Goal: Task Accomplishment & Management: Manage account settings

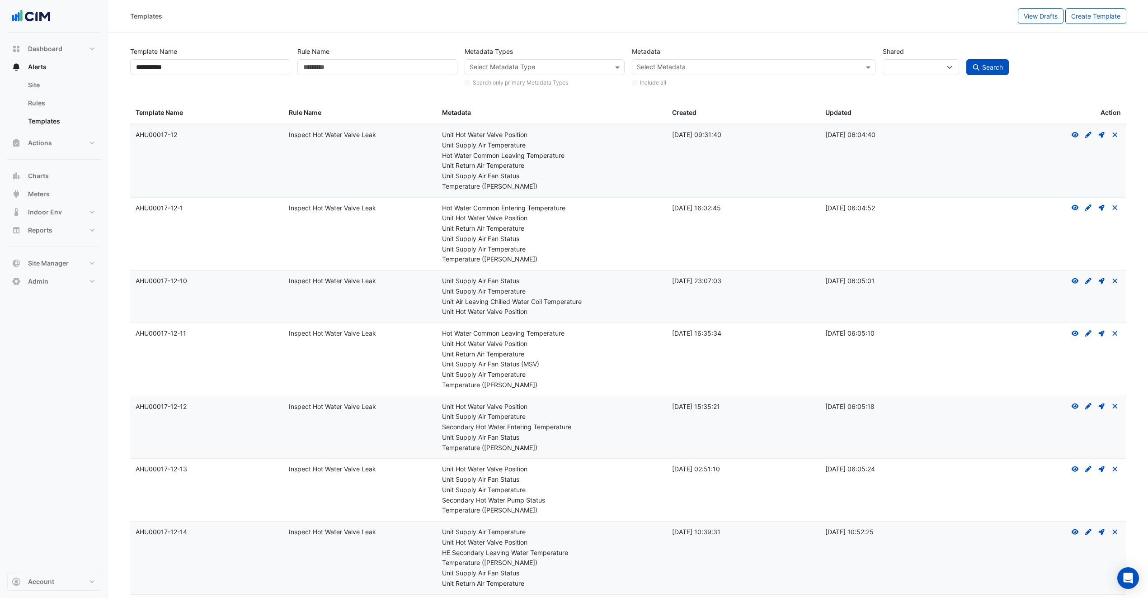
select select
select select "***"
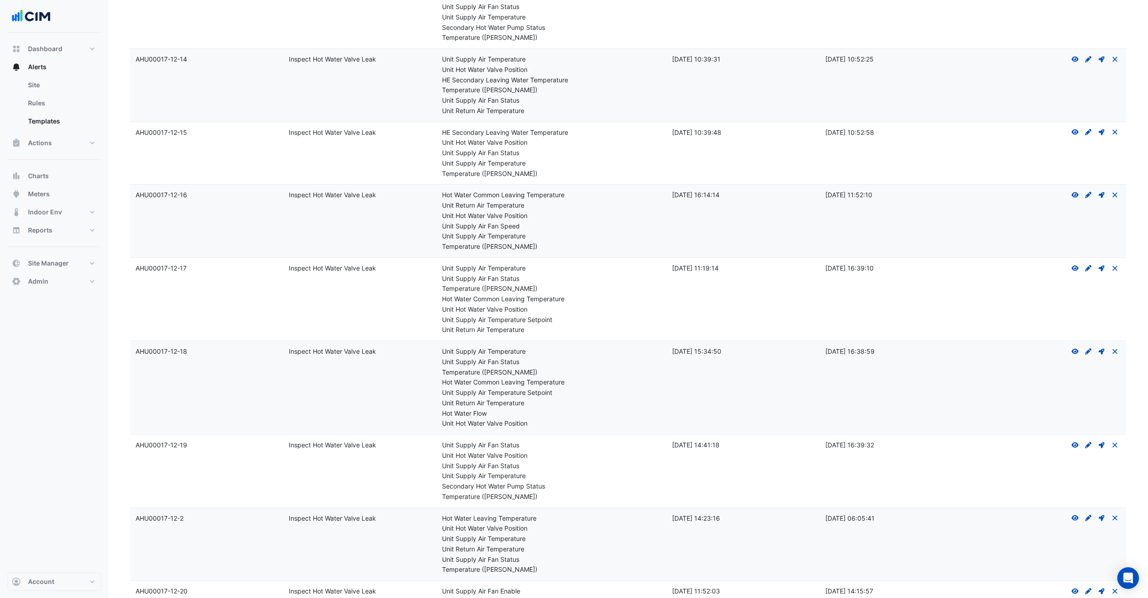
scroll to position [462, 0]
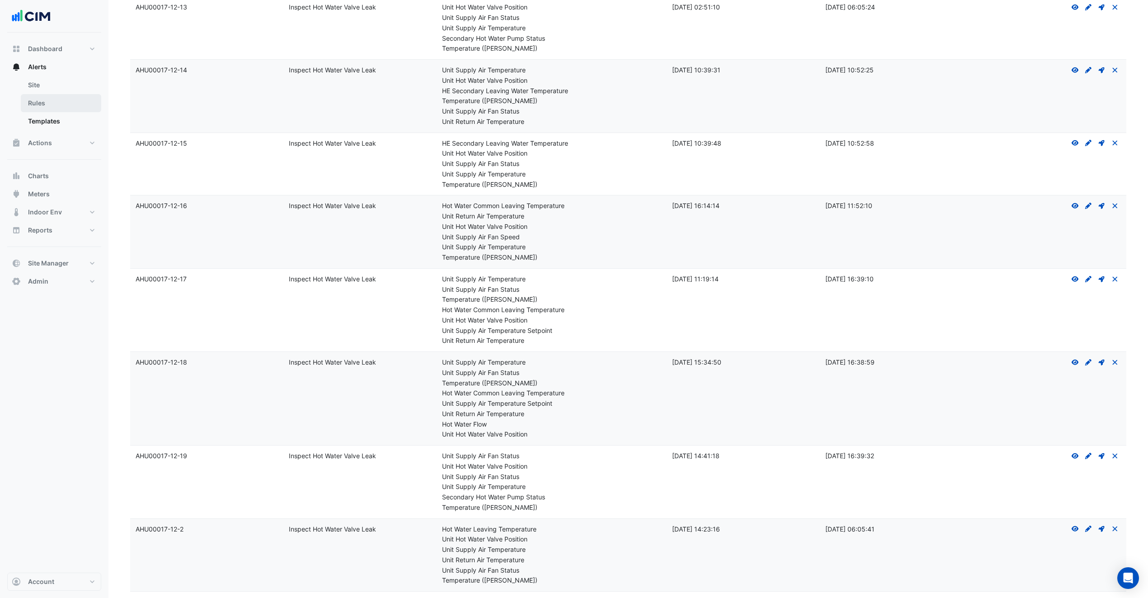
drag, startPoint x: 26, startPoint y: 102, endPoint x: 31, endPoint y: 100, distance: 5.3
click at [26, 101] on link "Rules" at bounding box center [61, 103] width 80 height 18
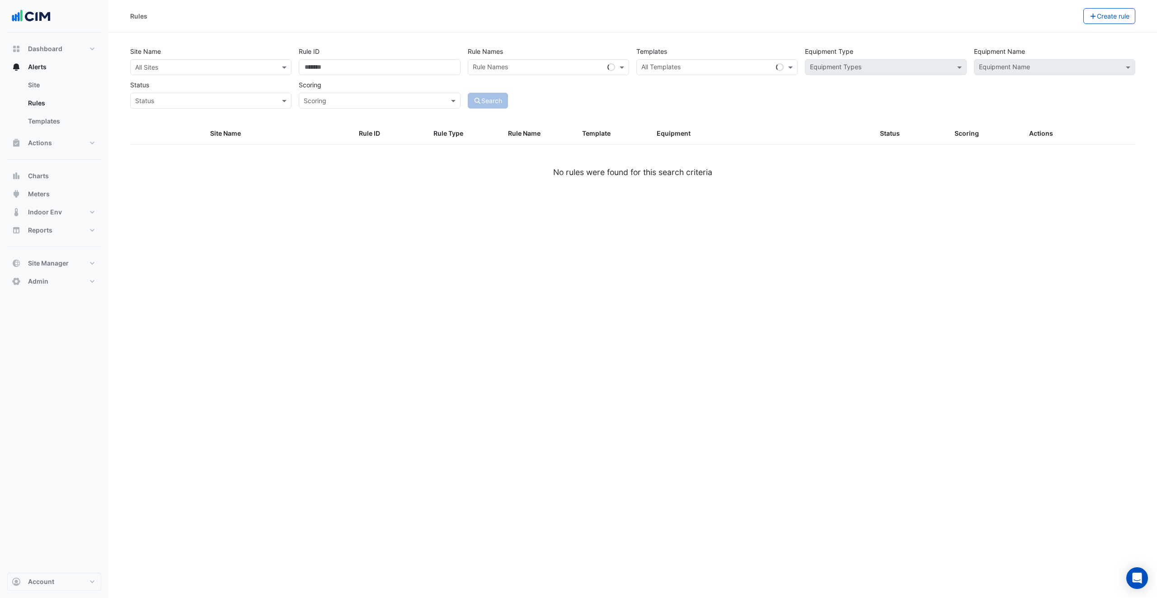
click at [186, 65] on input "text" at bounding box center [201, 67] width 133 height 9
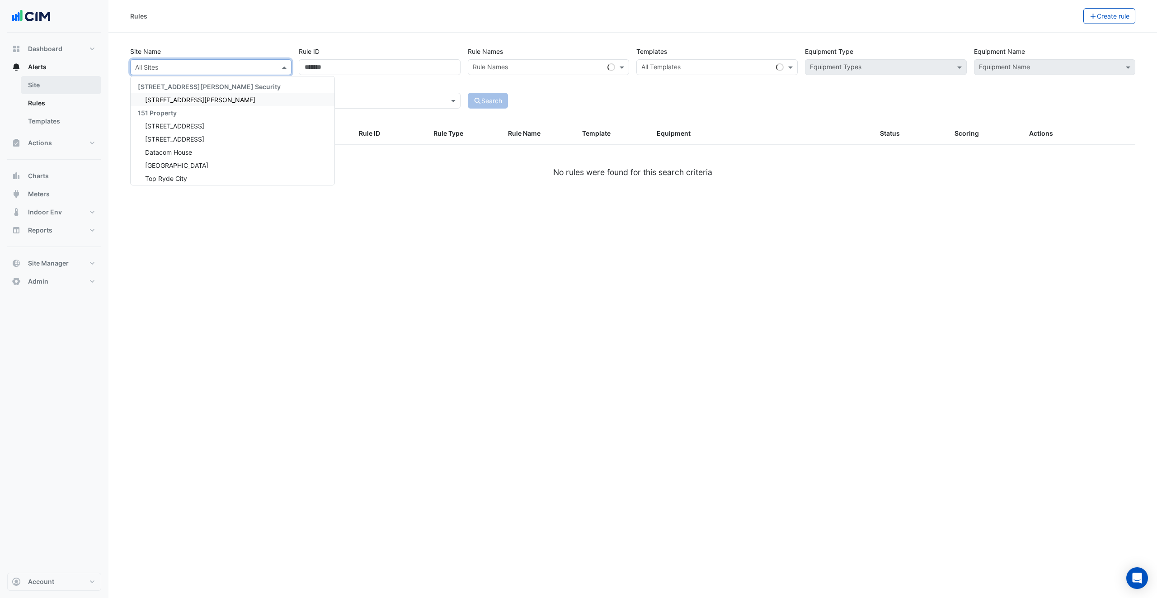
click at [39, 87] on link "Site" at bounding box center [61, 85] width 80 height 18
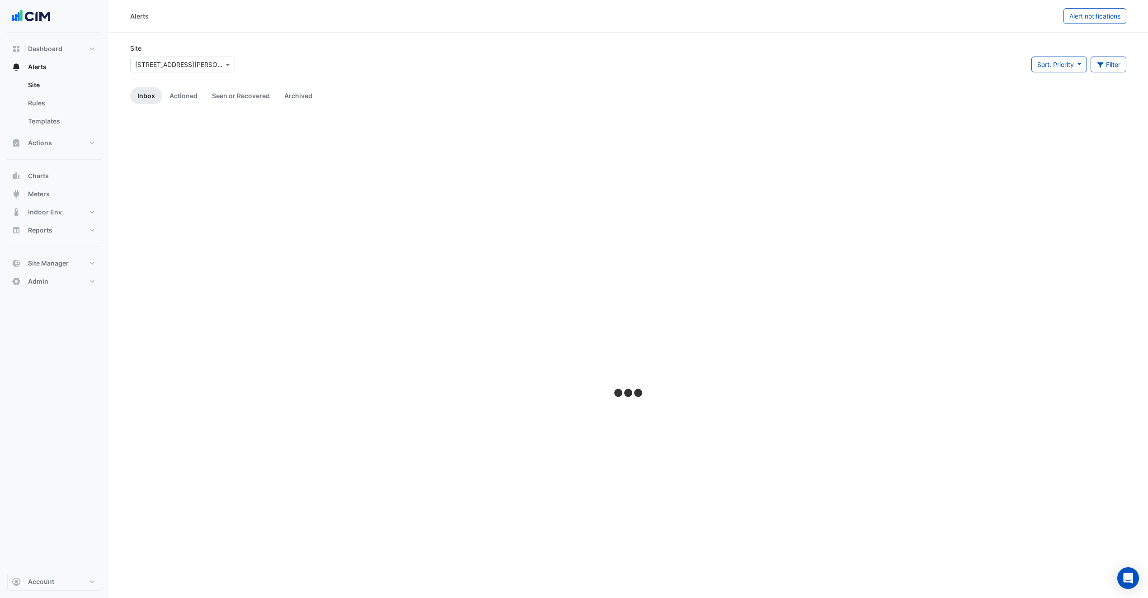
click at [207, 62] on input "text" at bounding box center [173, 64] width 77 height 9
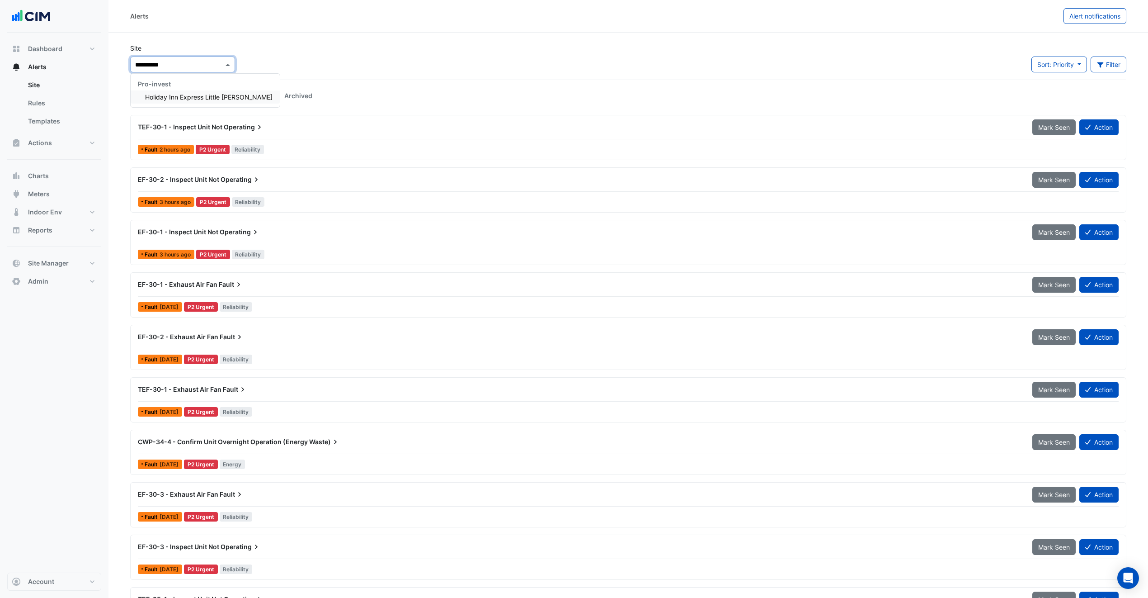
type input "**********"
click at [212, 97] on span "Holiday Inn Express Little Collins" at bounding box center [208, 97] width 127 height 8
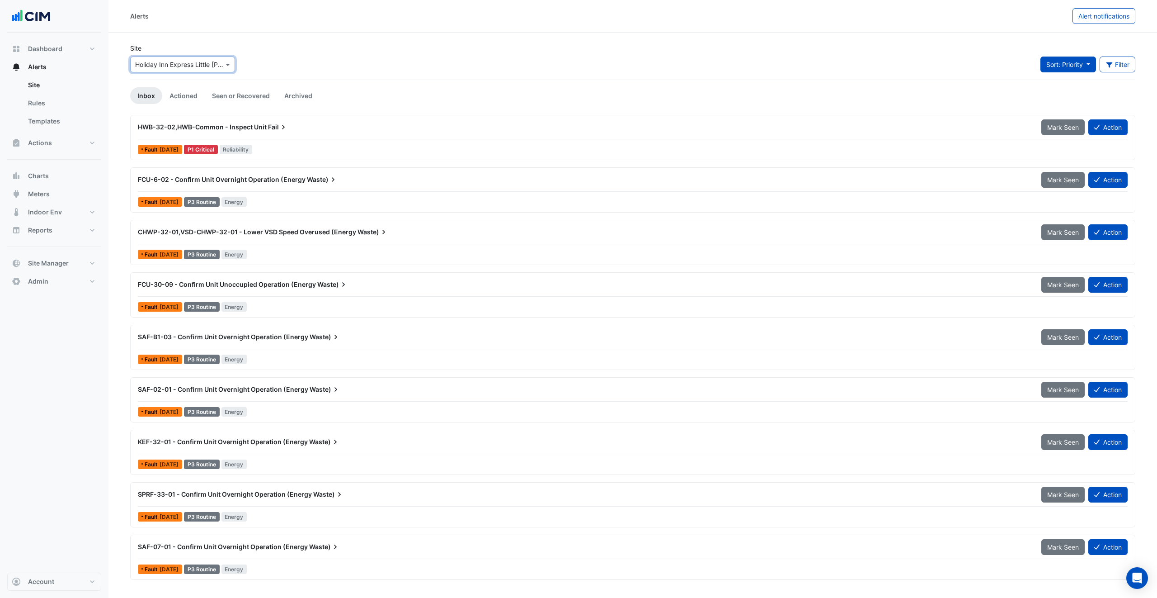
click at [1075, 68] on button "Sort: Priority" at bounding box center [1069, 65] width 56 height 16
click at [1072, 94] on li "Updated" at bounding box center [1074, 97] width 71 height 13
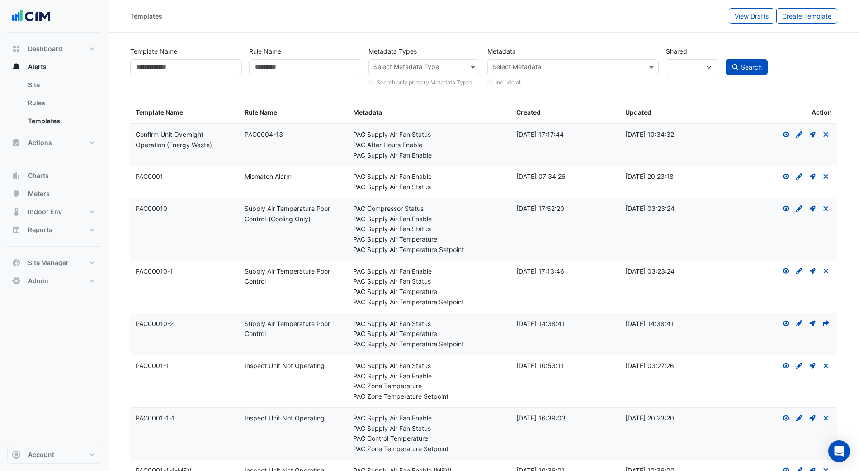
select select
select select "***"
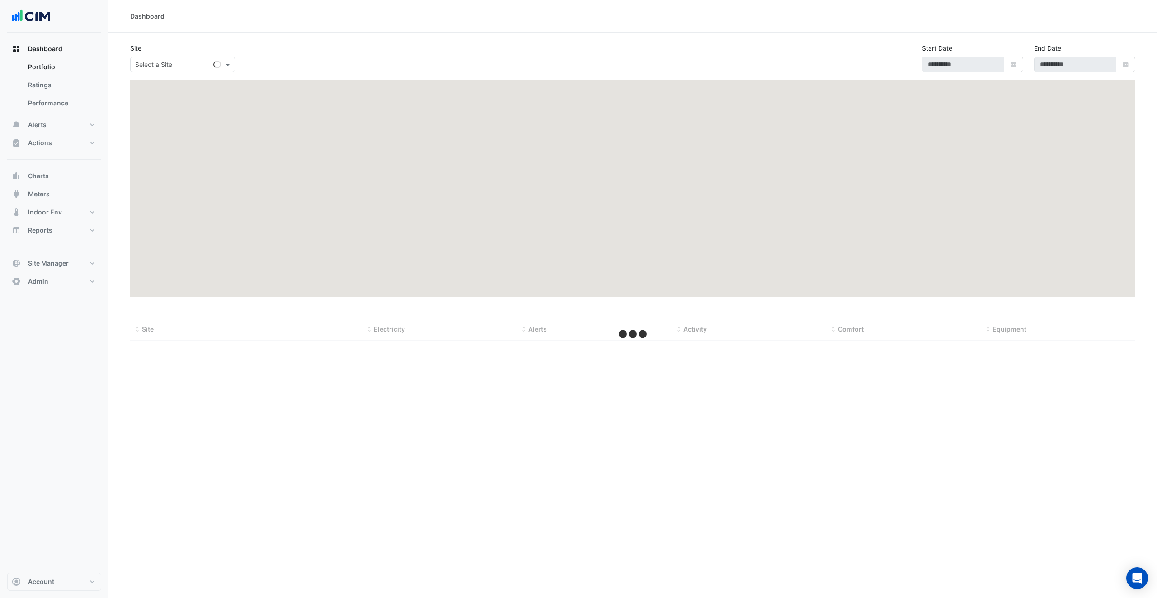
drag, startPoint x: 198, startPoint y: 56, endPoint x: 201, endPoint y: 61, distance: 5.8
click at [198, 56] on div "Select a Site" at bounding box center [236, 62] width 217 height 19
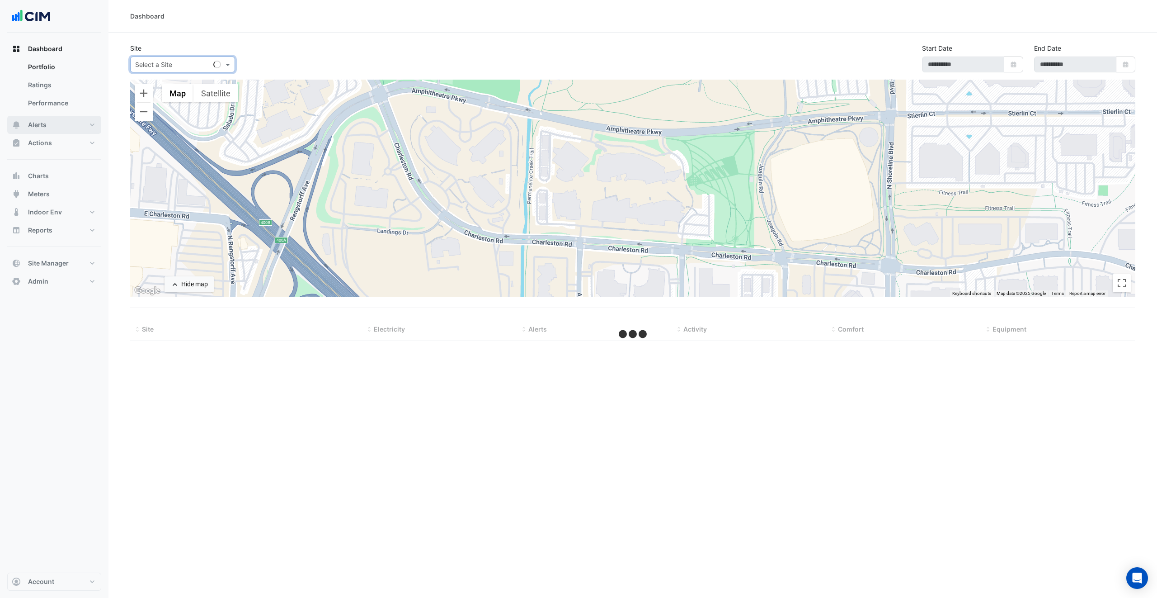
click at [57, 127] on button "Alerts" at bounding box center [54, 125] width 94 height 18
click at [186, 69] on div "Select a Site" at bounding box center [182, 65] width 105 height 16
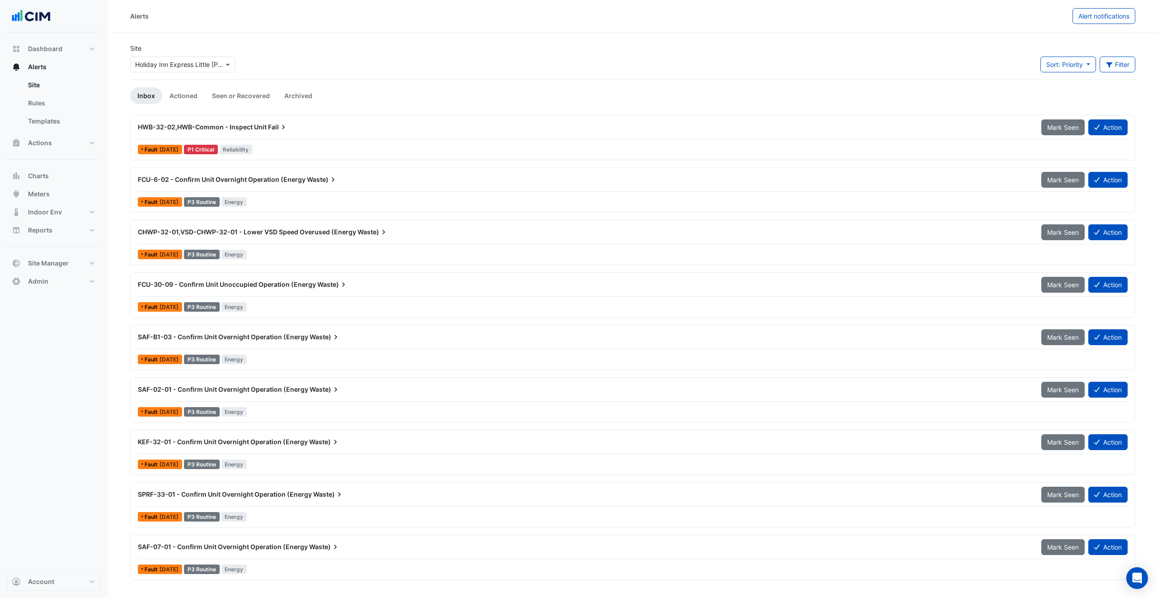
click at [209, 62] on input "text" at bounding box center [173, 64] width 77 height 9
type input "**********"
click at [183, 95] on span "[GEOGRAPHIC_DATA]" at bounding box center [176, 97] width 63 height 8
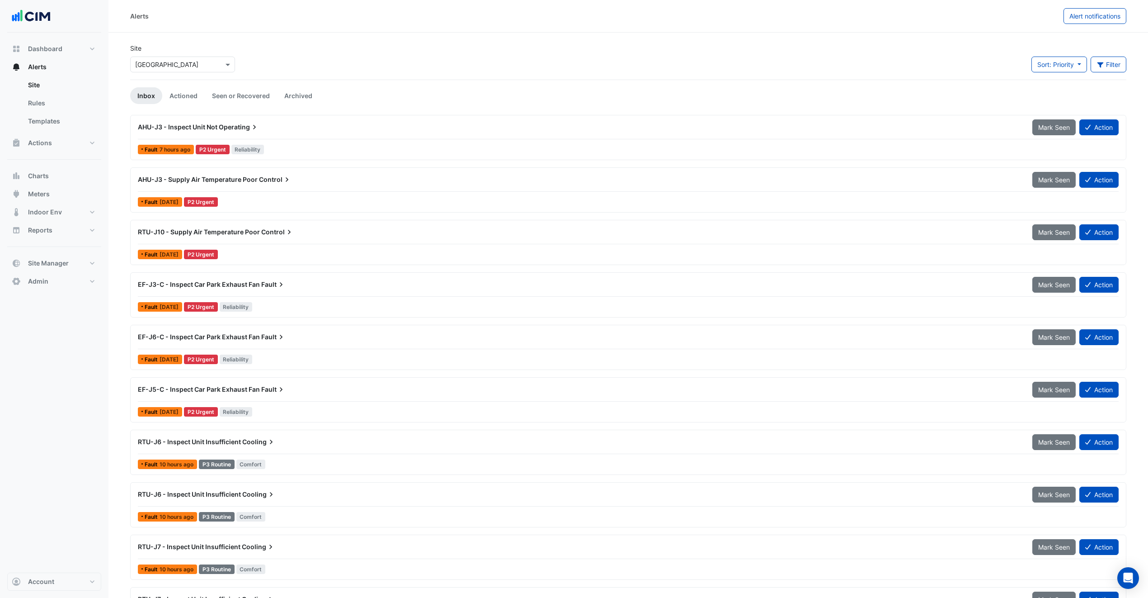
click at [240, 239] on div "RTU-J10 - Supply Air Temperature Poor Control" at bounding box center [579, 232] width 895 height 16
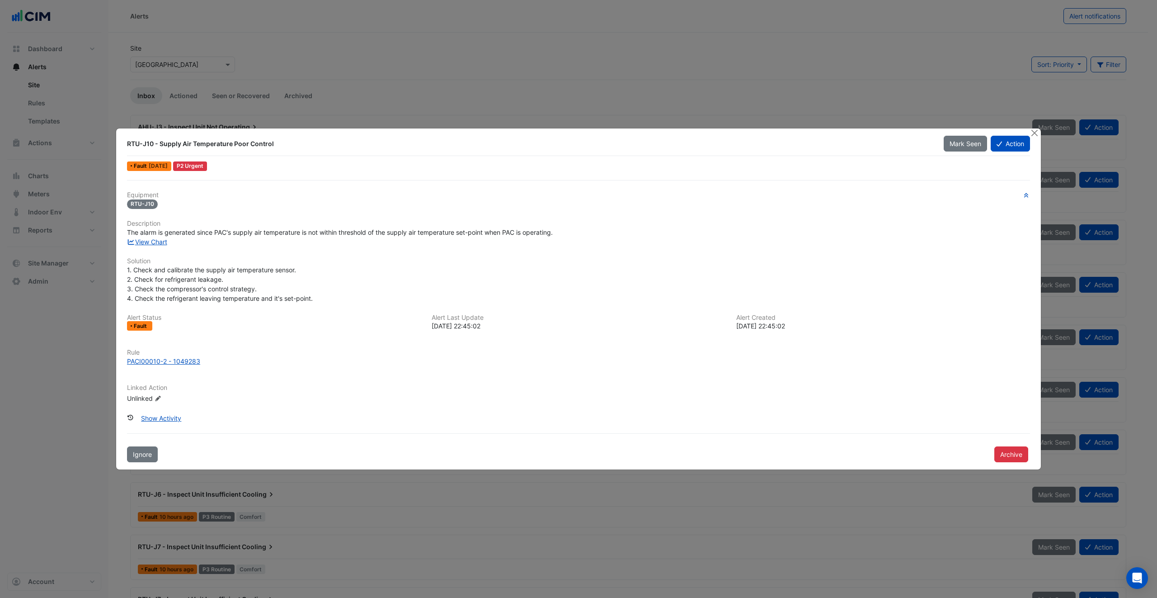
click at [151, 237] on div "View Chart" at bounding box center [579, 241] width 914 height 9
click at [156, 240] on link "View Chart" at bounding box center [147, 242] width 40 height 8
click at [1037, 132] on button "Close" at bounding box center [1034, 132] width 9 height 9
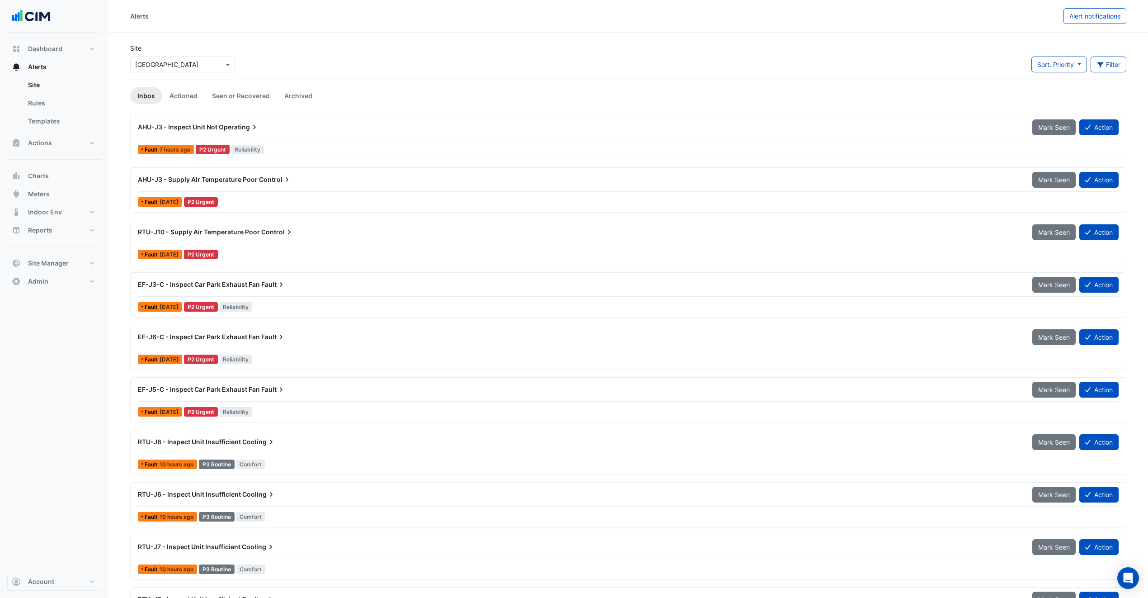
click at [257, 183] on div "AHU-J3 - Supply Air Temperature Poor Control" at bounding box center [580, 179] width 884 height 9
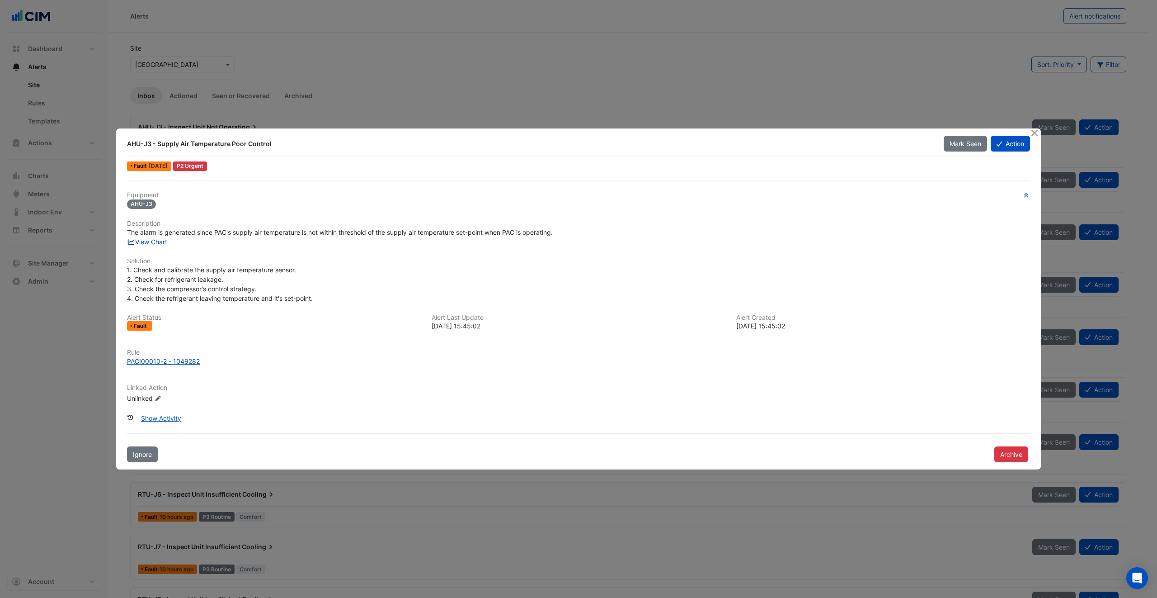
click at [160, 240] on link "View Chart" at bounding box center [147, 242] width 40 height 8
click at [163, 361] on div "PACI00010-2 - 1049282" at bounding box center [163, 360] width 73 height 9
click at [1038, 132] on button "Close" at bounding box center [1034, 132] width 9 height 9
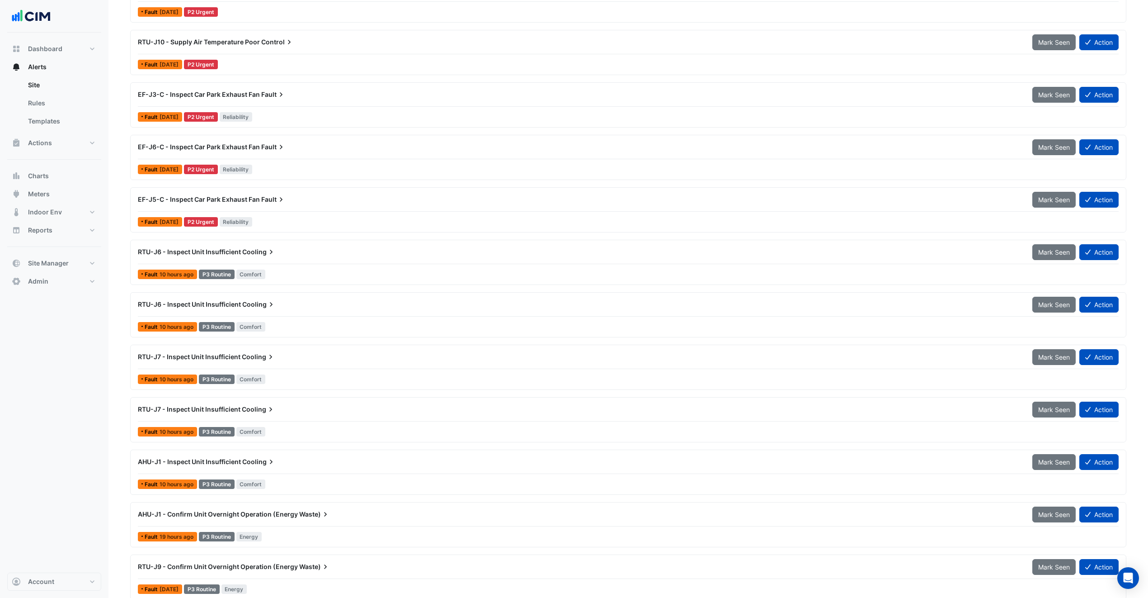
scroll to position [192, 0]
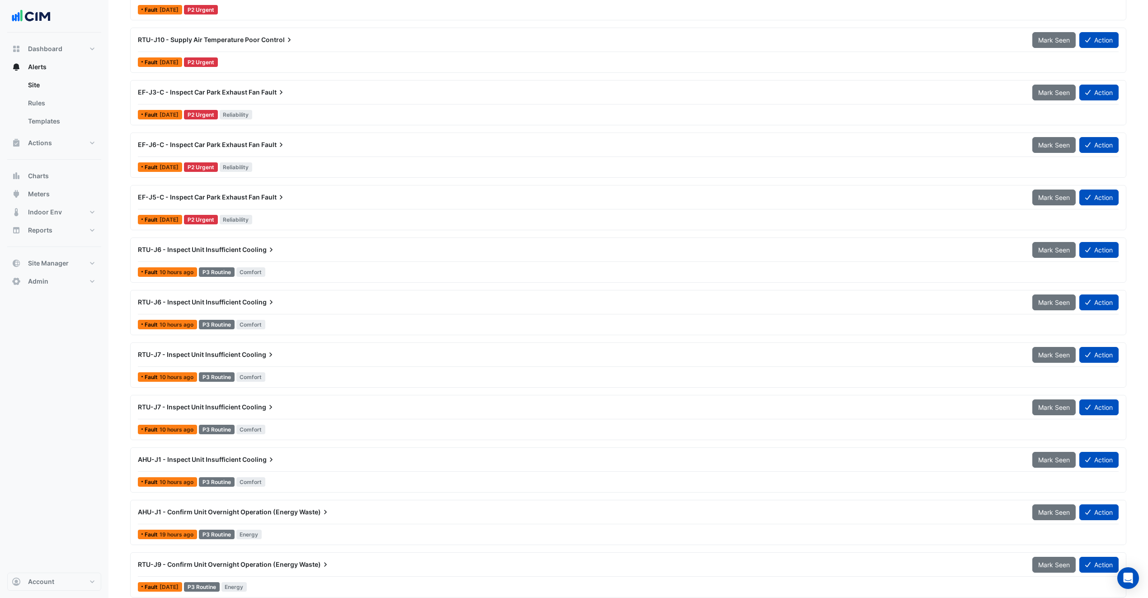
click at [255, 254] on span "Cooling" at bounding box center [258, 249] width 33 height 9
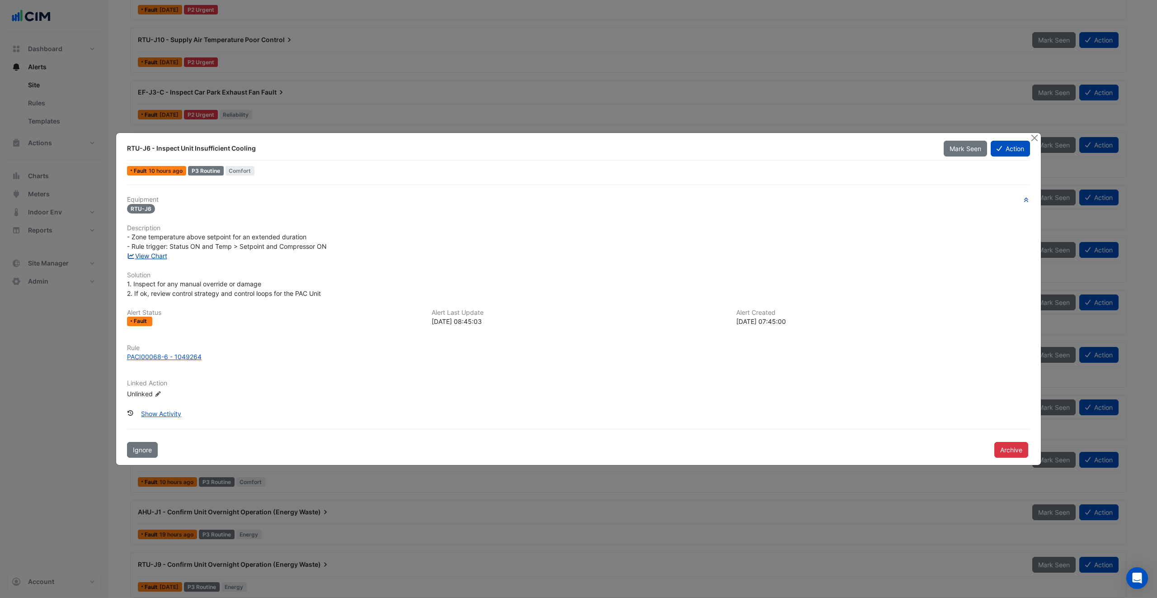
click at [153, 256] on link "View Chart" at bounding box center [147, 256] width 40 height 8
drag, startPoint x: 1032, startPoint y: 137, endPoint x: 1037, endPoint y: 134, distance: 5.8
click at [1033, 136] on button "Close" at bounding box center [1034, 137] width 9 height 9
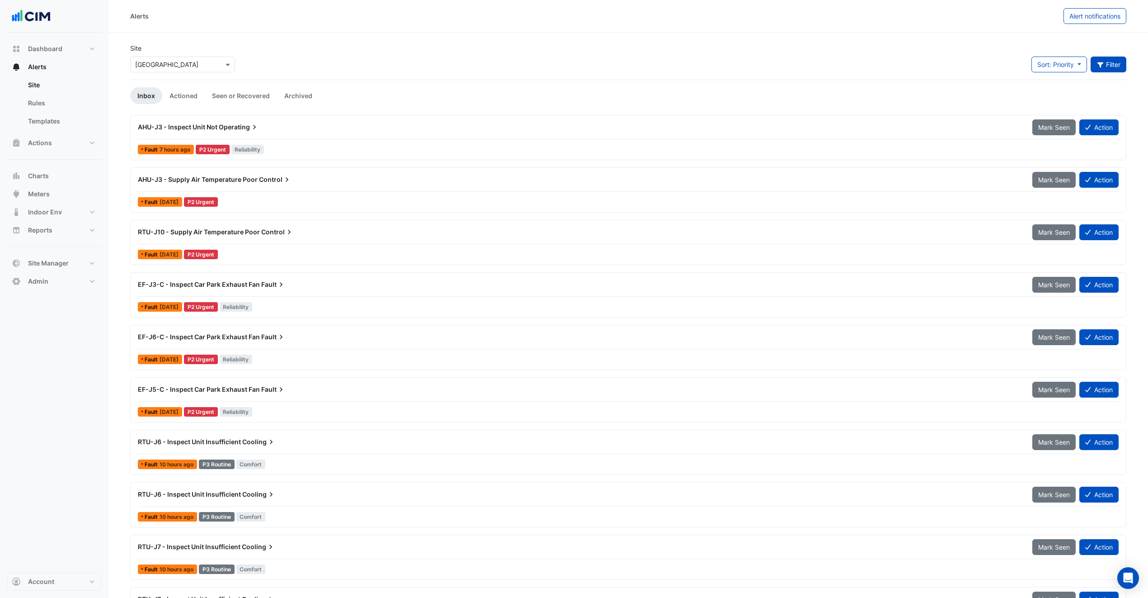
click at [1114, 65] on button "Filter" at bounding box center [1109, 65] width 36 height 16
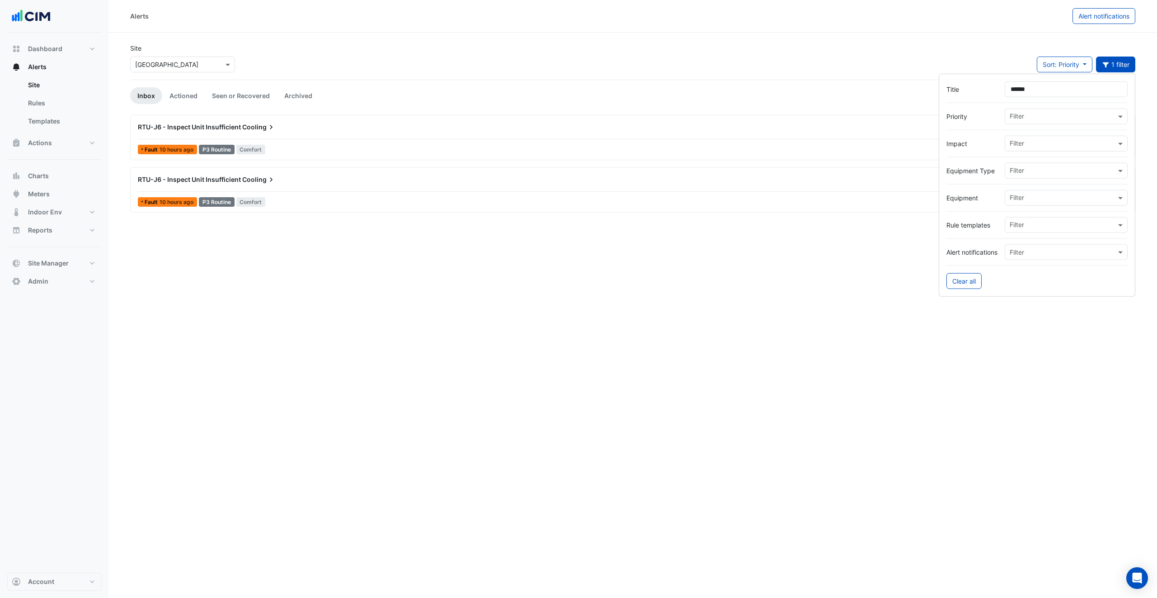
type input "******"
click at [396, 295] on div "Alerts Alert notifications Site × JLR Central Houston Sort: Priority Priority U…" at bounding box center [632, 299] width 1049 height 598
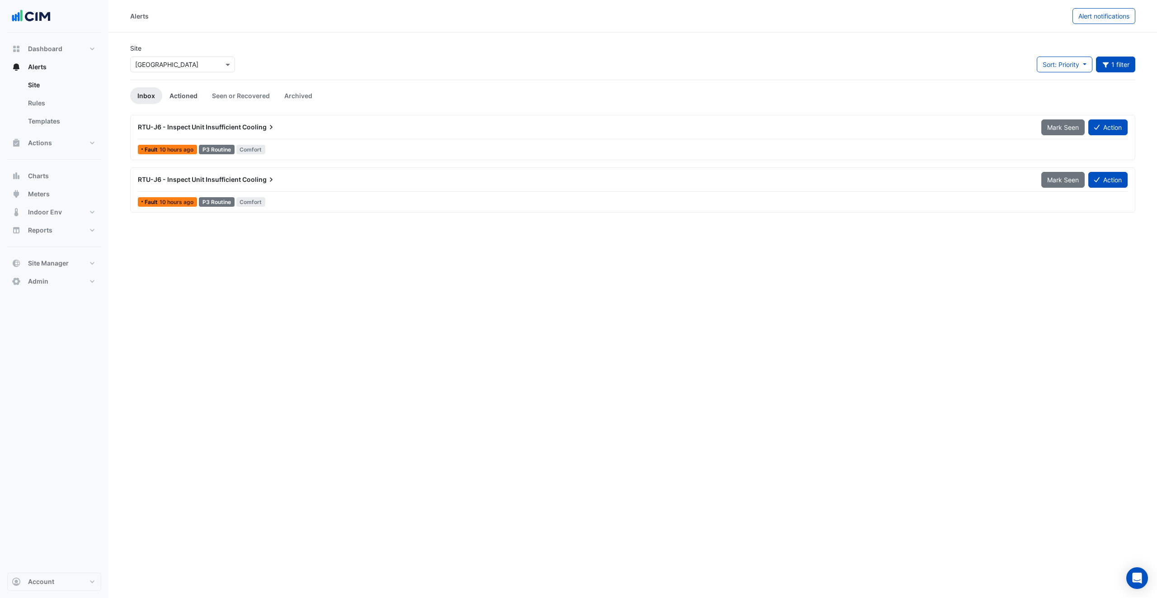
click at [188, 90] on link "Actioned" at bounding box center [183, 95] width 42 height 17
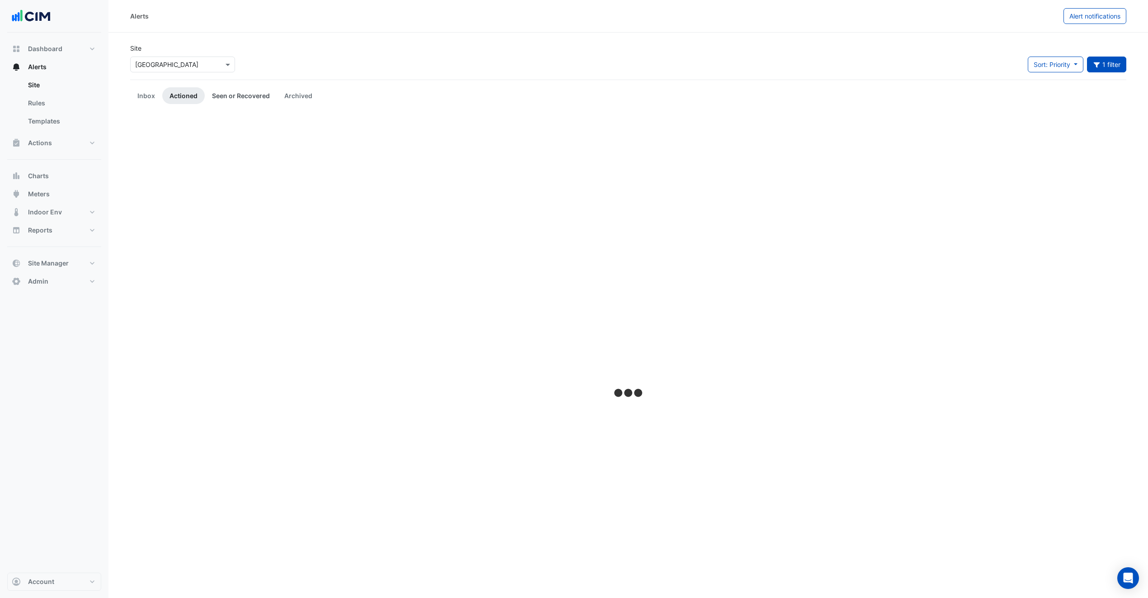
click at [238, 94] on link "Seen or Recovered" at bounding box center [241, 95] width 72 height 17
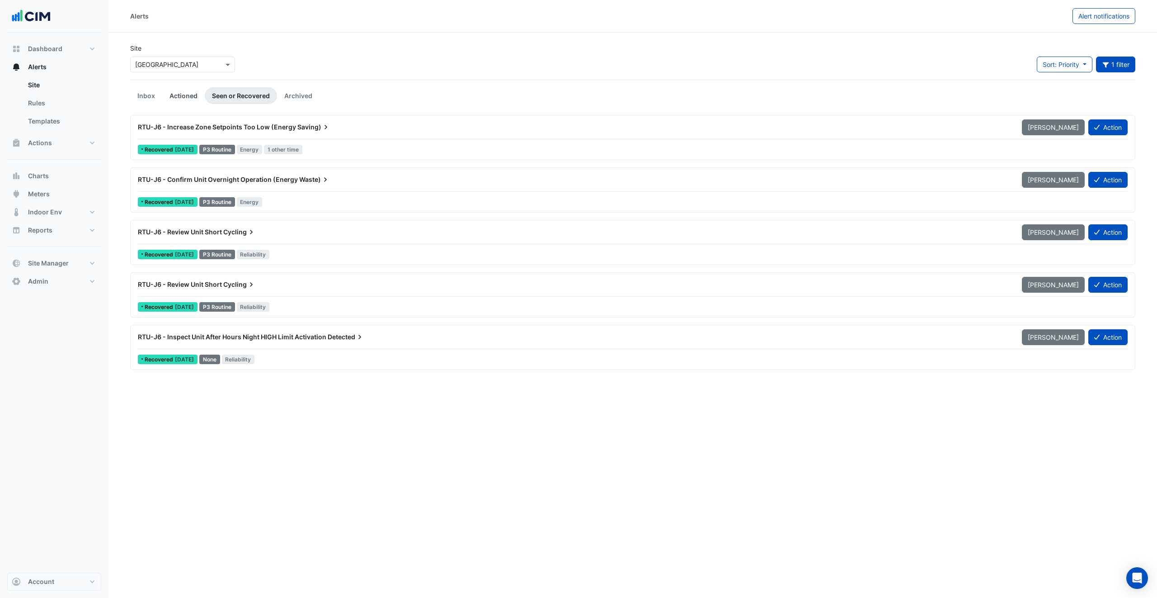
click at [187, 94] on link "Actioned" at bounding box center [183, 95] width 42 height 17
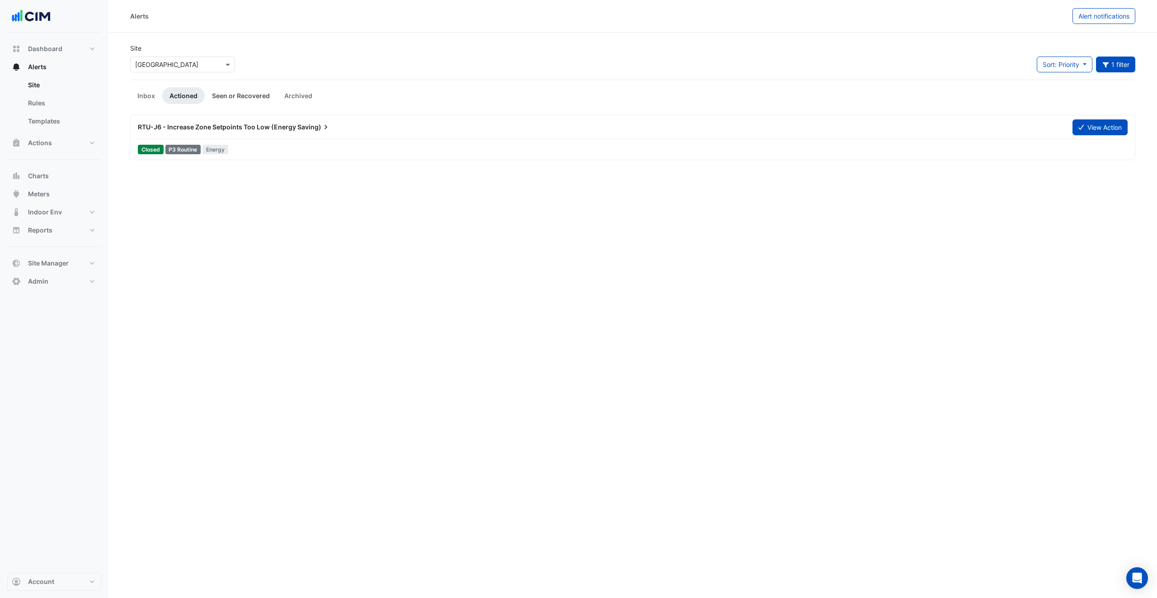
click at [235, 94] on link "Seen or Recovered" at bounding box center [241, 95] width 72 height 17
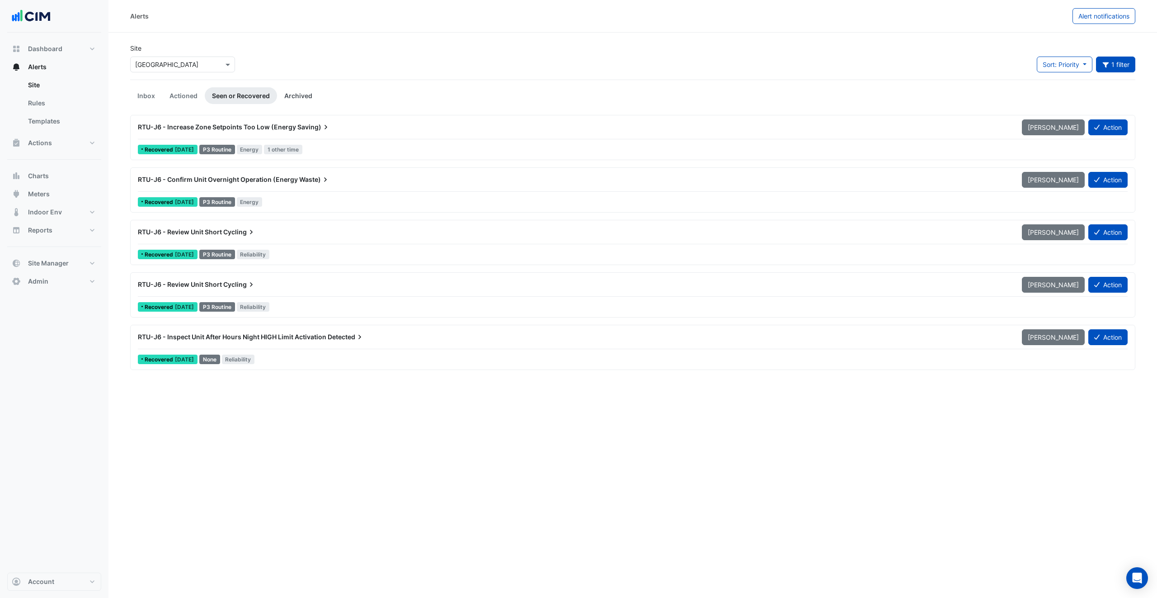
click at [296, 93] on link "Archived" at bounding box center [298, 95] width 42 height 17
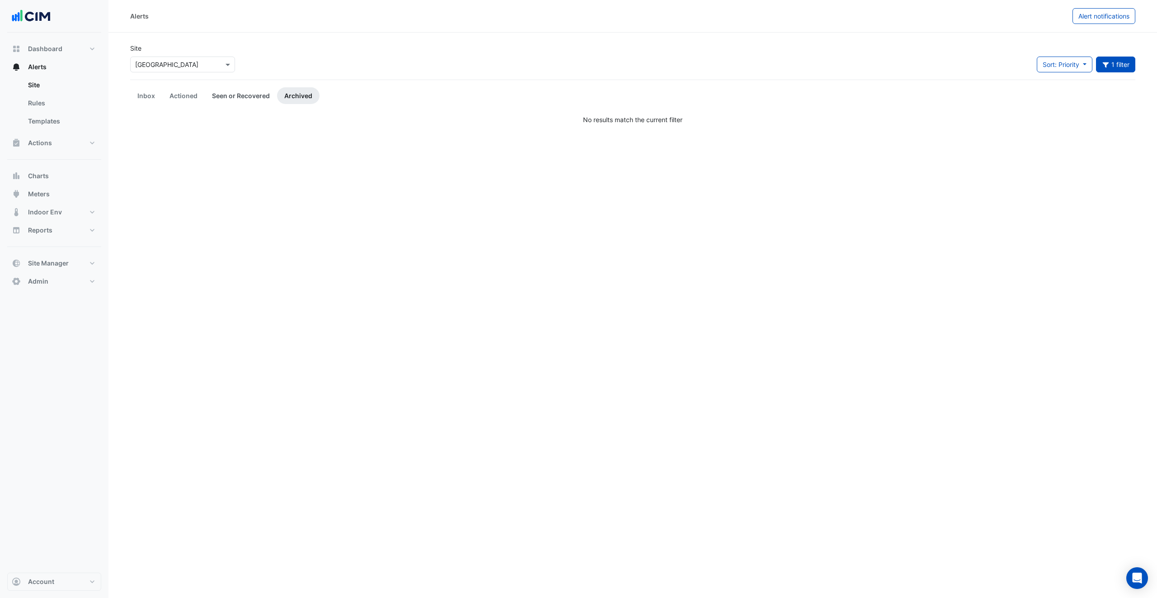
click at [255, 99] on link "Seen or Recovered" at bounding box center [241, 95] width 72 height 17
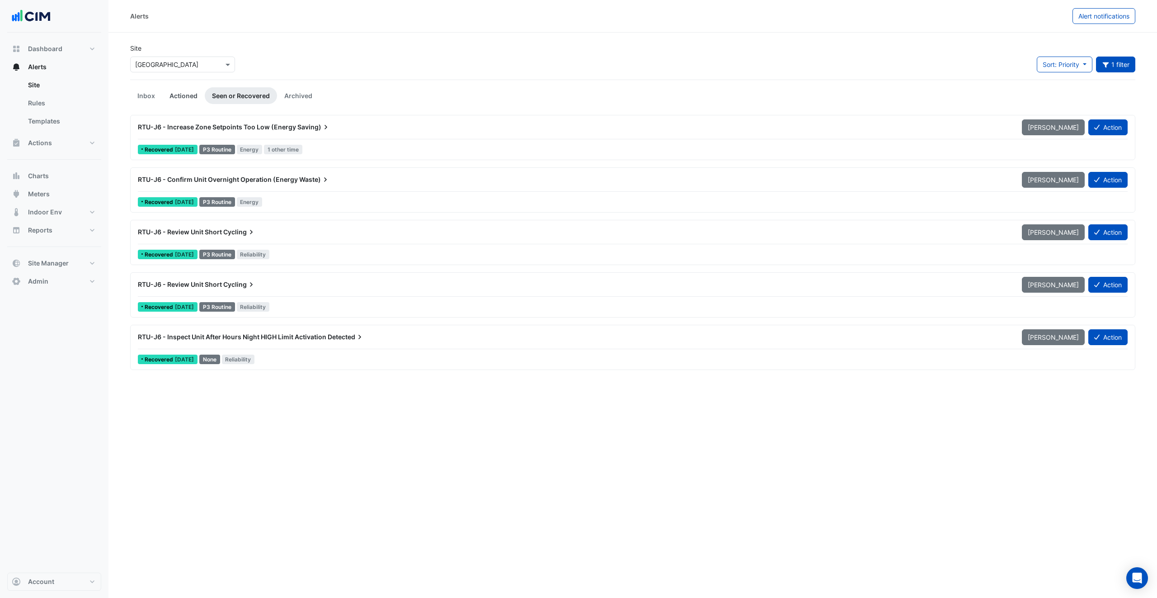
click at [172, 92] on link "Actioned" at bounding box center [183, 95] width 42 height 17
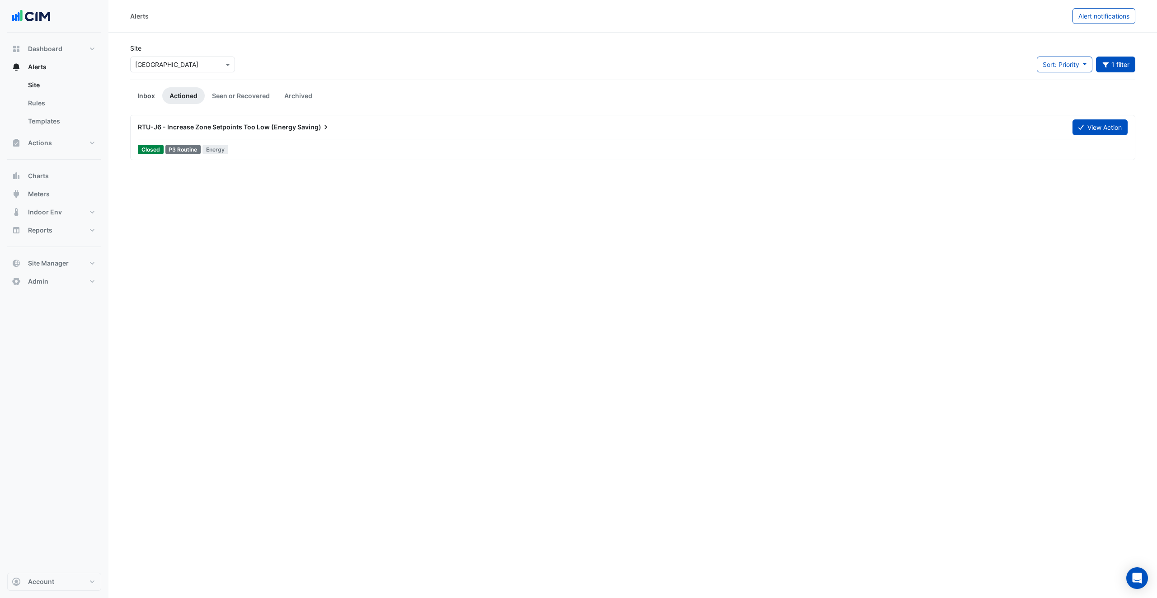
click at [137, 92] on link "Inbox" at bounding box center [146, 95] width 32 height 17
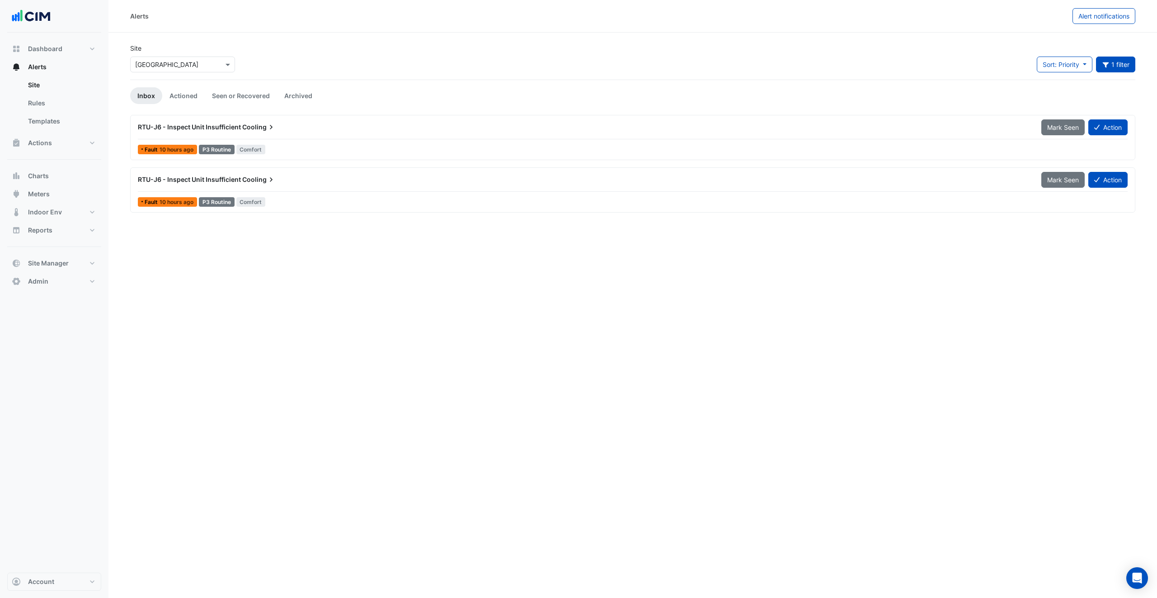
click at [251, 125] on span "Cooling" at bounding box center [258, 127] width 33 height 9
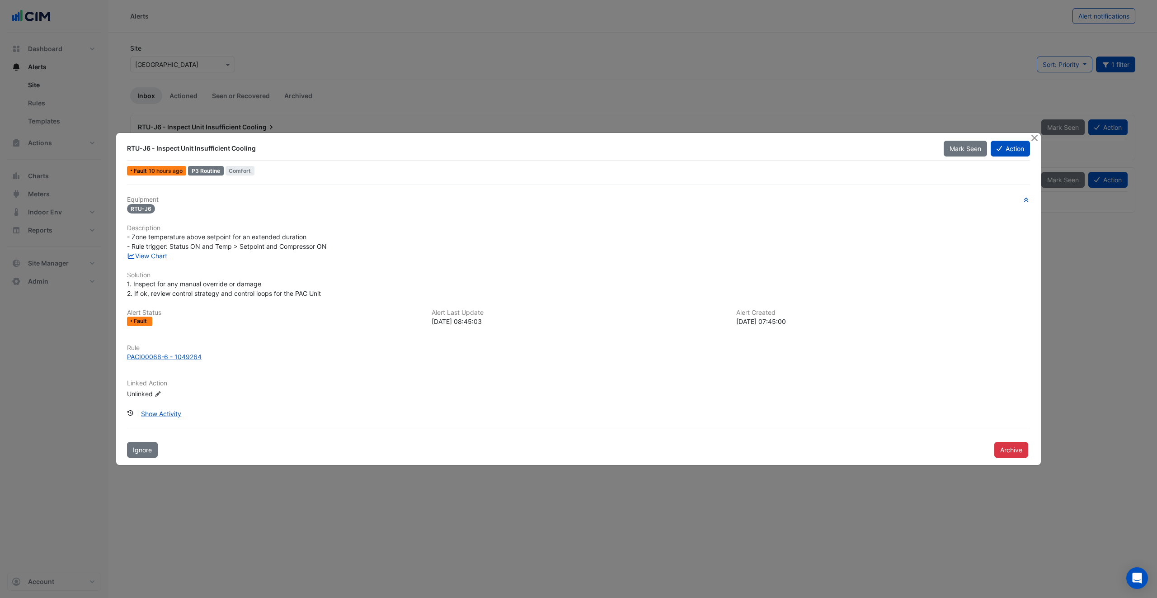
drag, startPoint x: 1036, startPoint y: 139, endPoint x: 887, endPoint y: 165, distance: 150.9
click at [1036, 139] on button "Close" at bounding box center [1034, 137] width 9 height 9
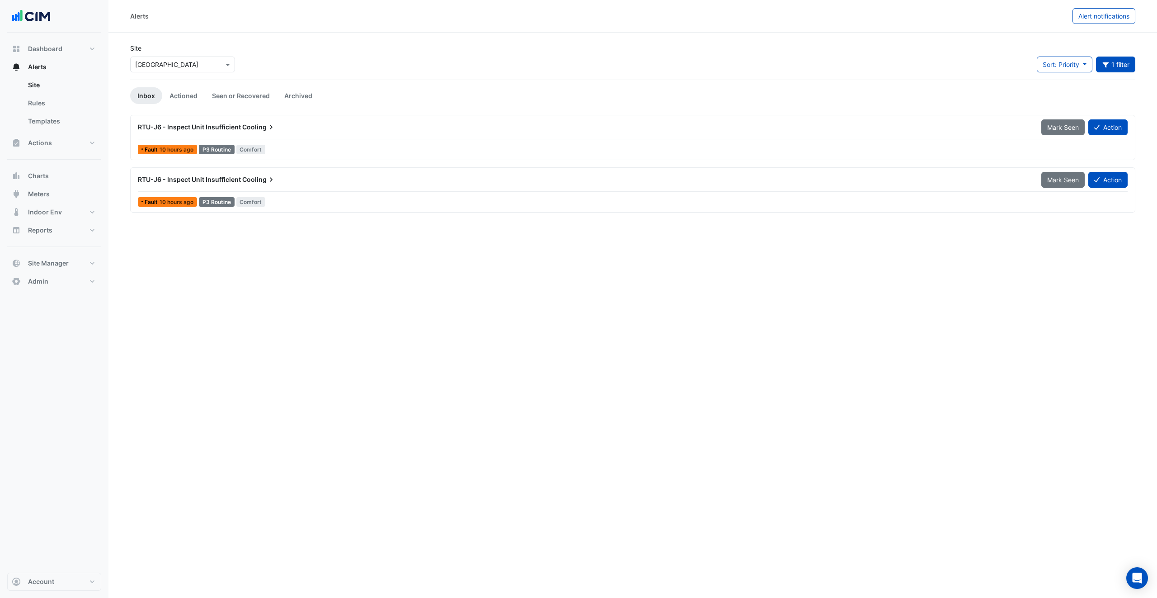
click at [195, 185] on div "RTU-J6 - Inspect Unit Insufficient Cooling" at bounding box center [584, 179] width 904 height 16
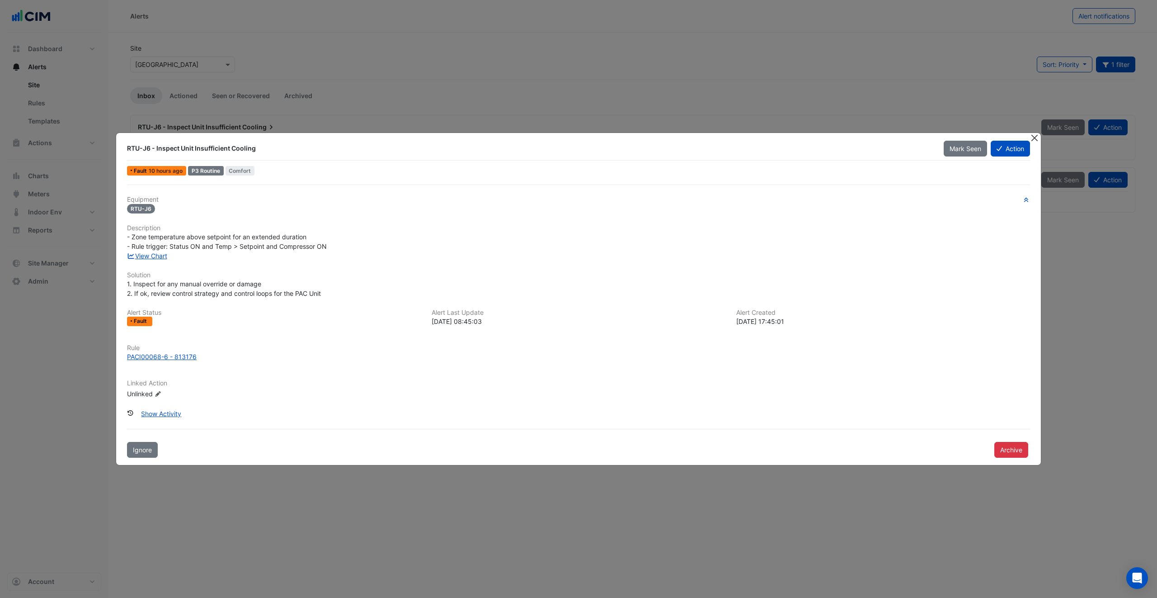
click at [1035, 136] on button "Close" at bounding box center [1034, 137] width 9 height 9
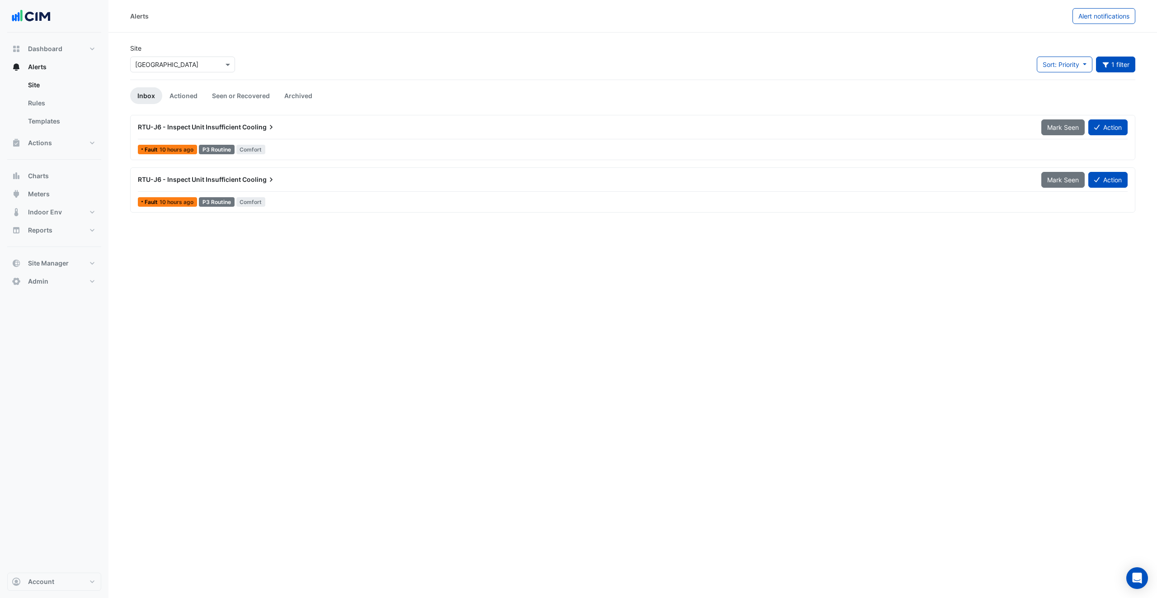
click at [207, 126] on span "RTU-J6 - Inspect Unit Insufficient" at bounding box center [189, 127] width 103 height 8
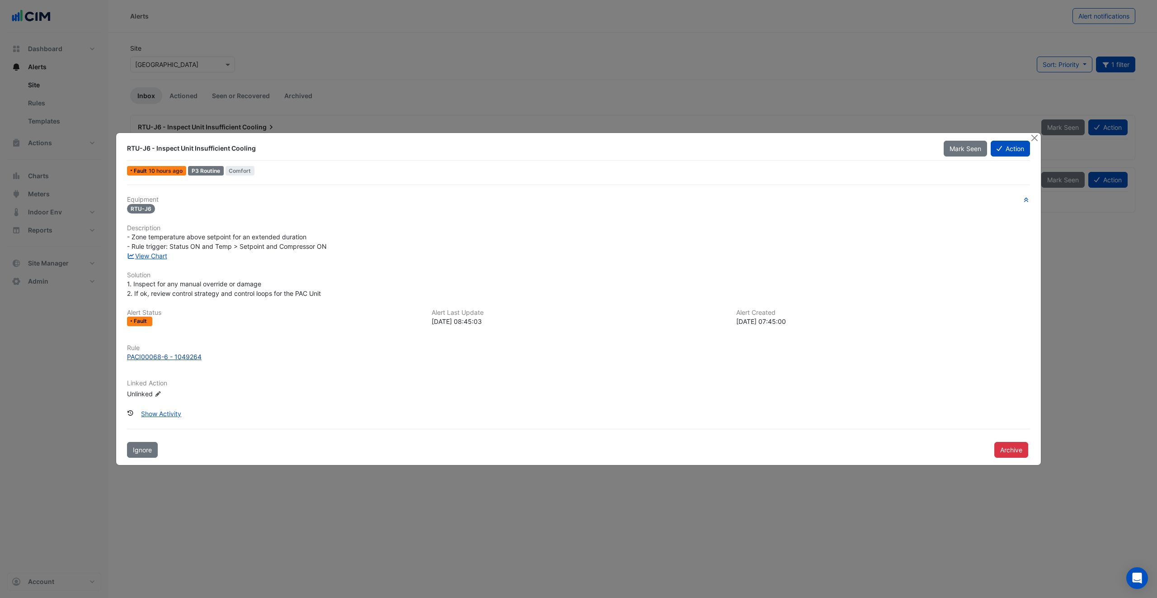
click at [148, 356] on div "PACI00068-6 - 1049264" at bounding box center [164, 356] width 75 height 9
drag, startPoint x: 1035, startPoint y: 136, endPoint x: 907, endPoint y: 114, distance: 130.1
click at [1035, 135] on button "Close" at bounding box center [1034, 137] width 9 height 9
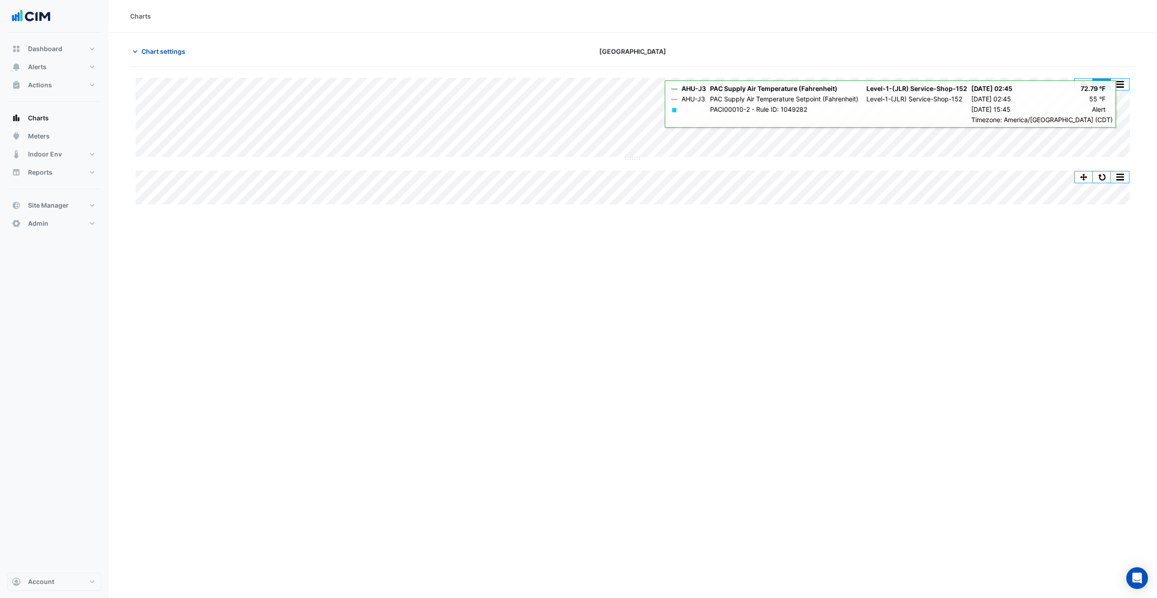
click at [1103, 83] on button "button" at bounding box center [1102, 84] width 18 height 11
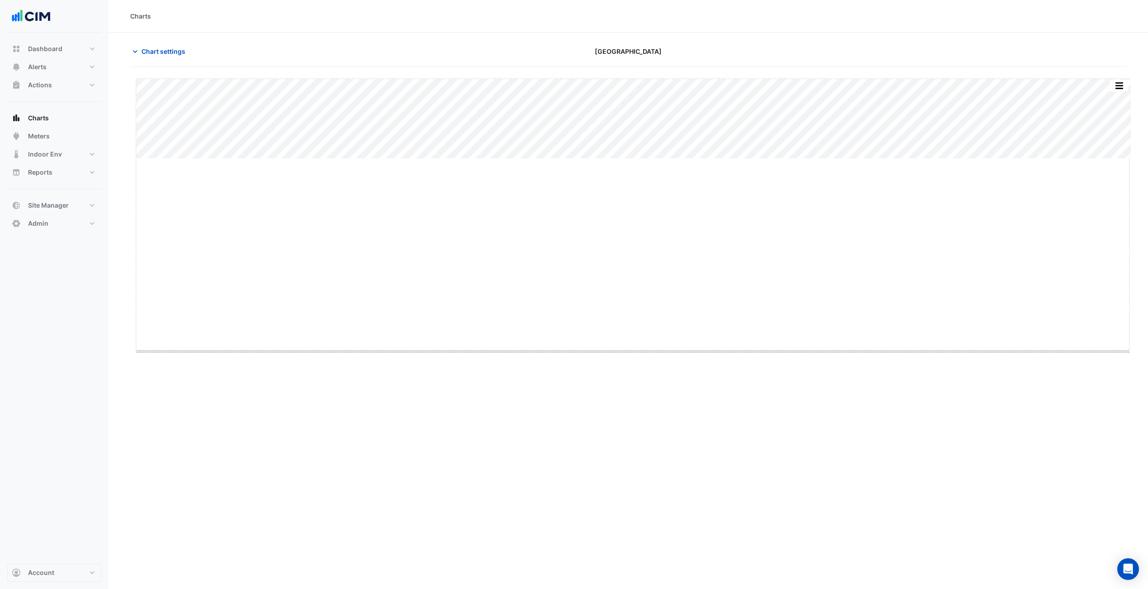
drag, startPoint x: 634, startPoint y: 159, endPoint x: 640, endPoint y: 344, distance: 185.0
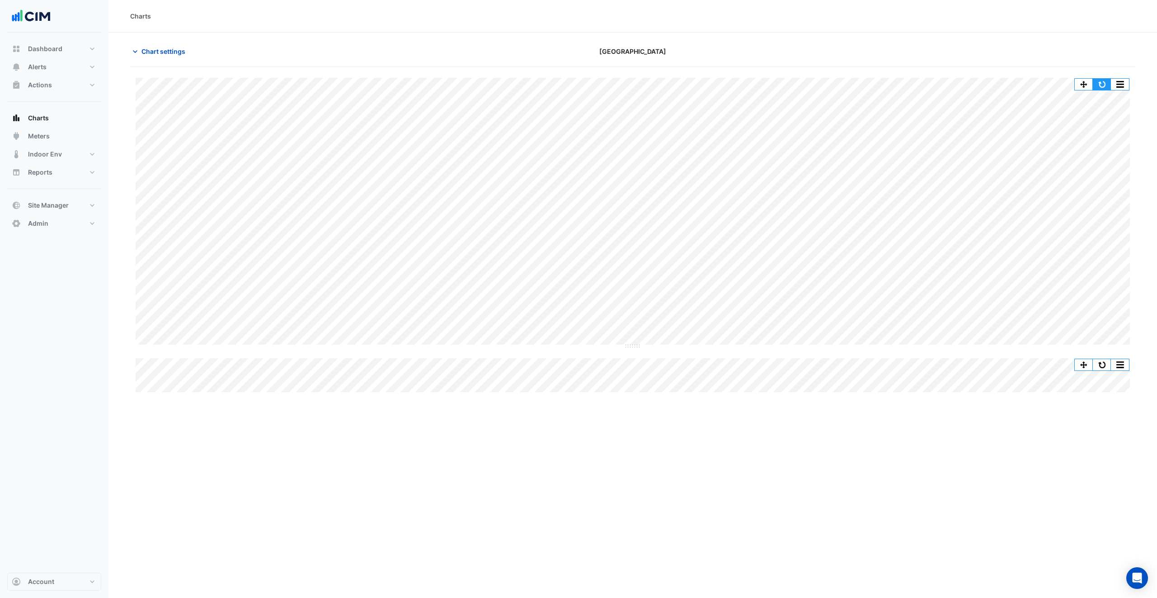
click at [1104, 87] on button "button" at bounding box center [1102, 84] width 18 height 11
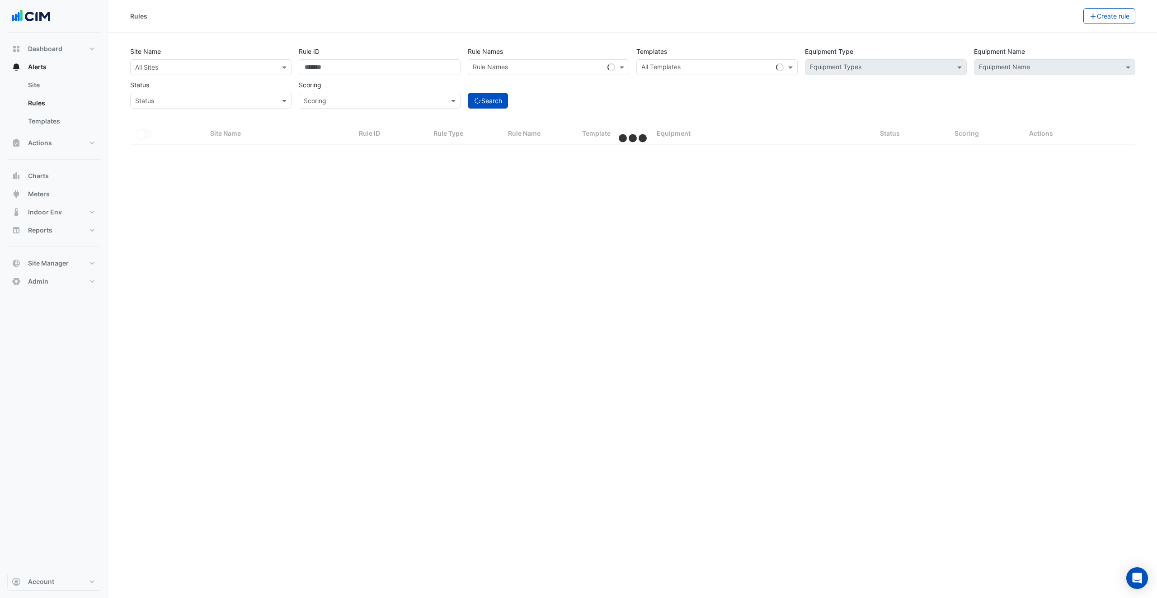
select select "***"
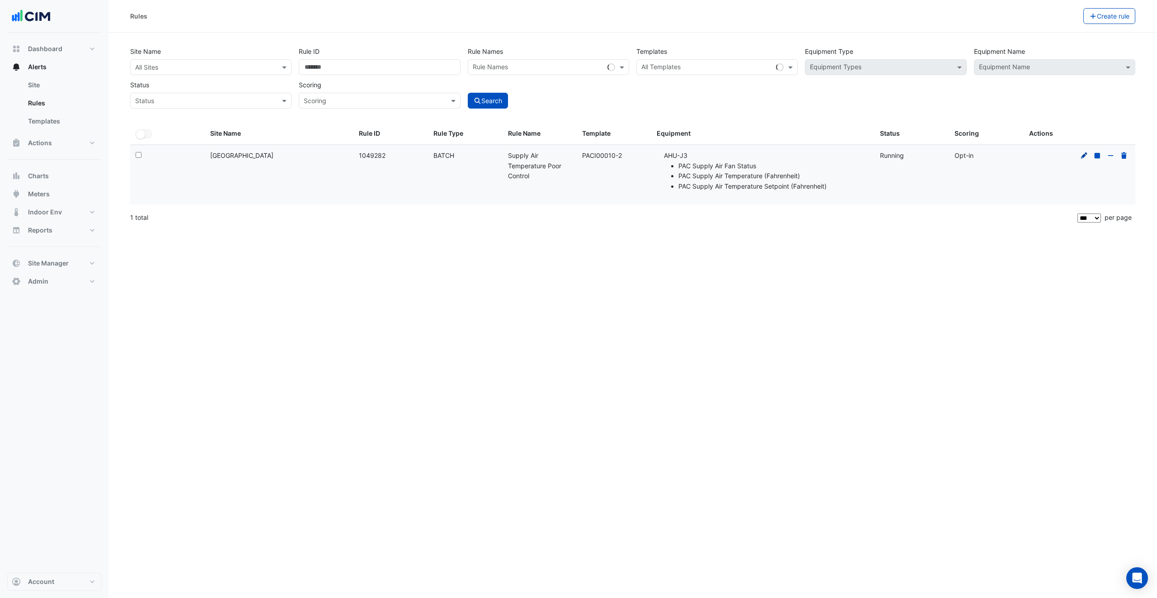
click at [1084, 156] on icon at bounding box center [1084, 155] width 6 height 6
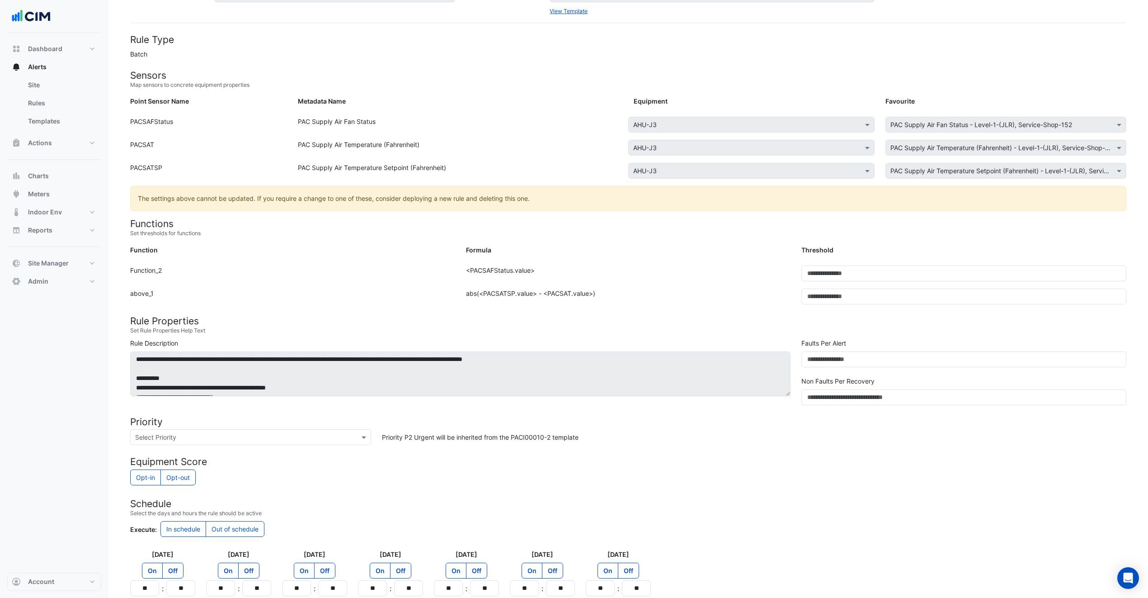
scroll to position [151, 0]
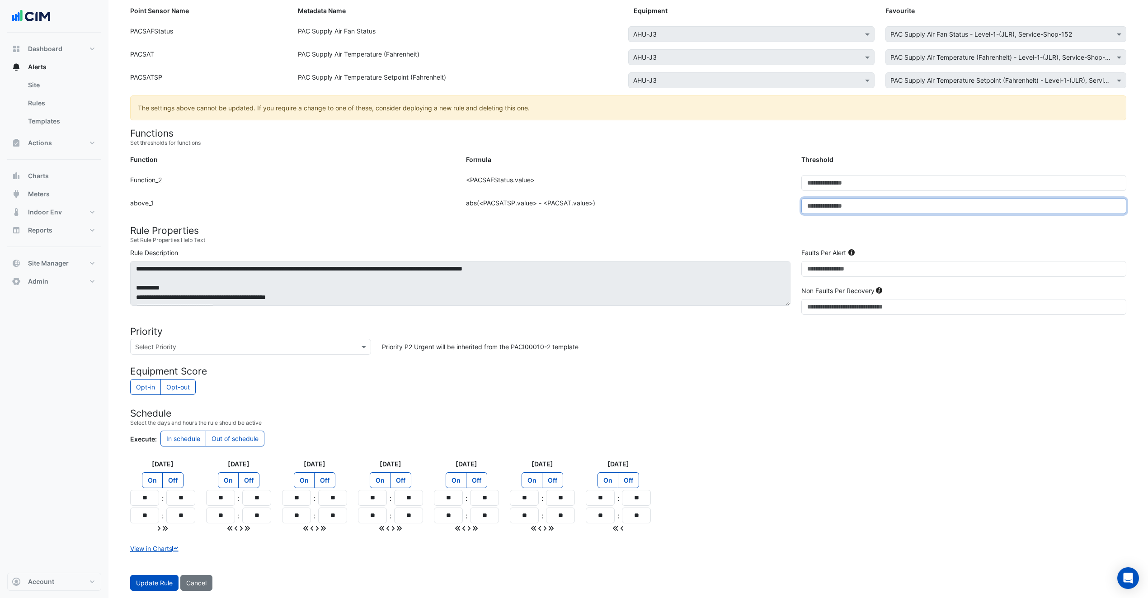
drag, startPoint x: 888, startPoint y: 205, endPoint x: 781, endPoint y: 203, distance: 107.6
click at [781, 203] on div "Function: above_1 Formula: abs(<PACSATSP.value> - <PACSAT.value>) Threshold: *" at bounding box center [628, 209] width 1007 height 23
type input "*"
click at [146, 591] on div "Update Rule ID 1049282 Site × JLR Central Houston Template PACI00010-2 View Tem…" at bounding box center [628, 225] width 1040 height 745
click at [151, 586] on button "Update Rule" at bounding box center [154, 583] width 48 height 16
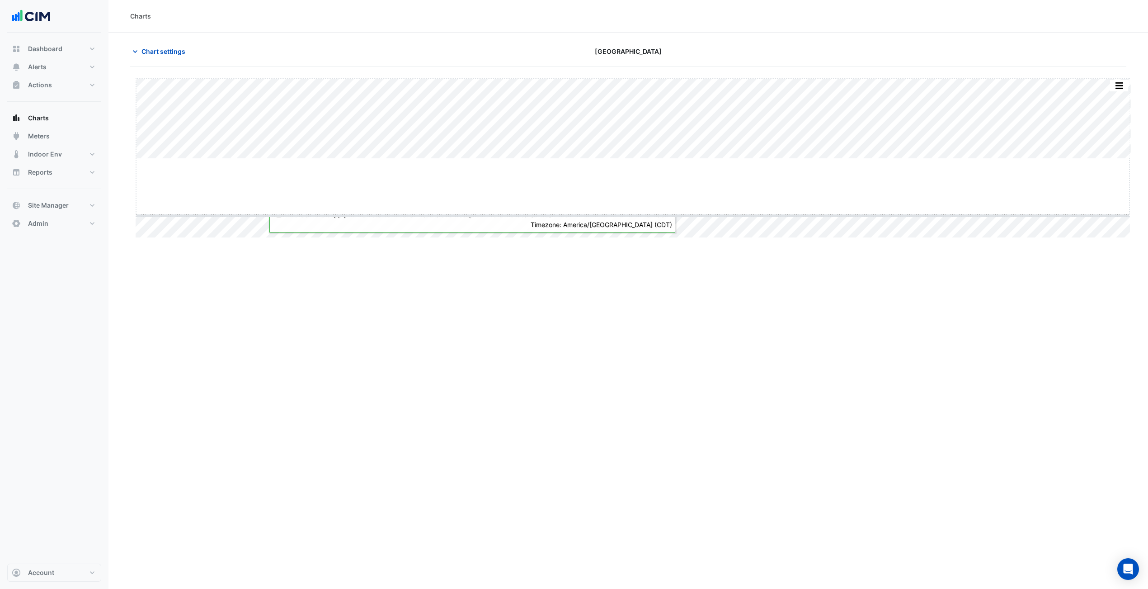
drag, startPoint x: 635, startPoint y: 165, endPoint x: 660, endPoint y: 311, distance: 148.9
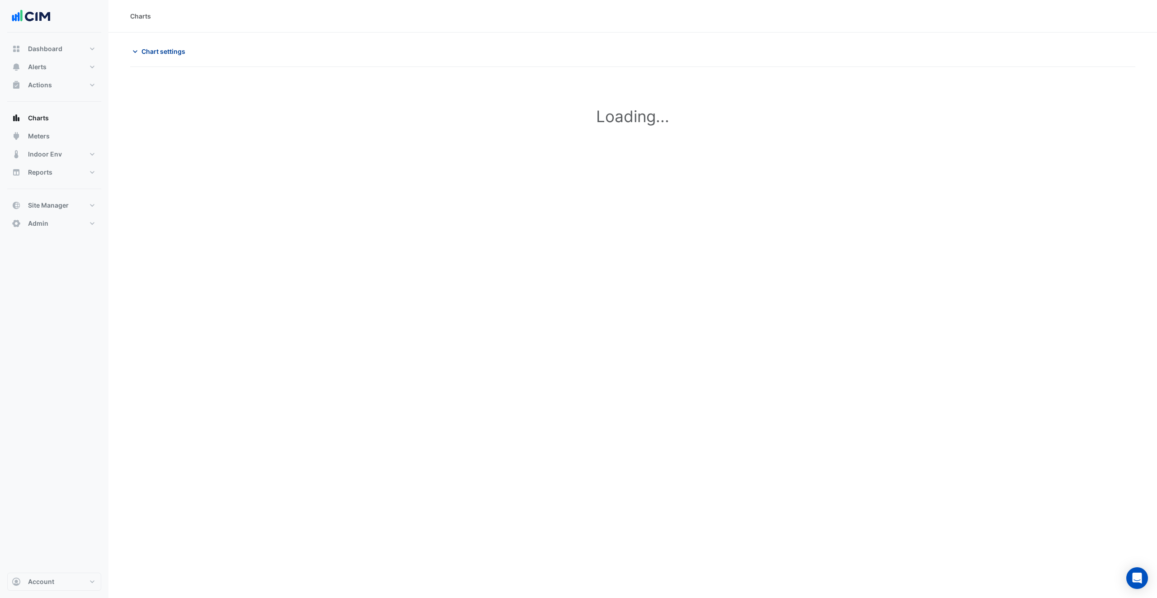
click at [161, 47] on span "Chart settings" at bounding box center [163, 51] width 44 height 9
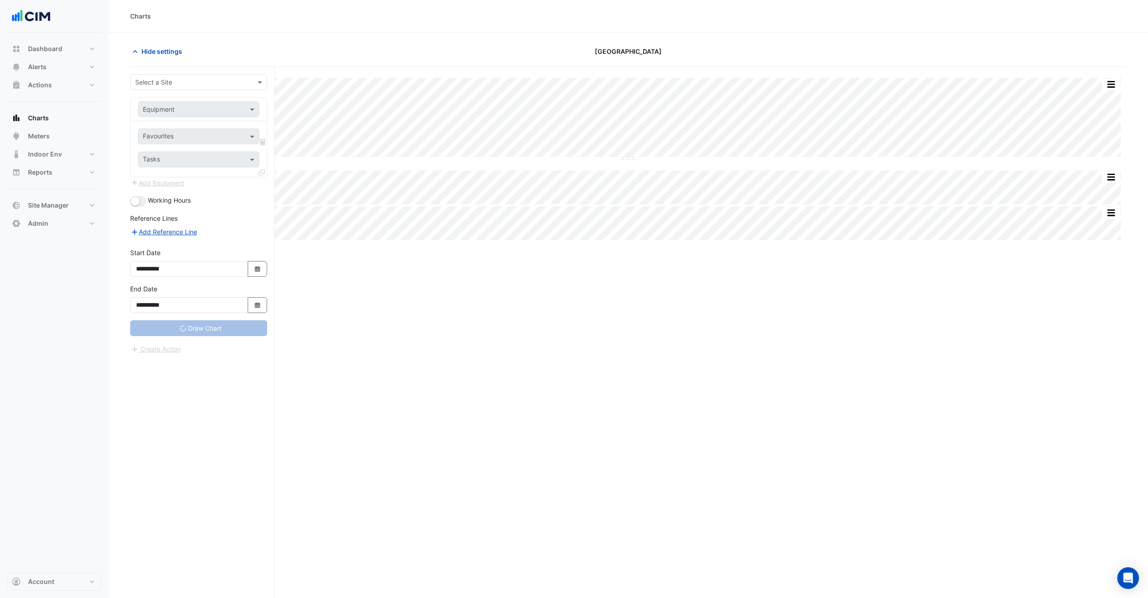
type input "**********"
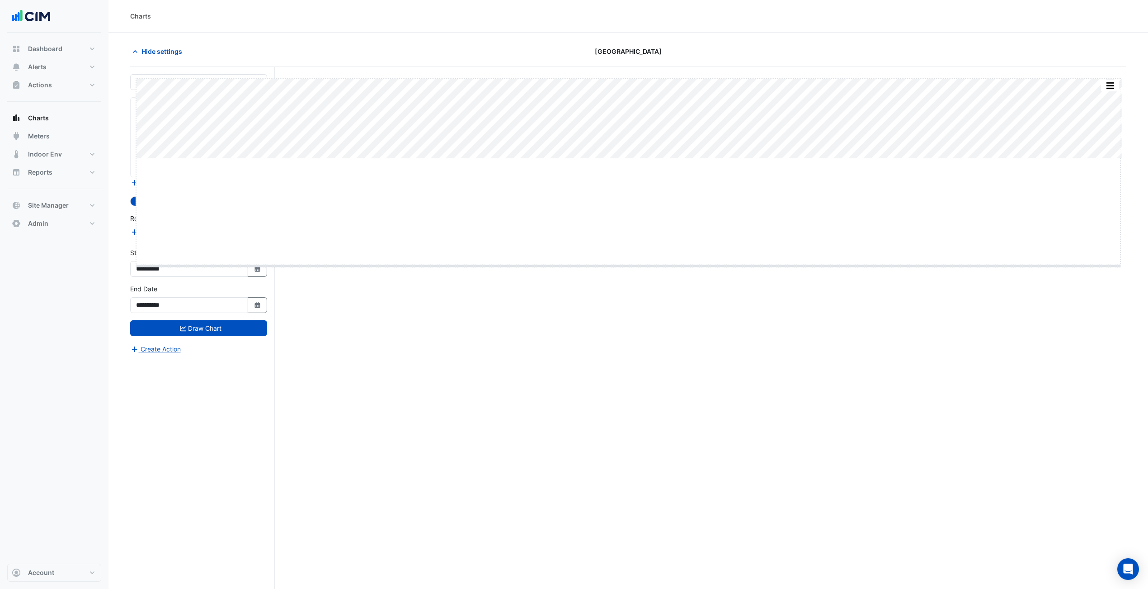
drag, startPoint x: 630, startPoint y: 160, endPoint x: 635, endPoint y: 287, distance: 126.7
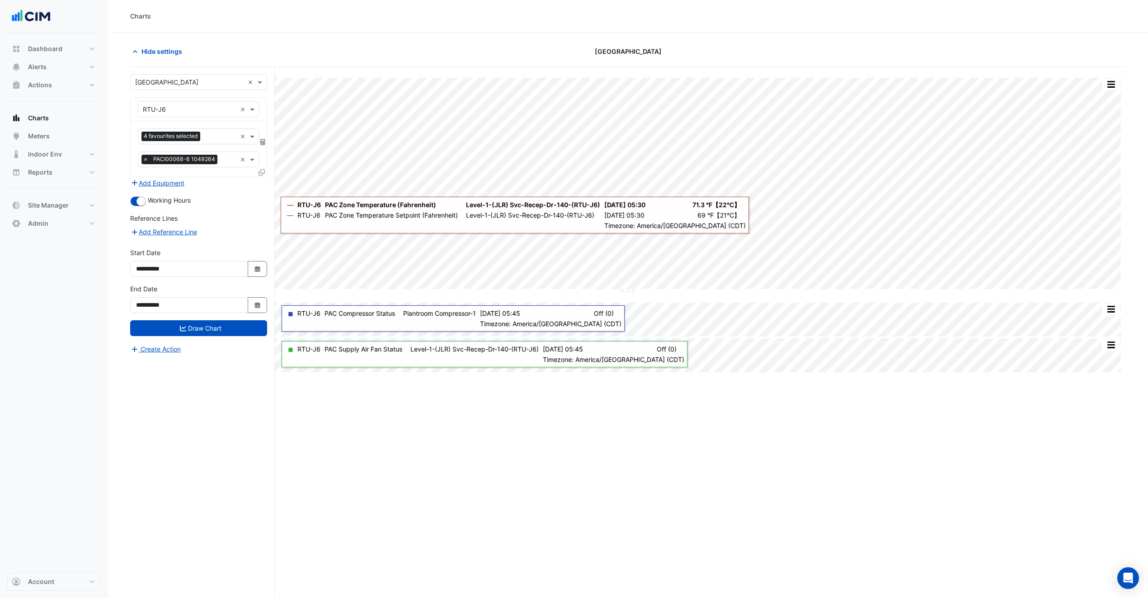
click at [207, 128] on div "4 favourites selected × × PACI00068-6 1049264 ×" at bounding box center [199, 149] width 136 height 56
click at [217, 134] on input "text" at bounding box center [220, 136] width 33 height 9
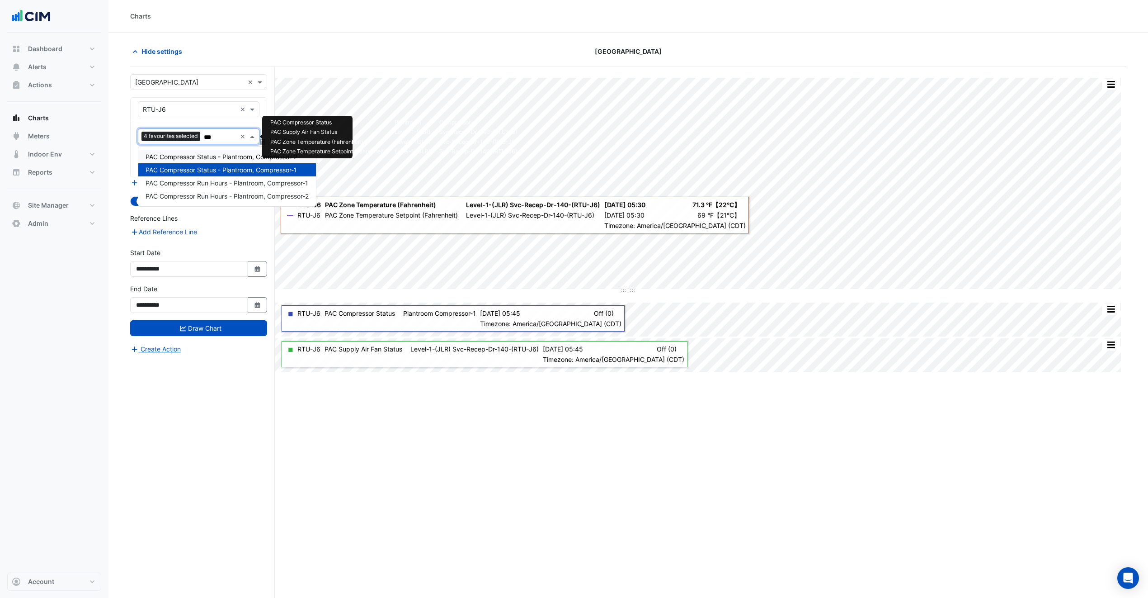
type input "****"
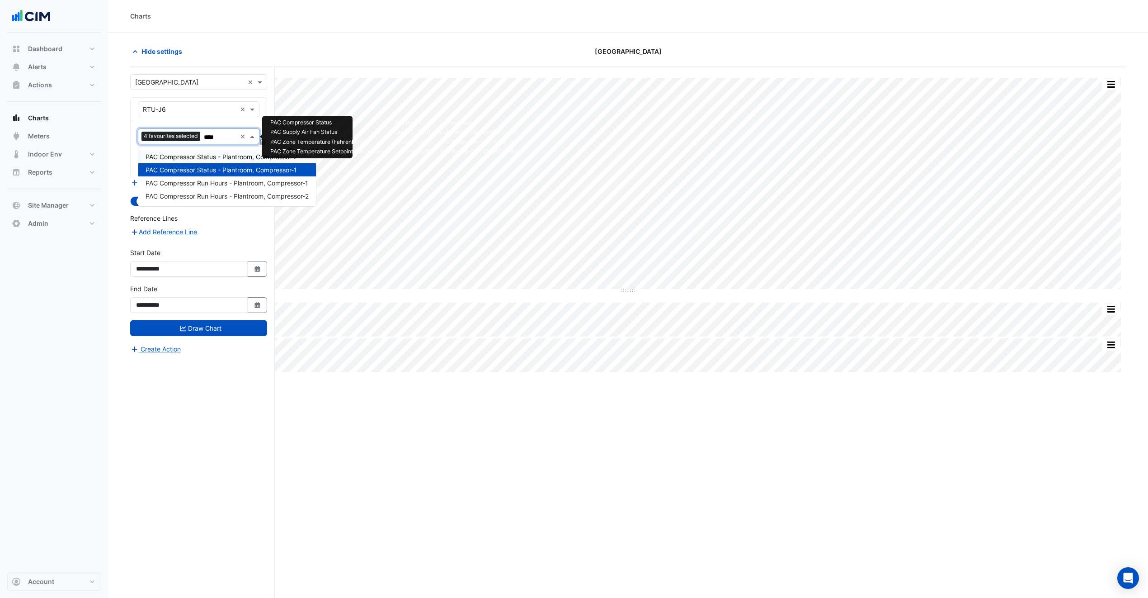
click at [226, 159] on span "PAC Compressor Status - Plantroom, Compressor-2" at bounding box center [222, 157] width 152 height 8
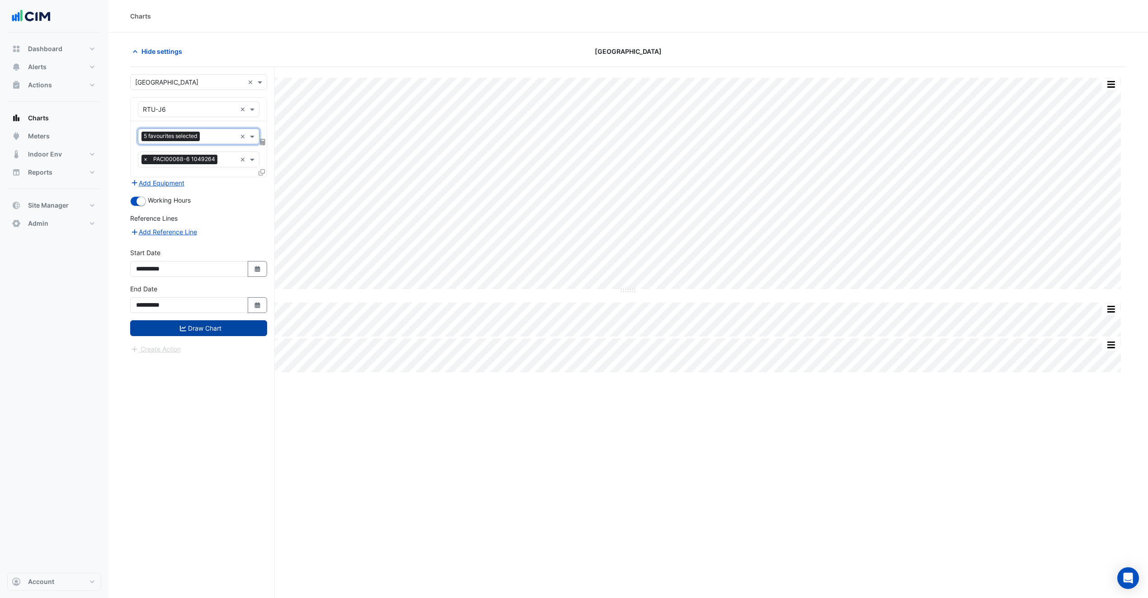
click at [224, 324] on button "Draw Chart" at bounding box center [198, 328] width 137 height 16
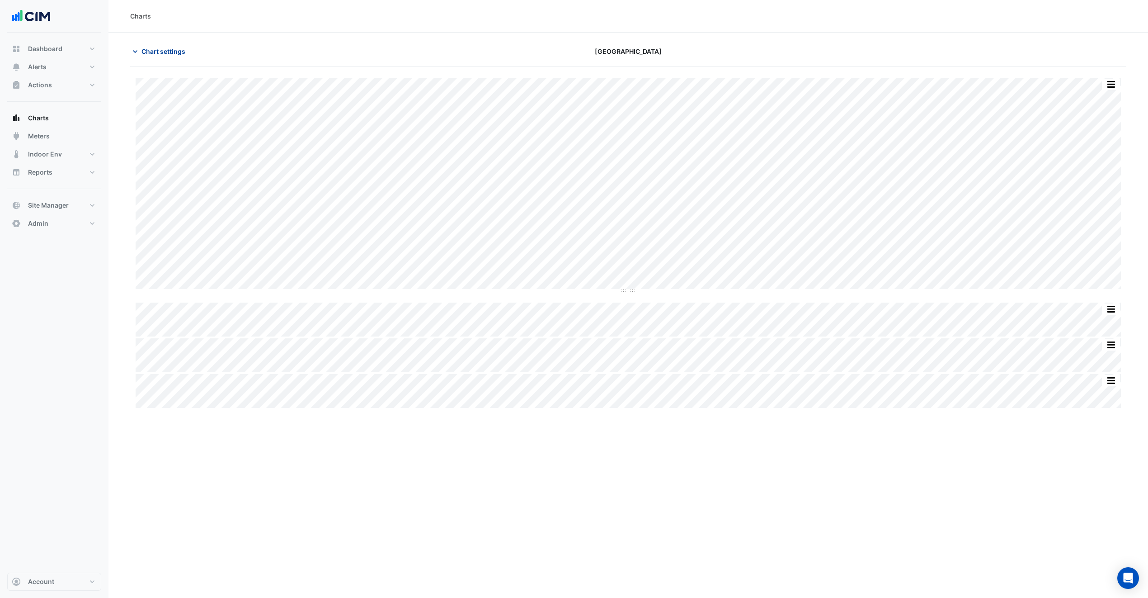
click at [175, 46] on button "Chart settings" at bounding box center [160, 51] width 61 height 16
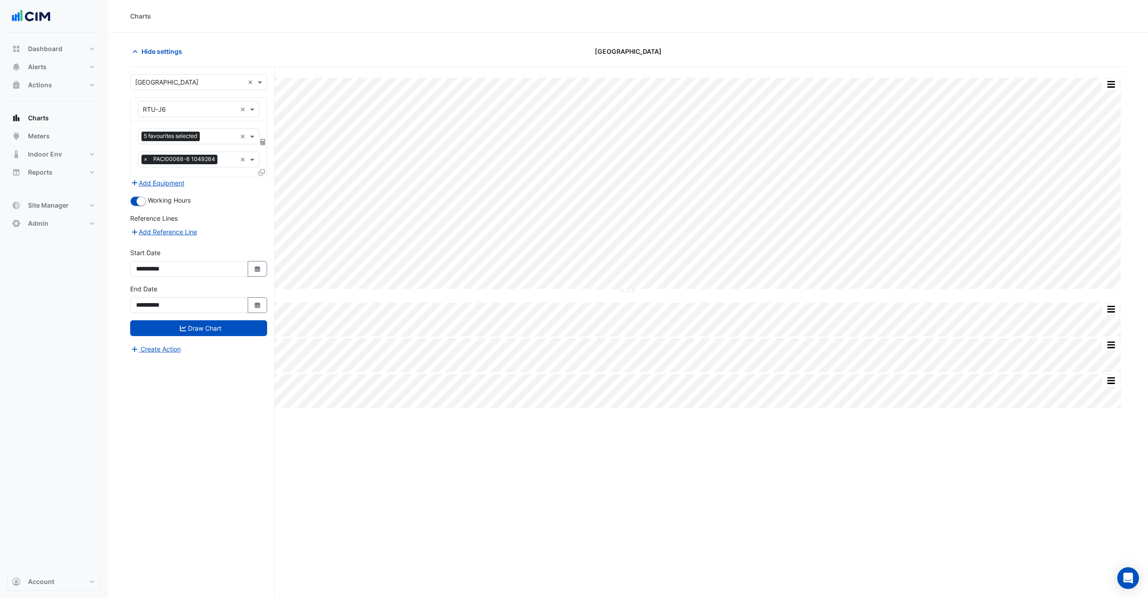
click at [210, 139] on input "text" at bounding box center [219, 136] width 33 height 9
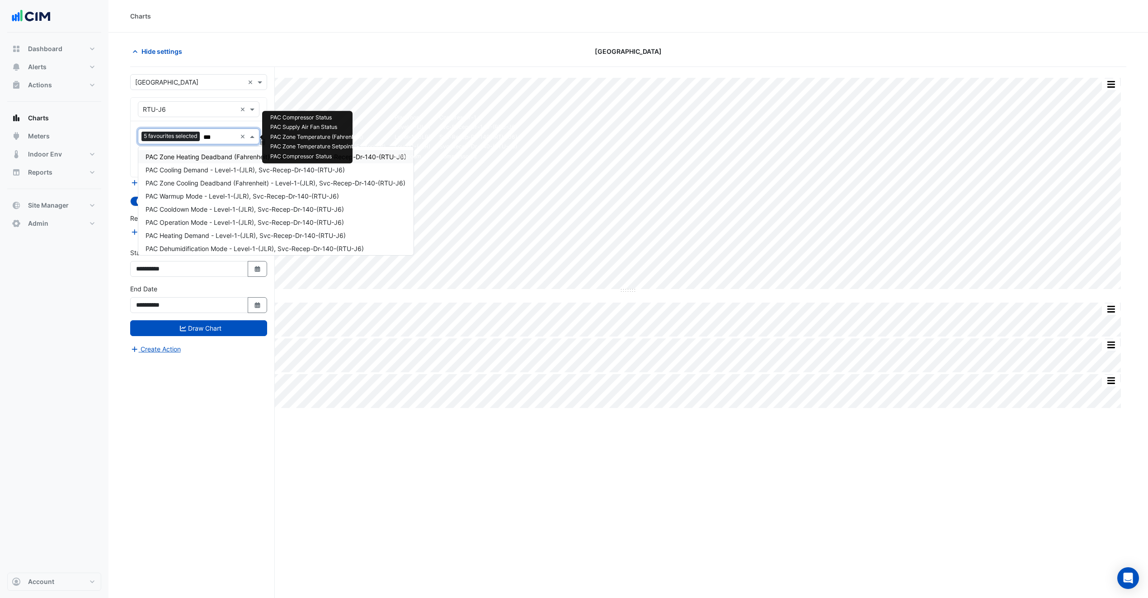
type input "****"
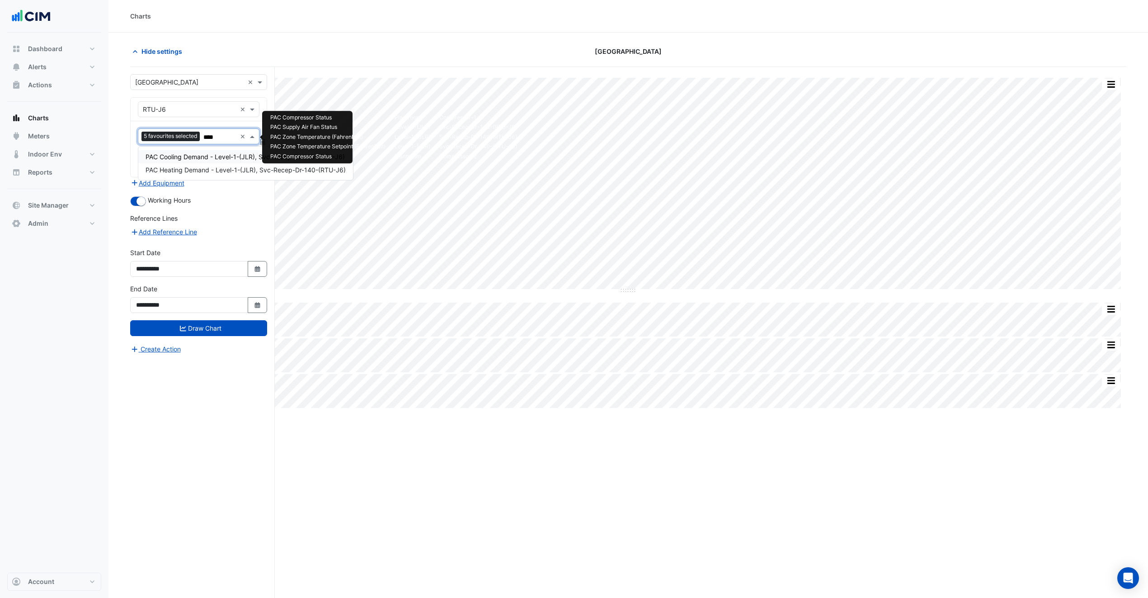
drag, startPoint x: 201, startPoint y: 155, endPoint x: 207, endPoint y: 174, distance: 20.3
click at [201, 155] on span "PAC Cooling Demand - Level-1-(JLR), Svc-Recep-Dr-140-(RTU-J6)" at bounding box center [245, 157] width 199 height 8
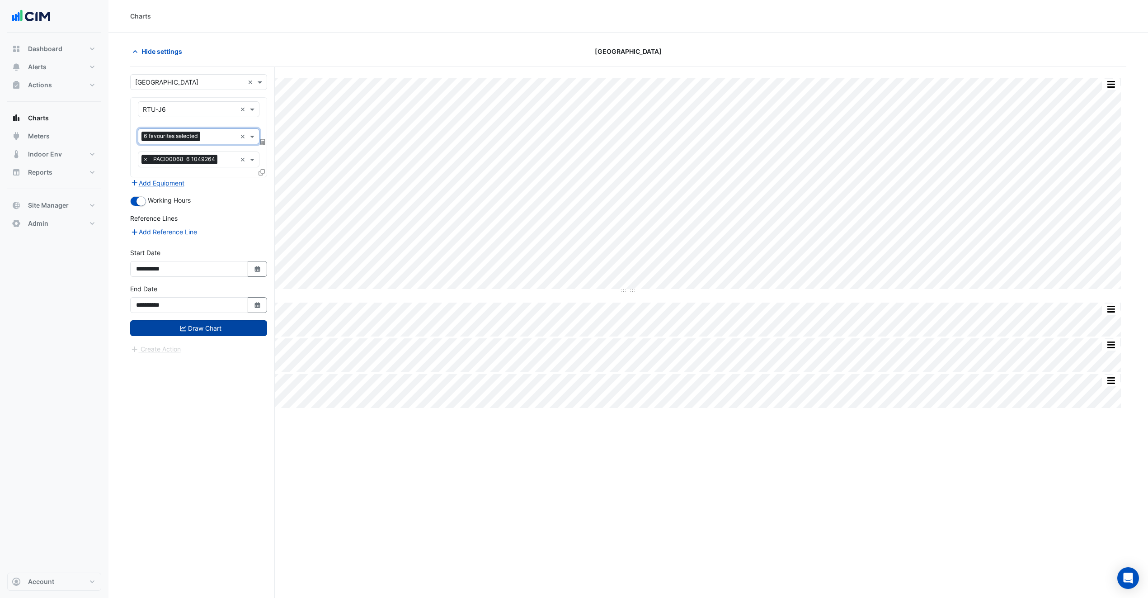
click at [231, 323] on button "Draw Chart" at bounding box center [198, 328] width 137 height 16
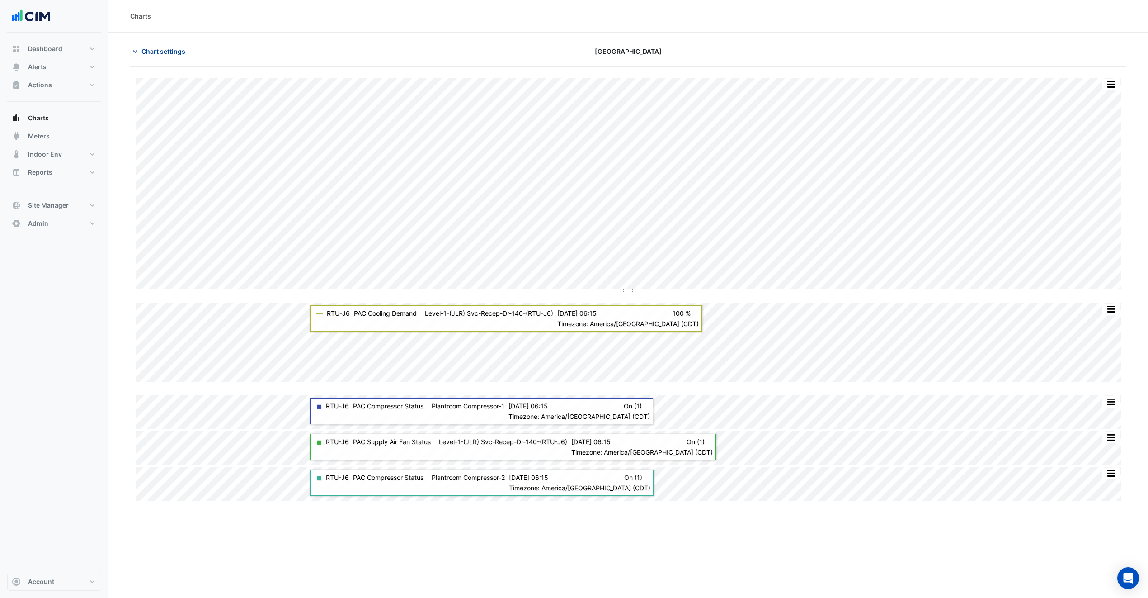
drag, startPoint x: 146, startPoint y: 54, endPoint x: 168, endPoint y: 57, distance: 22.4
click at [146, 54] on span "Chart settings" at bounding box center [163, 51] width 44 height 9
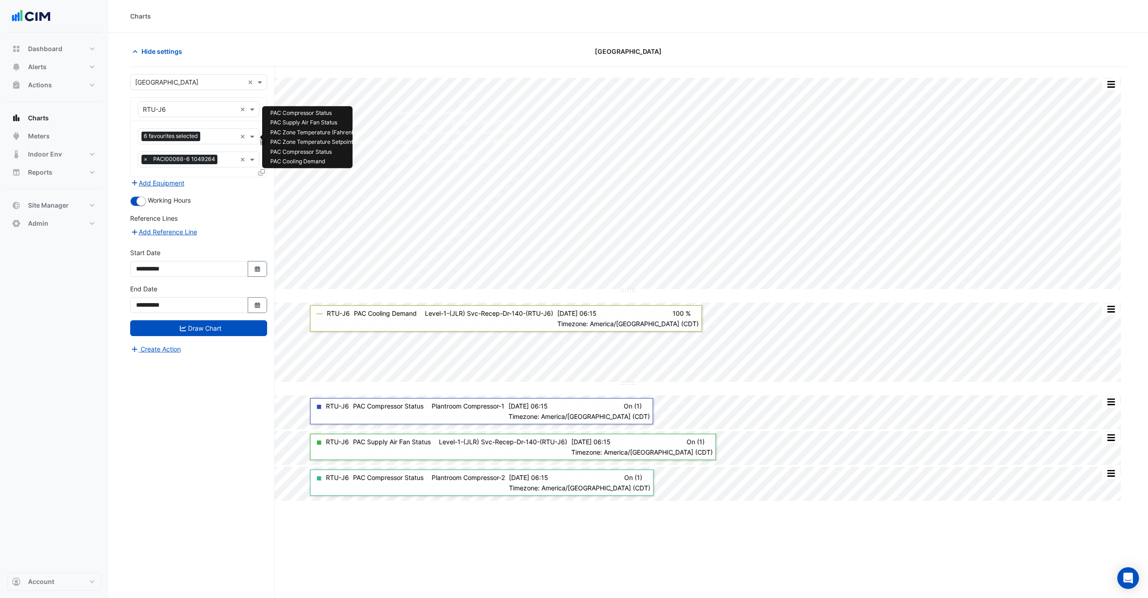
click at [207, 137] on input "text" at bounding box center [220, 136] width 33 height 9
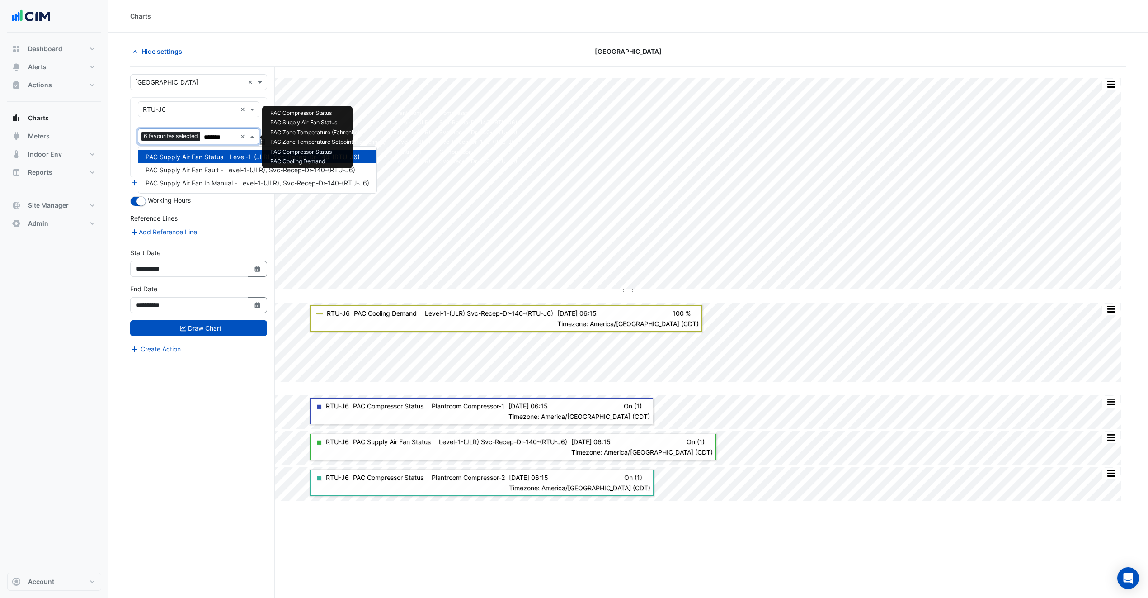
type input "********"
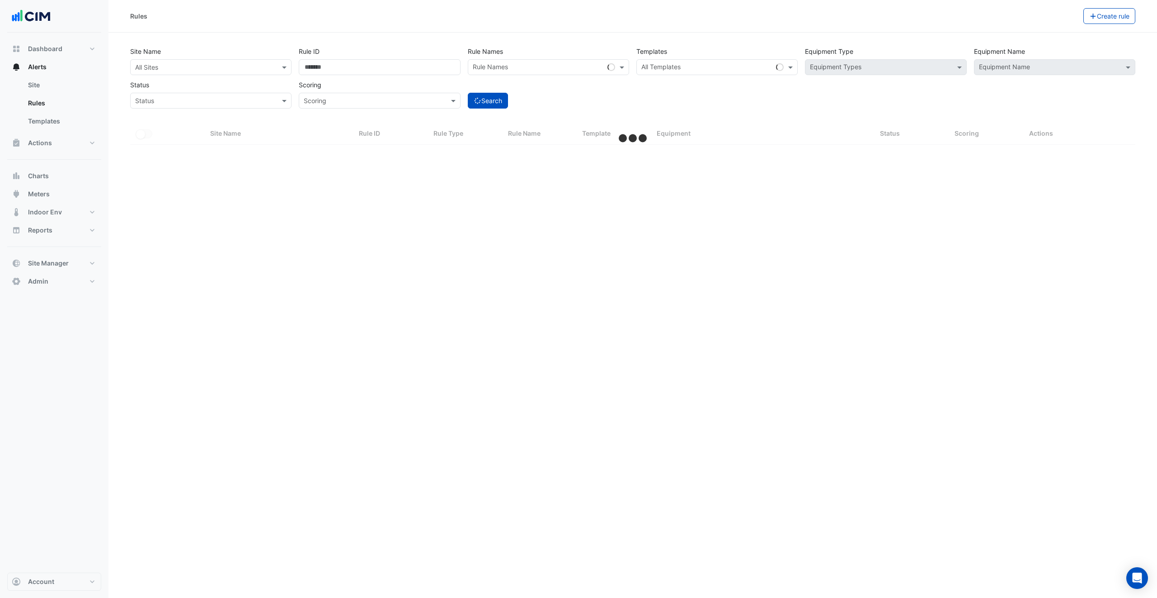
select select "***"
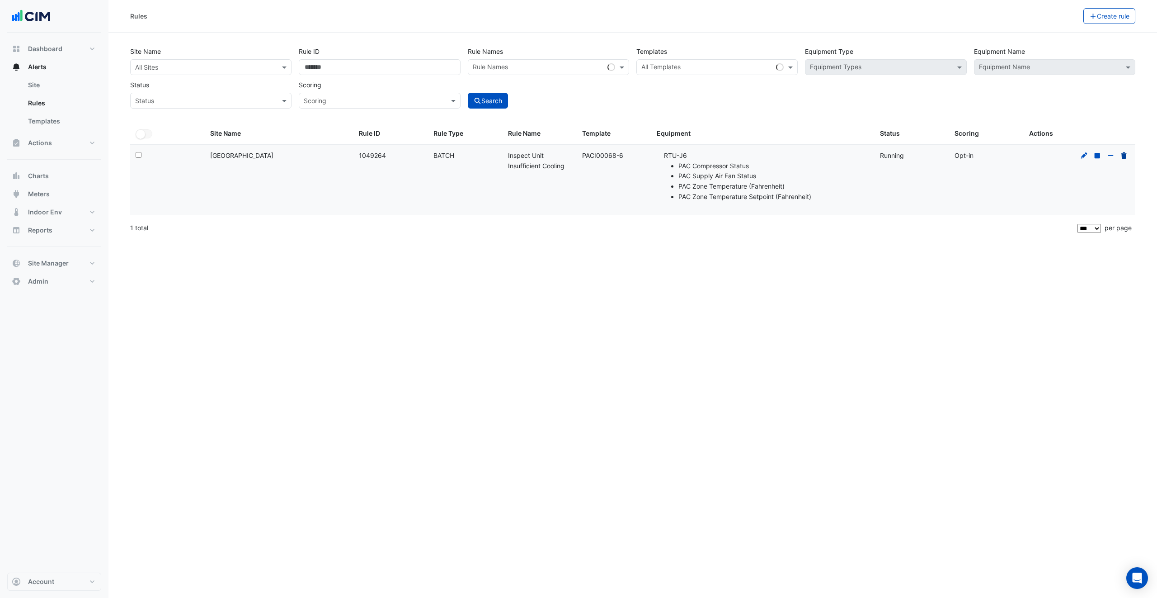
click at [1124, 153] on icon at bounding box center [1124, 155] width 5 height 6
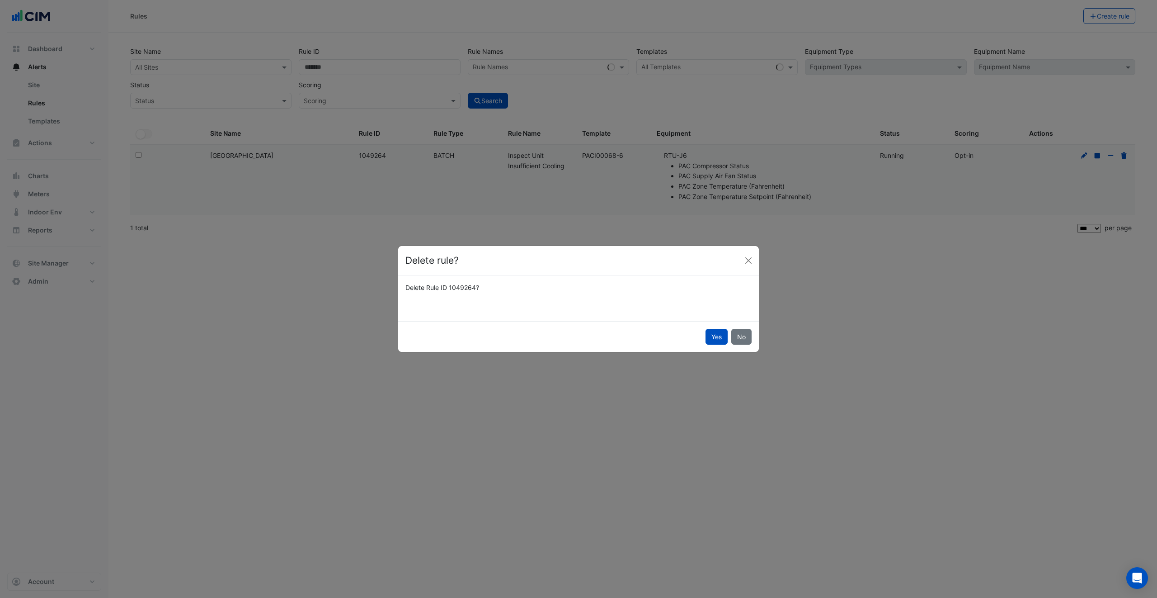
click at [714, 341] on button "Yes" at bounding box center [717, 337] width 22 height 16
select select "**"
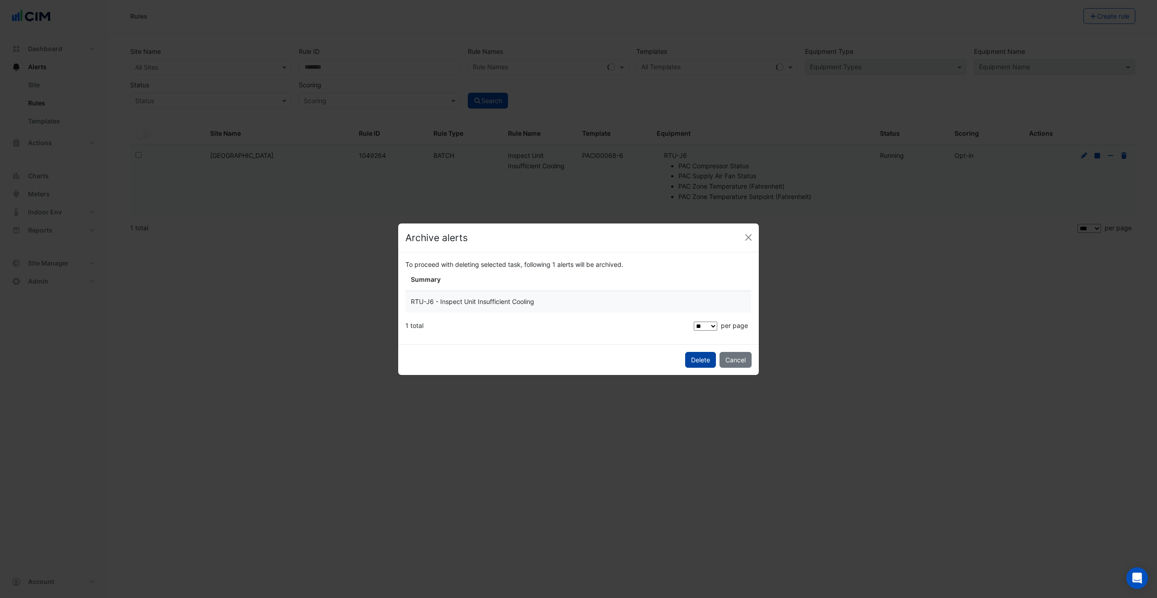
click at [695, 359] on span "Delete" at bounding box center [700, 360] width 19 height 8
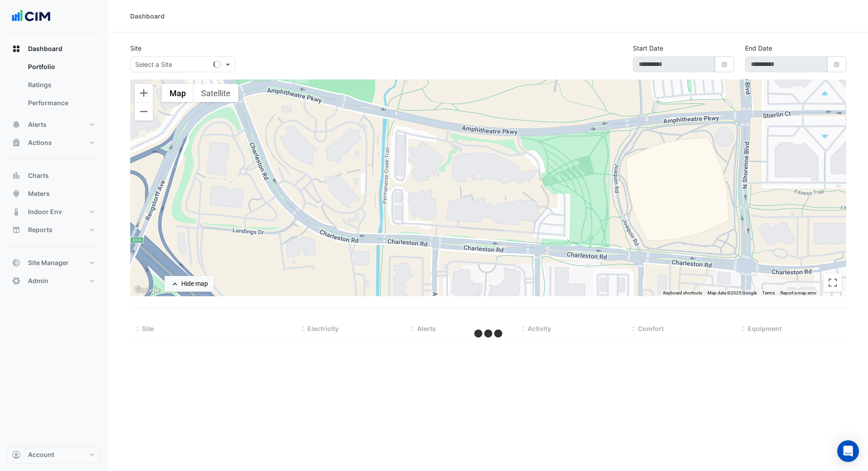
type input "**********"
select select "***"
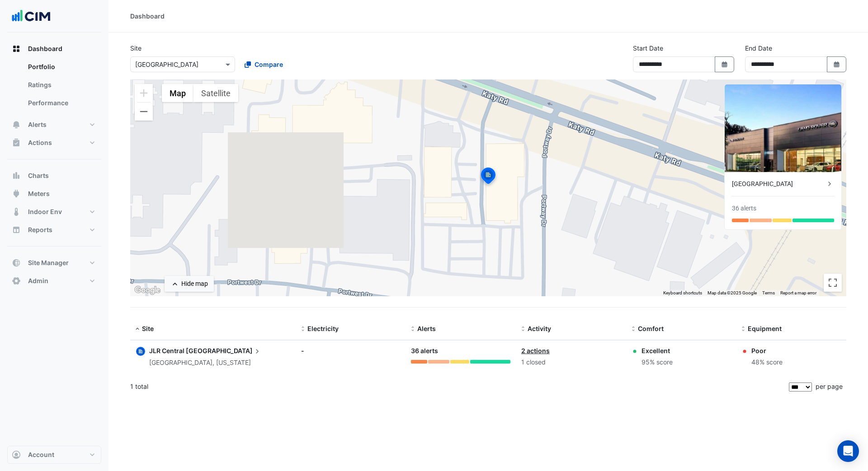
click at [146, 21] on div "Dashboard" at bounding box center [487, 16] width 759 height 33
click at [147, 14] on div "Dashboard" at bounding box center [147, 15] width 34 height 9
click at [51, 49] on span "Dashboard" at bounding box center [45, 48] width 34 height 9
click at [165, 60] on input "text" at bounding box center [173, 64] width 77 height 9
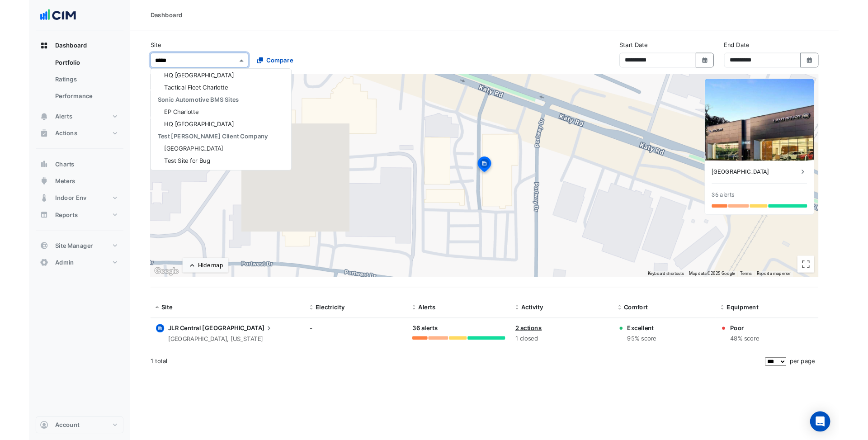
scroll to position [3006, 0]
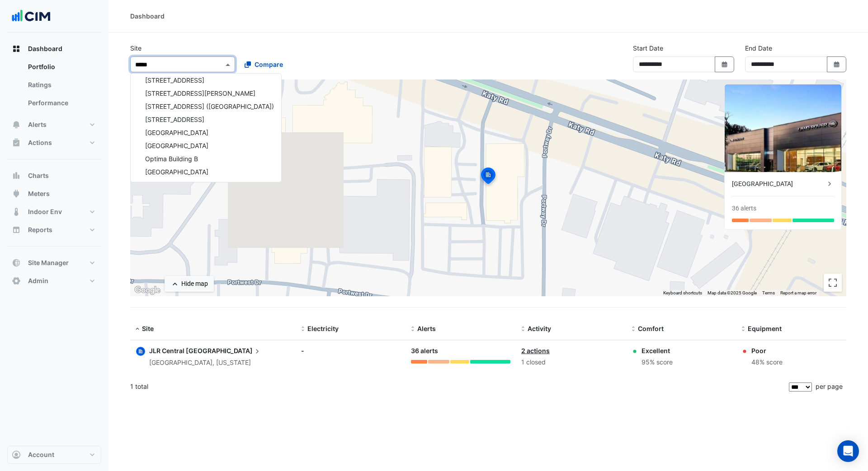
type input "******"
click at [170, 81] on span "9 Castlereagh Street" at bounding box center [174, 80] width 59 height 8
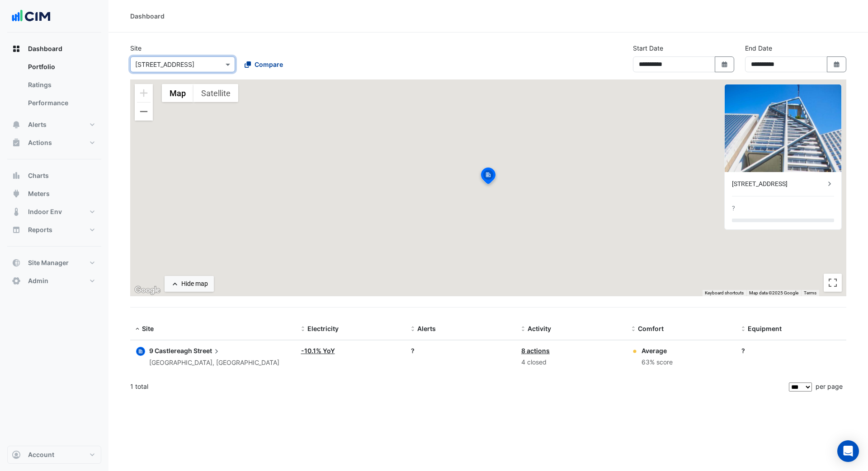
click at [269, 67] on span "Compare" at bounding box center [269, 64] width 28 height 9
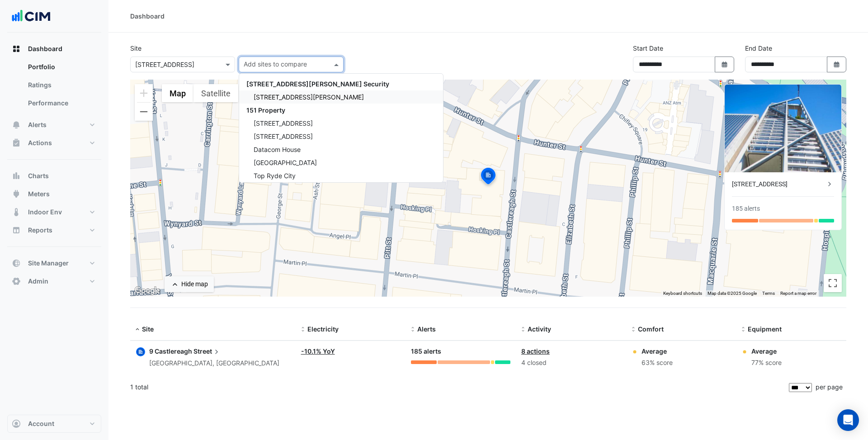
click at [229, 37] on section "Site × 9 Castlereagh Street Add sites to compare 141 Walker Street Security 141…" at bounding box center [487, 216] width 759 height 366
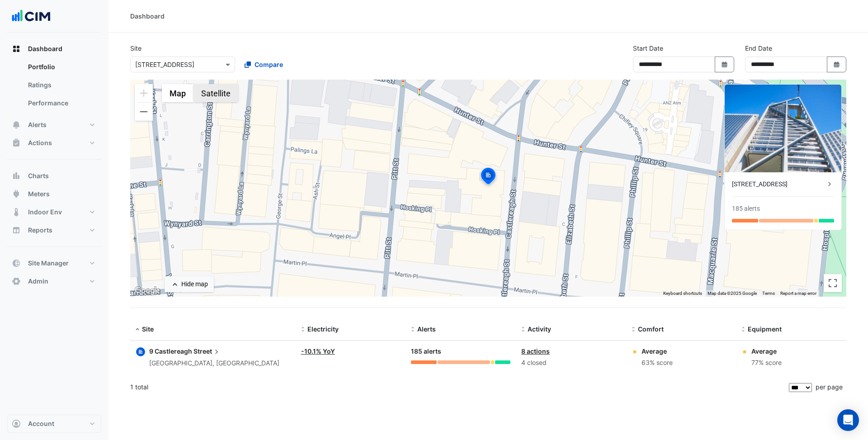
click at [224, 91] on button "Satellite" at bounding box center [215, 93] width 45 height 18
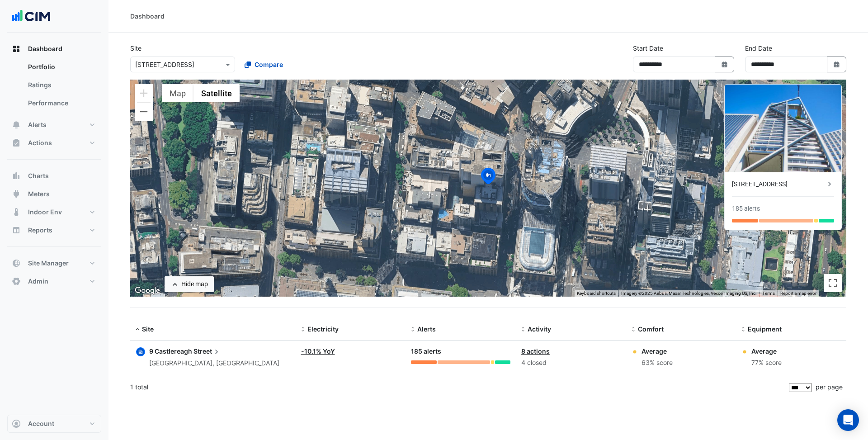
click at [209, 352] on span "Street" at bounding box center [207, 351] width 28 height 10
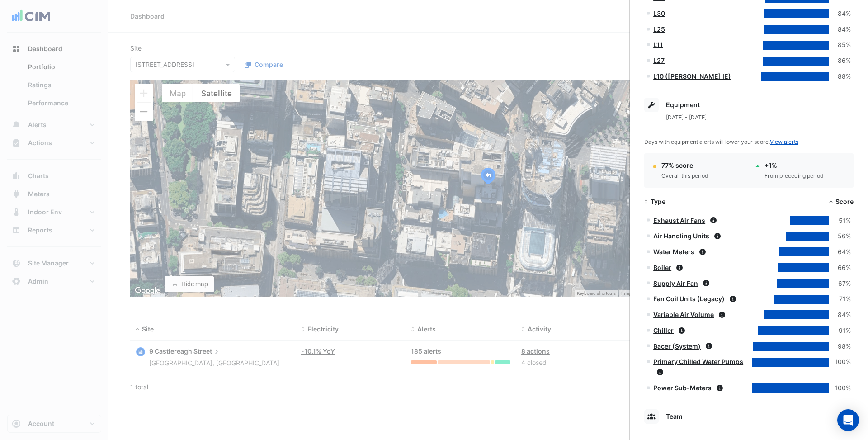
scroll to position [627, 0]
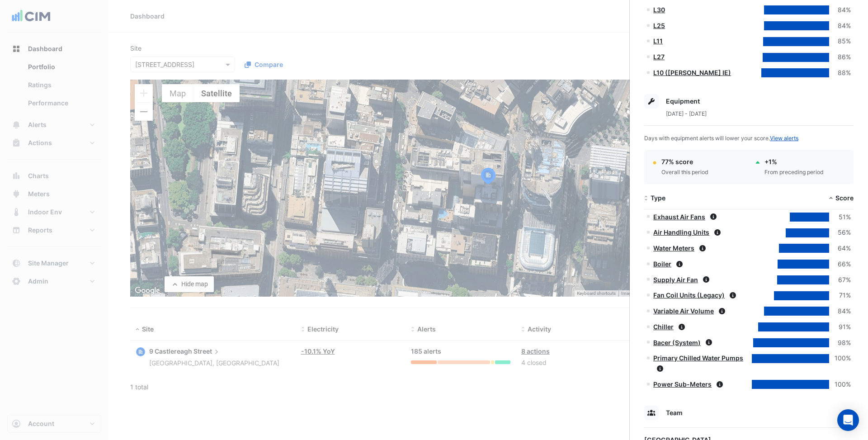
click at [585, 401] on ngb-offcanvas-backdrop at bounding box center [434, 220] width 868 height 440
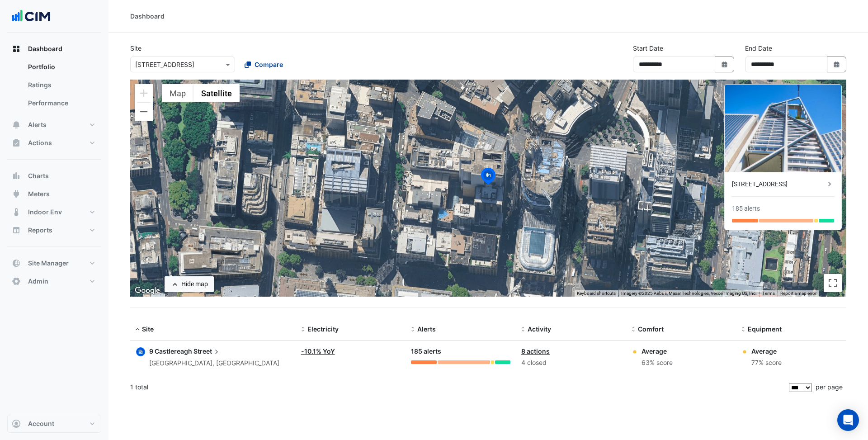
click at [267, 64] on span "Compare" at bounding box center [269, 64] width 28 height 9
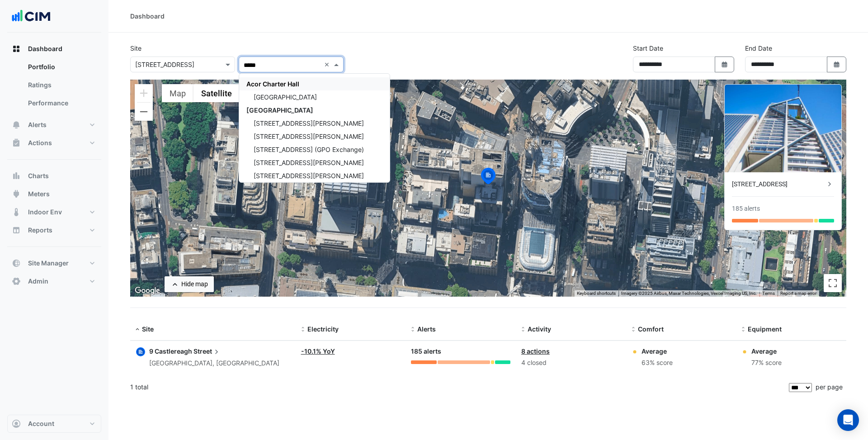
type input "******"
click at [288, 109] on span "CBRE Charter Hall" at bounding box center [279, 110] width 67 height 8
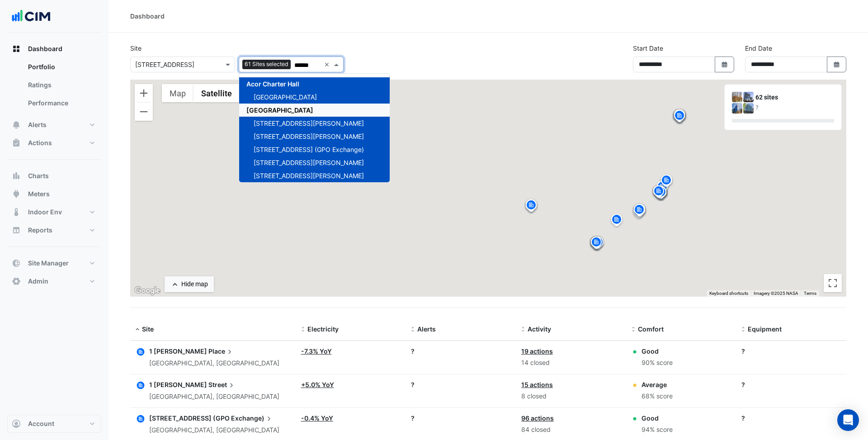
click at [486, 49] on div "Site × 9 Castlereagh Street 61 Sites selected ****** × Acor Charter Hall Chifle…" at bounding box center [488, 61] width 727 height 36
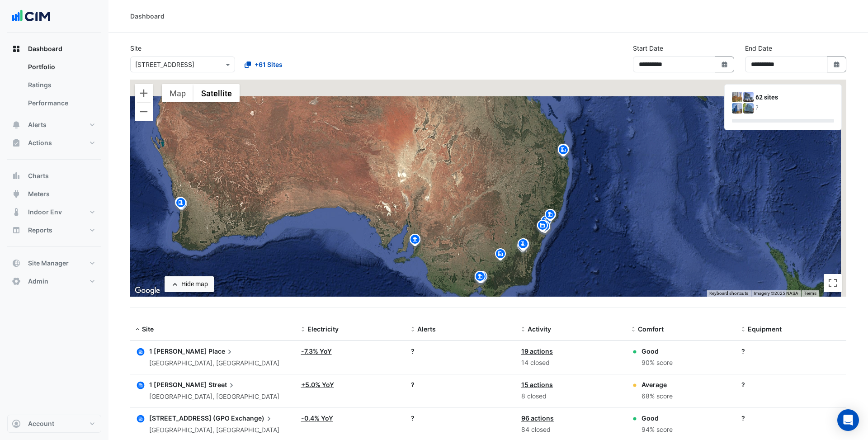
drag, startPoint x: 399, startPoint y: 158, endPoint x: 281, endPoint y: 193, distance: 123.0
click at [281, 192] on div "To activate drag with keyboard, press Alt + Enter. Once in keyboard drag state,…" at bounding box center [488, 188] width 716 height 217
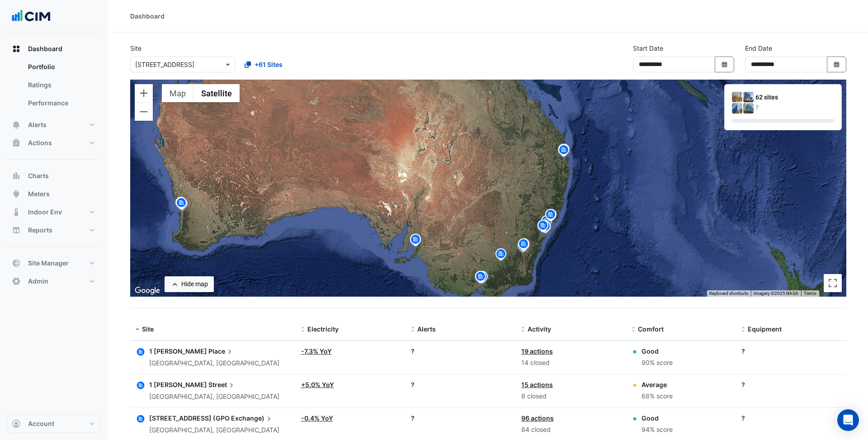
scroll to position [5, 0]
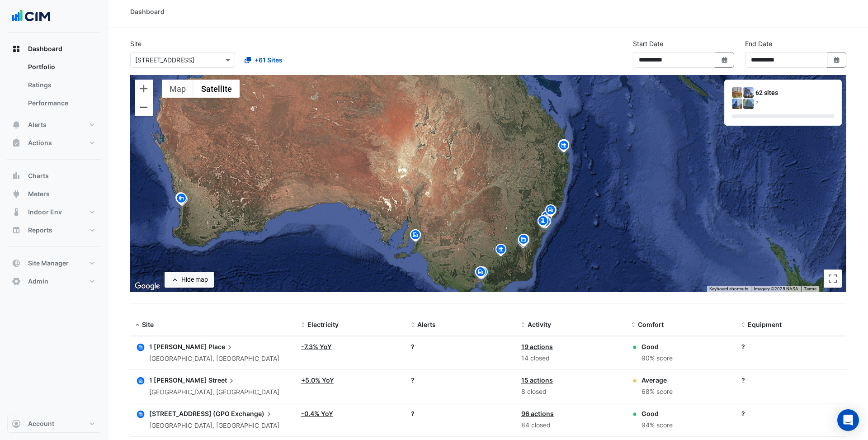
click at [143, 111] on button "Zoom out" at bounding box center [144, 107] width 18 height 18
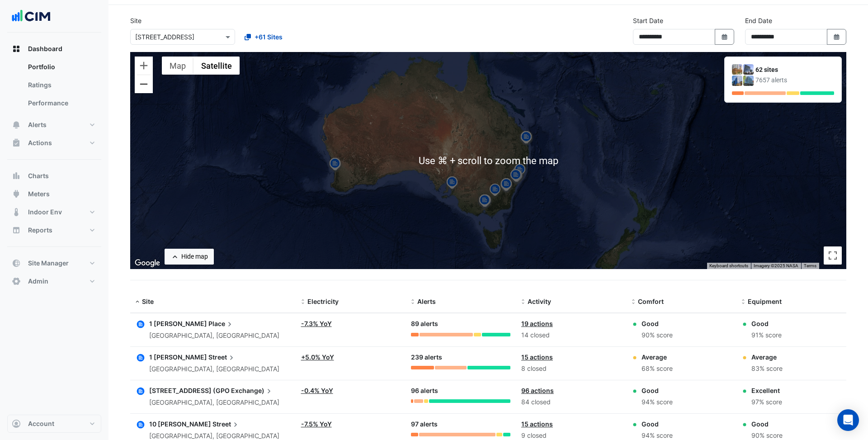
scroll to position [0, 0]
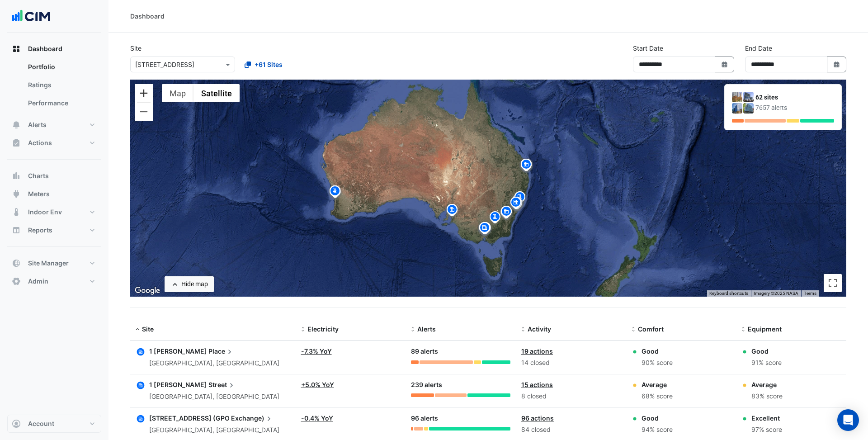
click at [143, 92] on button "Zoom in" at bounding box center [144, 93] width 18 height 18
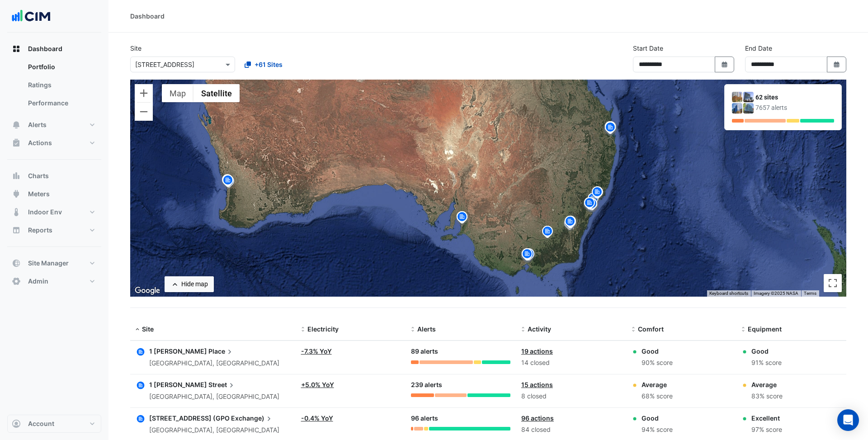
drag, startPoint x: 360, startPoint y: 189, endPoint x: 409, endPoint y: 166, distance: 54.0
click at [409, 166] on div "To activate drag with keyboard, press Alt + Enter. Once in keyboard drag state,…" at bounding box center [488, 188] width 716 height 217
click at [48, 190] on span "Meters" at bounding box center [39, 193] width 22 height 9
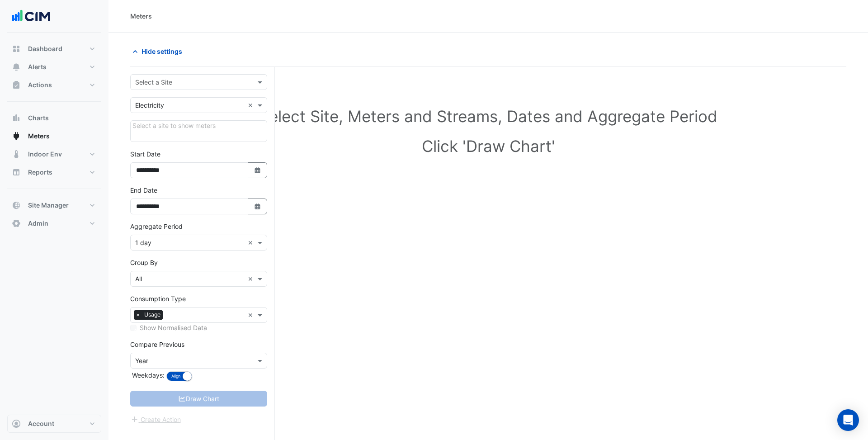
click at [179, 80] on input "text" at bounding box center [189, 82] width 109 height 9
type input "*"
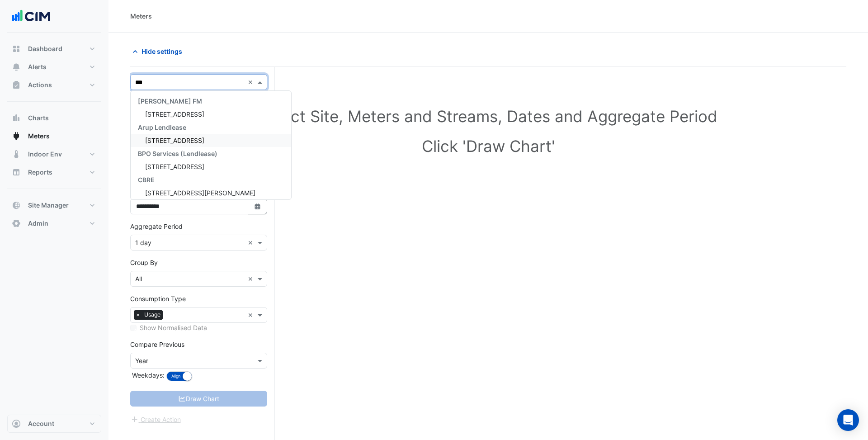
type input "****"
click at [193, 115] on span "9 Castlereagh Street" at bounding box center [174, 114] width 59 height 8
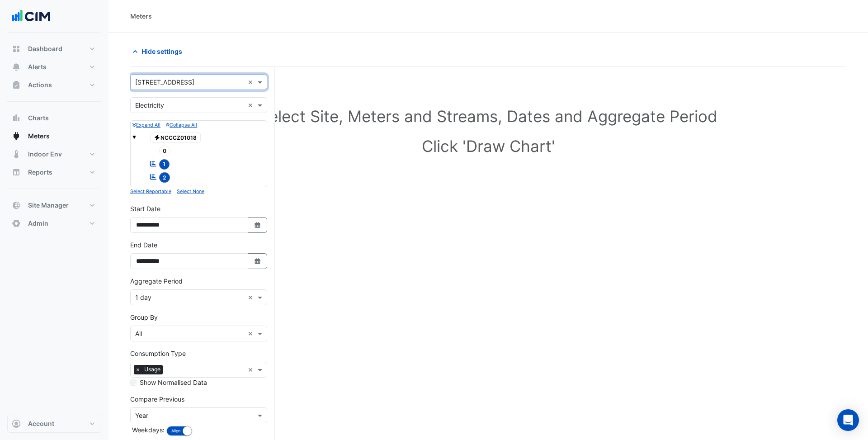
click at [164, 163] on span "1" at bounding box center [164, 164] width 11 height 10
click at [164, 178] on span "2" at bounding box center [164, 177] width 11 height 10
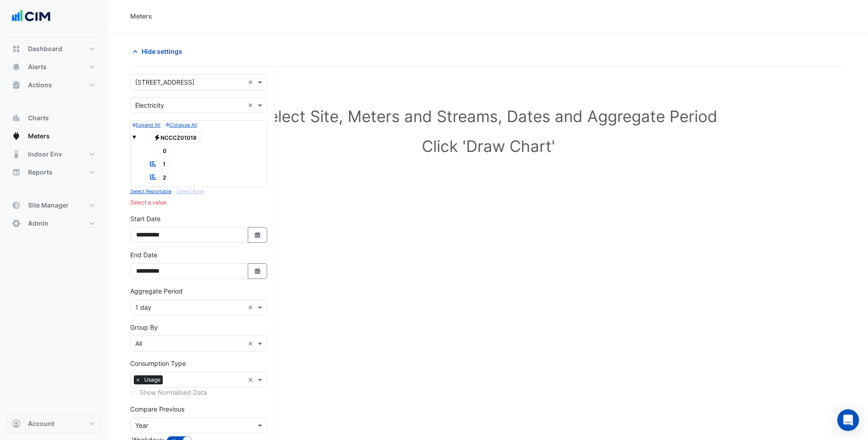
click at [180, 138] on span "Electricity NCCCZ01018" at bounding box center [175, 137] width 51 height 11
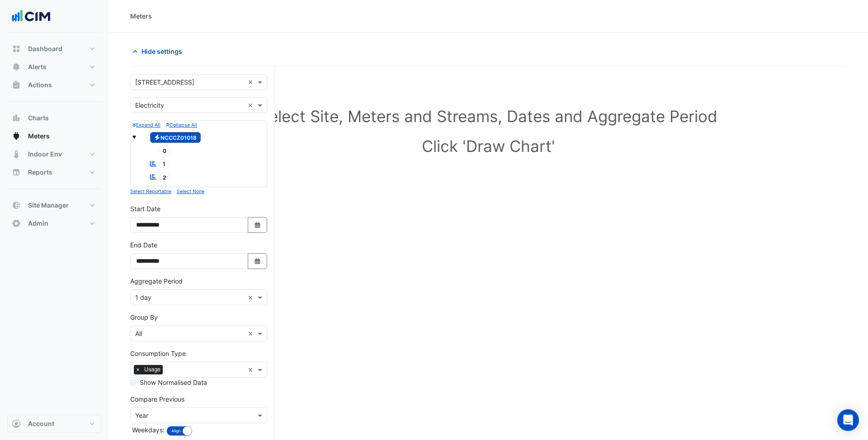
scroll to position [42, 0]
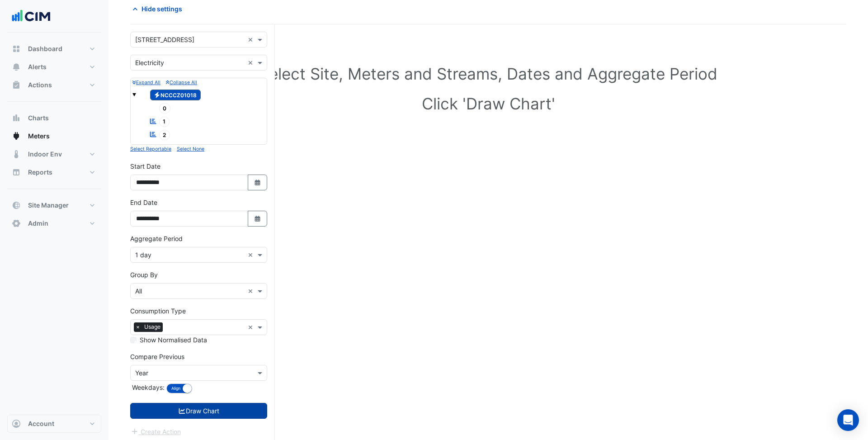
click at [226, 409] on button "Draw Chart" at bounding box center [198, 411] width 137 height 16
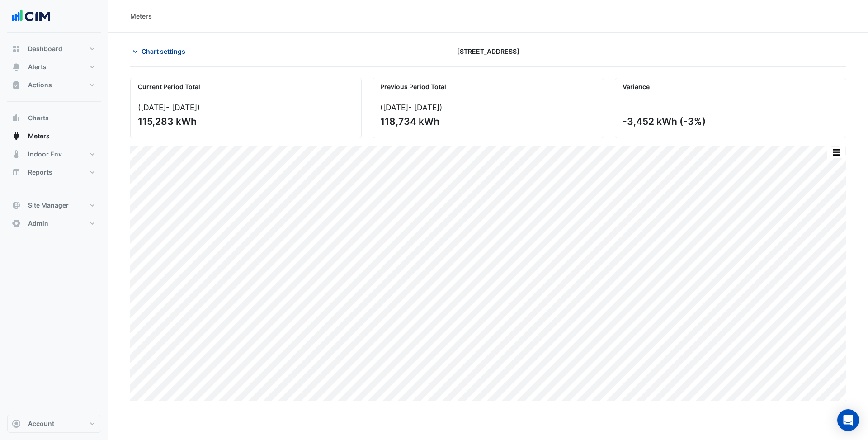
click at [165, 47] on span "Chart settings" at bounding box center [163, 51] width 44 height 9
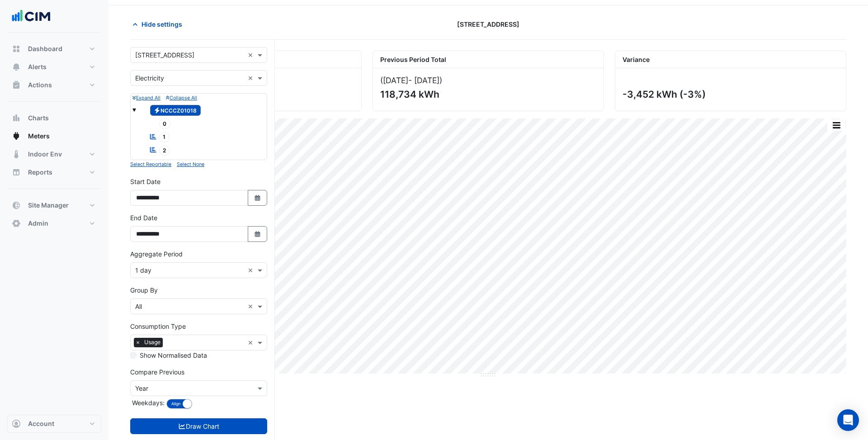
scroll to position [42, 0]
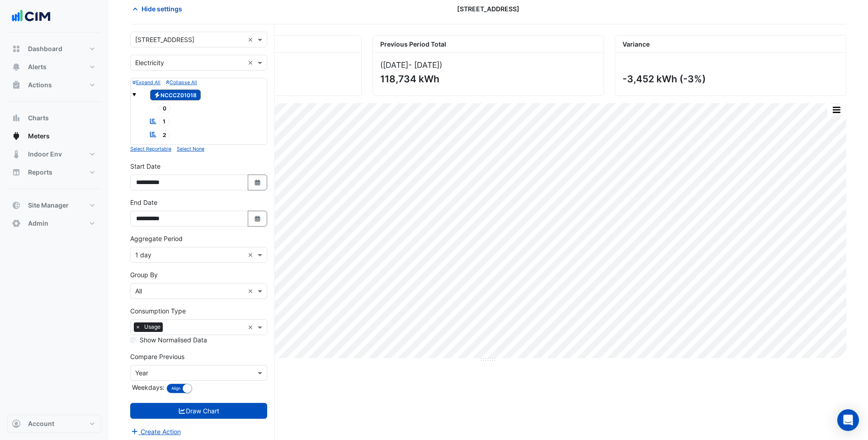
click at [194, 250] on input "text" at bounding box center [189, 254] width 109 height 9
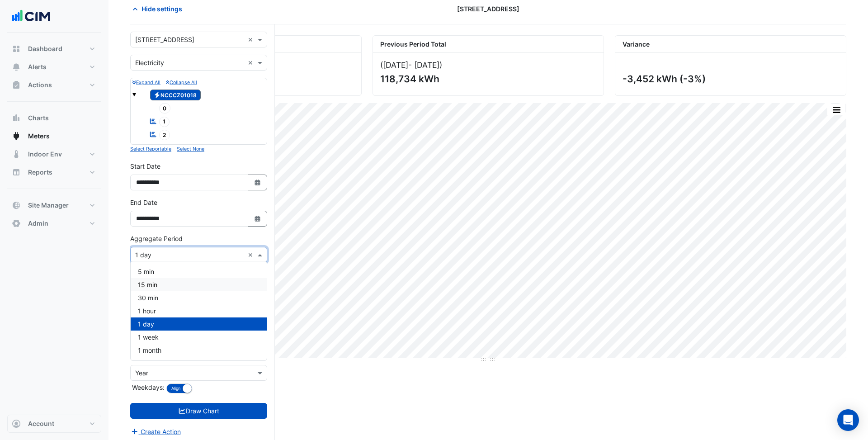
click at [174, 278] on div "15 min" at bounding box center [199, 284] width 136 height 13
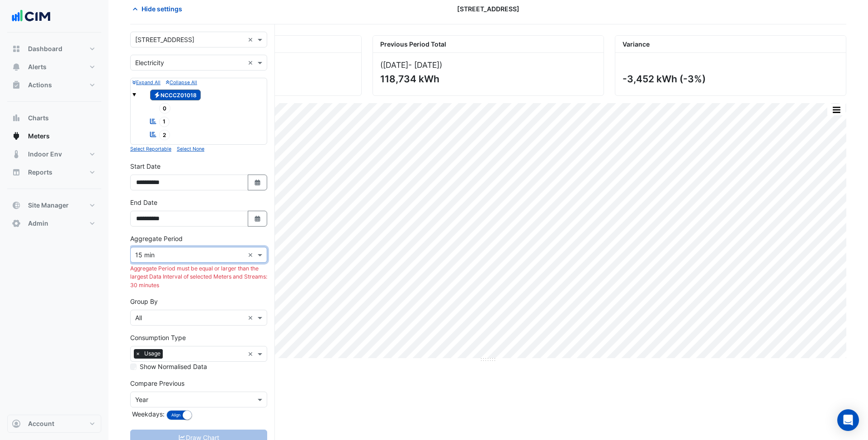
click at [178, 401] on div "× Year" at bounding box center [193, 399] width 125 height 9
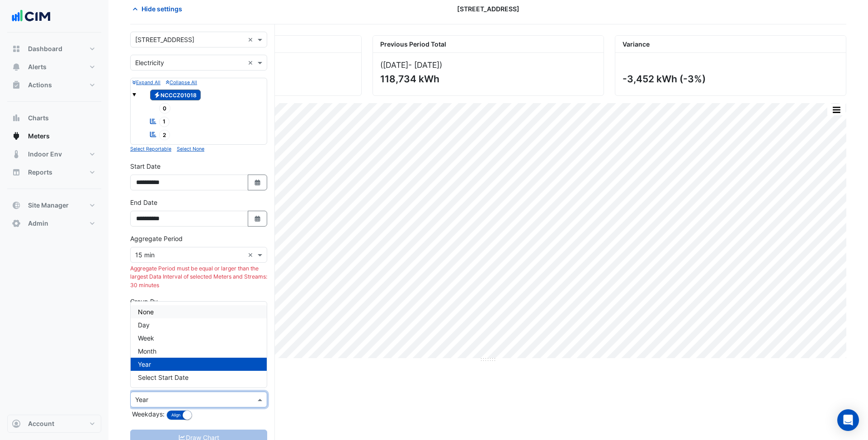
click at [159, 313] on div "None" at bounding box center [199, 311] width 136 height 13
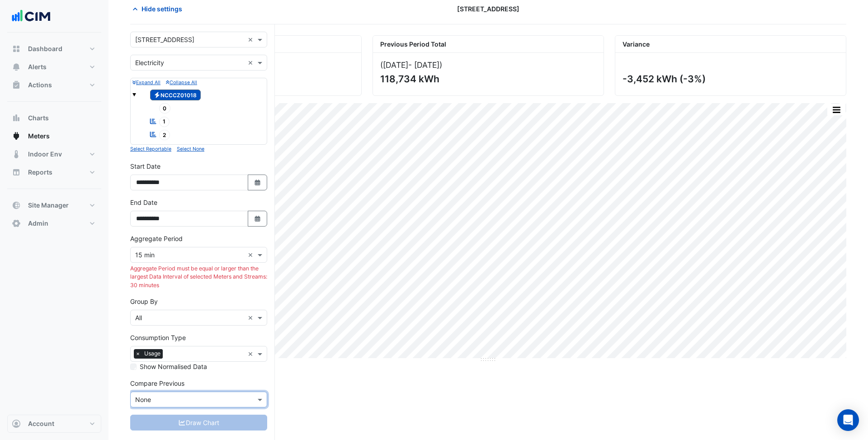
click at [180, 317] on input "text" at bounding box center [189, 317] width 109 height 9
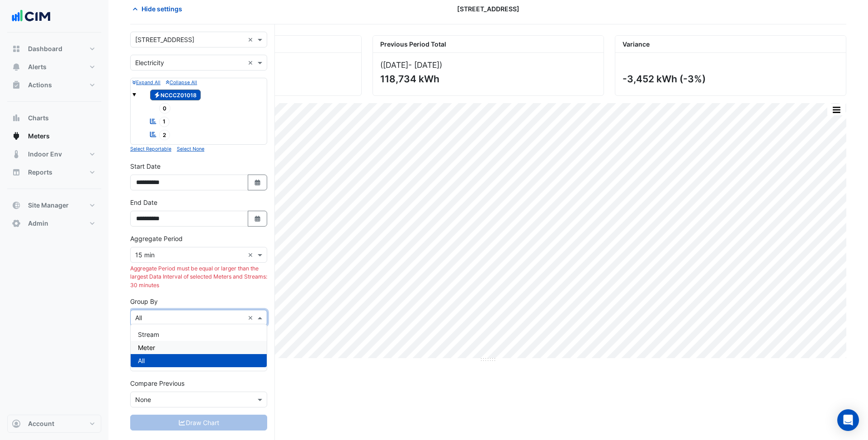
click at [171, 344] on div "Meter" at bounding box center [199, 347] width 136 height 13
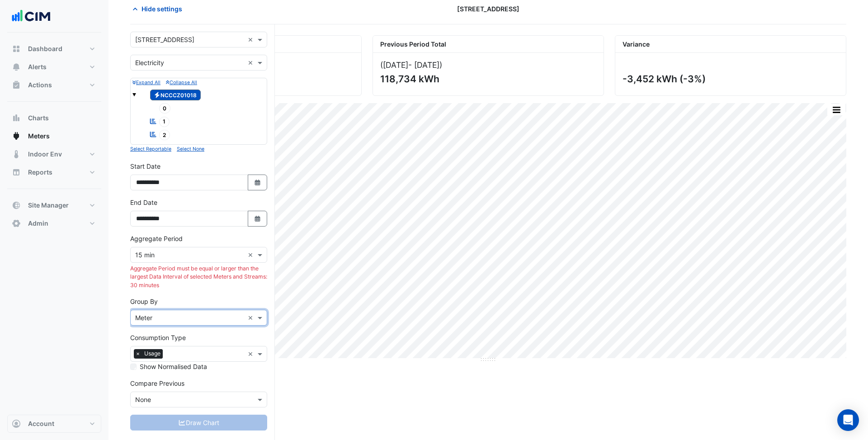
click at [189, 250] on input "text" at bounding box center [189, 254] width 109 height 9
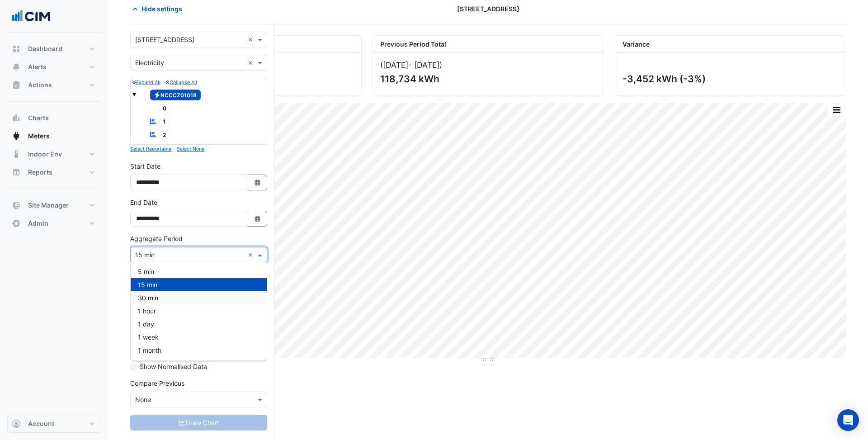
click at [177, 297] on div "30 min" at bounding box center [199, 297] width 136 height 13
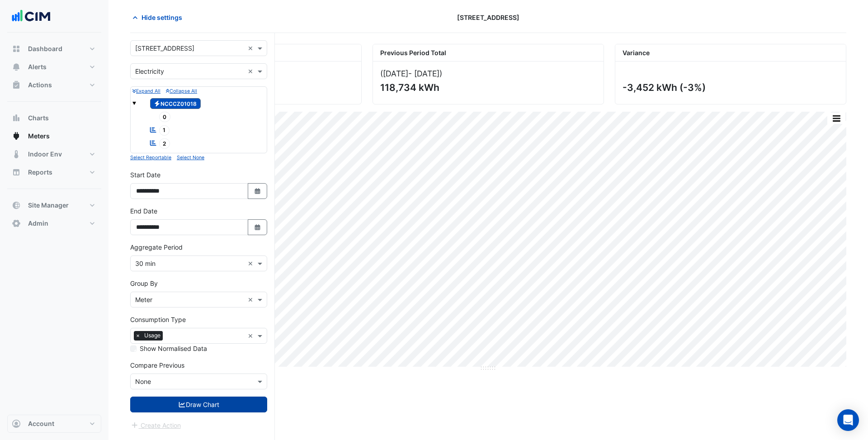
click at [200, 401] on button "Draw Chart" at bounding box center [198, 404] width 137 height 16
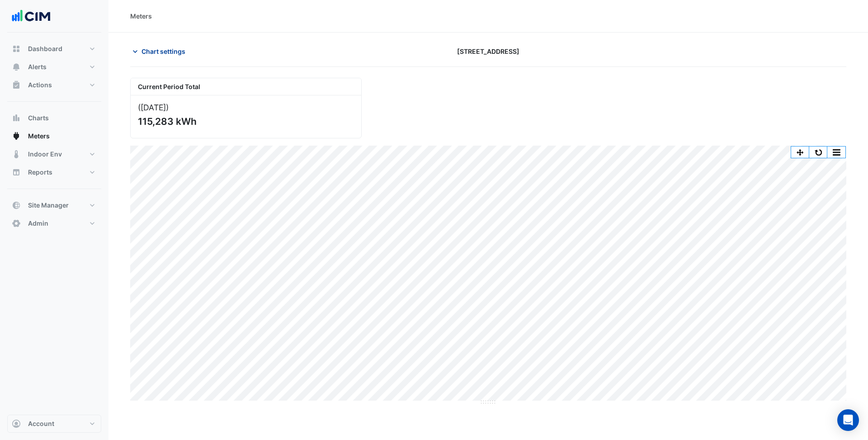
click at [144, 53] on span "Chart settings" at bounding box center [163, 51] width 44 height 9
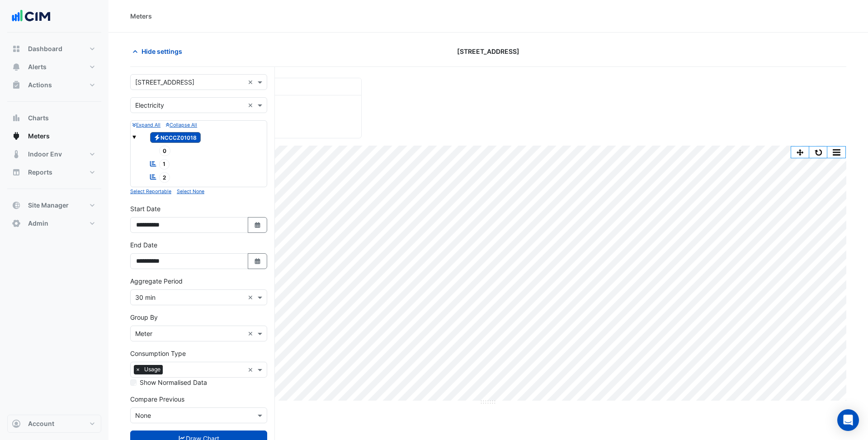
click at [199, 78] on input "text" at bounding box center [189, 82] width 109 height 9
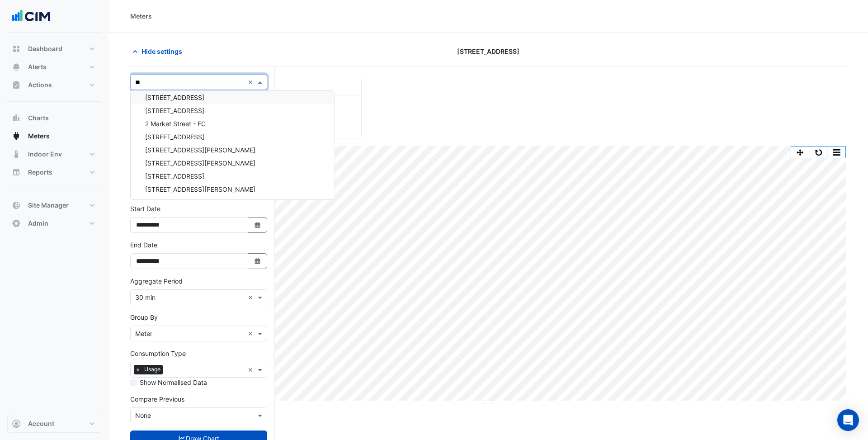
scroll to position [2206, 0]
type input "**"
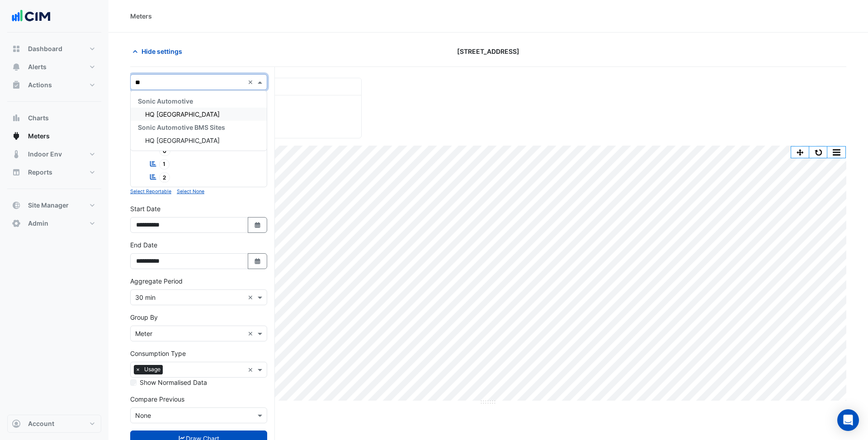
scroll to position [0, 0]
click at [187, 115] on div "HQ Charlotte" at bounding box center [199, 114] width 136 height 13
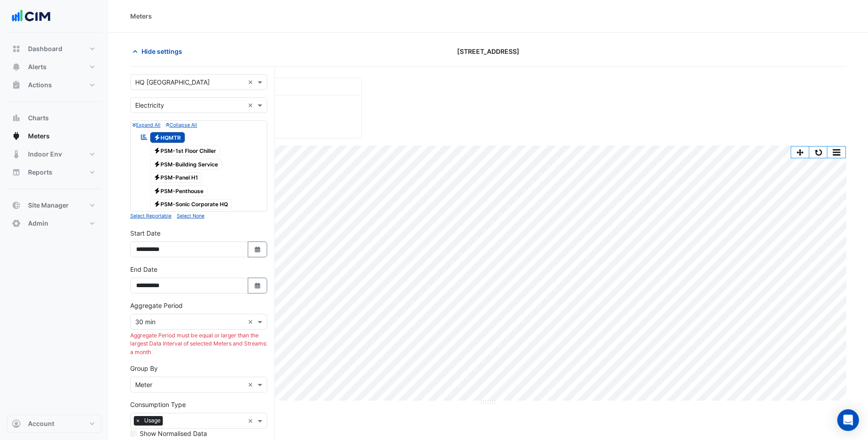
click at [213, 149] on span "Electricity PSM-1st Floor Chiller" at bounding box center [185, 151] width 71 height 11
click at [177, 140] on span "Electricity HQMTR" at bounding box center [167, 137] width 35 height 11
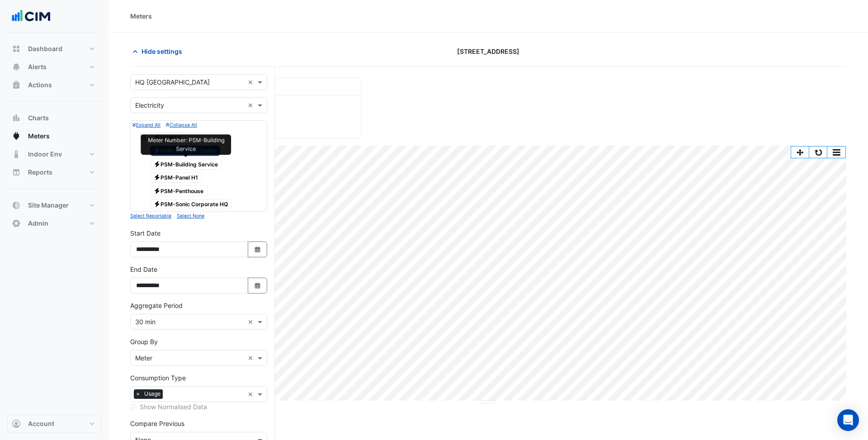
click at [210, 164] on span "Electricity PSM-Building Service" at bounding box center [186, 164] width 72 height 11
click at [187, 191] on span "Electricity PSM-Penthouse" at bounding box center [179, 190] width 58 height 11
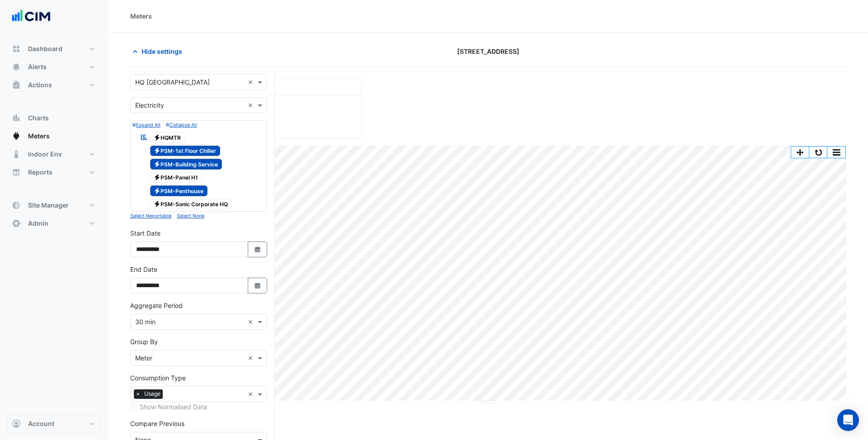
scroll to position [52, 0]
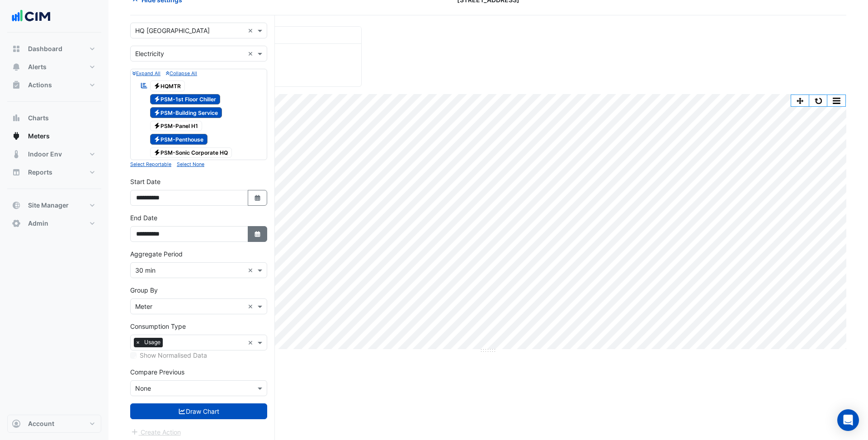
click at [254, 231] on icon "Select Date" at bounding box center [258, 234] width 8 height 6
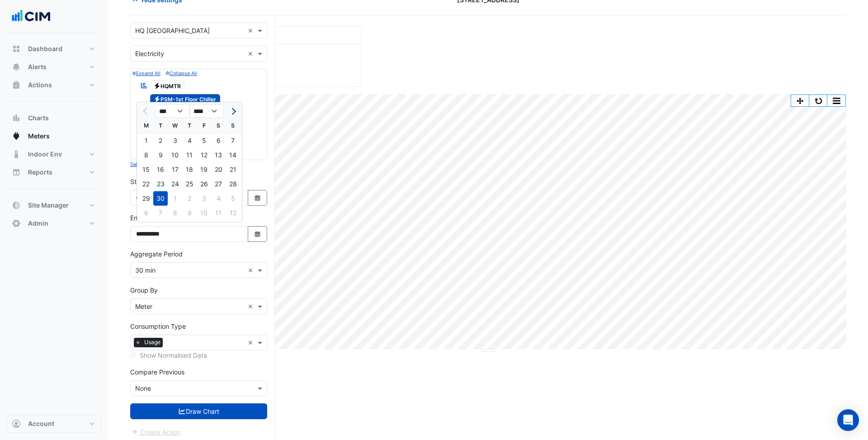
click at [231, 110] on span "Next month" at bounding box center [232, 111] width 7 height 7
select select "**"
click at [189, 170] on div "16" at bounding box center [189, 169] width 14 height 14
type input "**********"
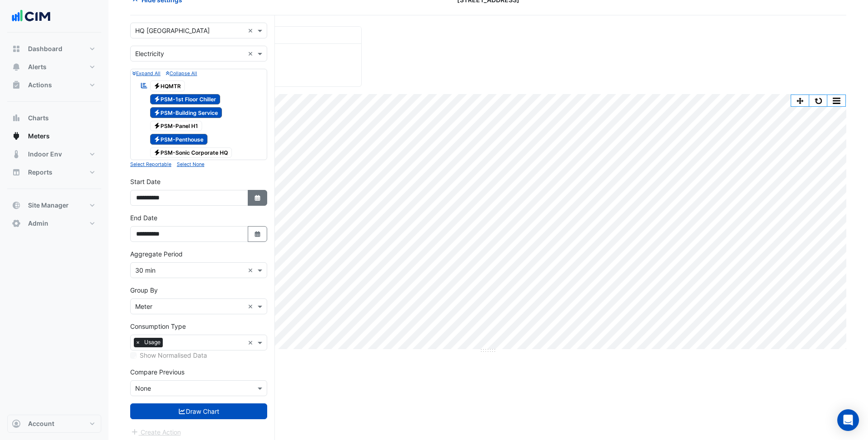
click at [259, 198] on fa-icon "Select Date" at bounding box center [258, 198] width 8 height 8
select select "*"
select select "****"
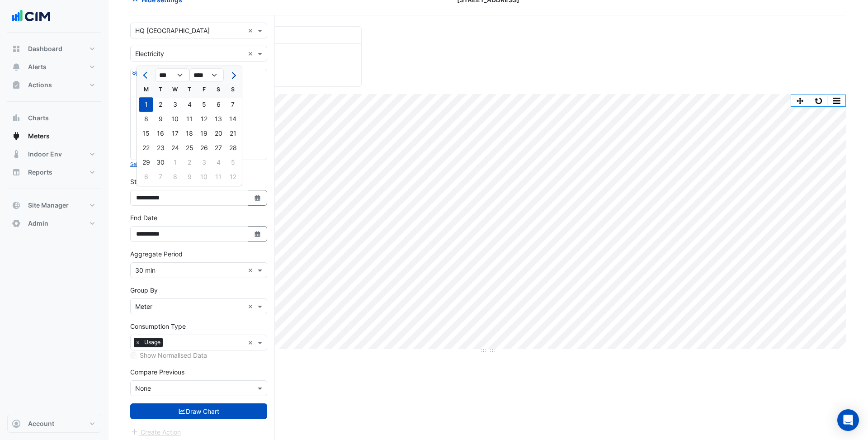
click at [230, 75] on span "Next month" at bounding box center [232, 75] width 7 height 7
select select "**"
click at [171, 119] on div "8" at bounding box center [175, 119] width 14 height 14
type input "**********"
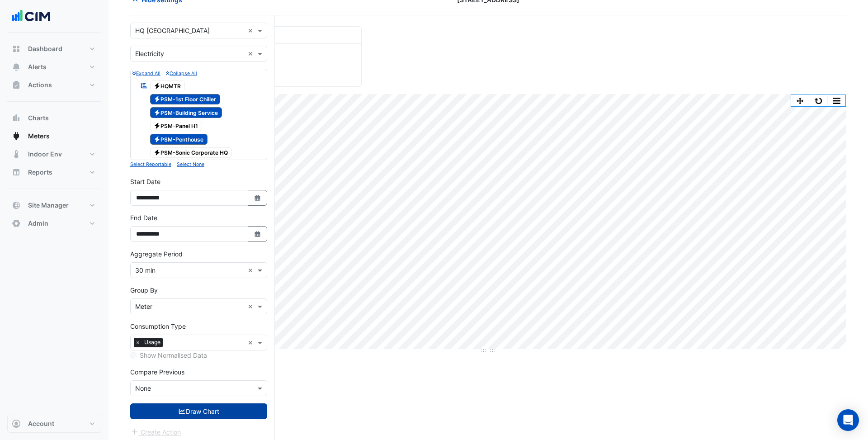
click at [223, 403] on button "Draw Chart" at bounding box center [198, 411] width 137 height 16
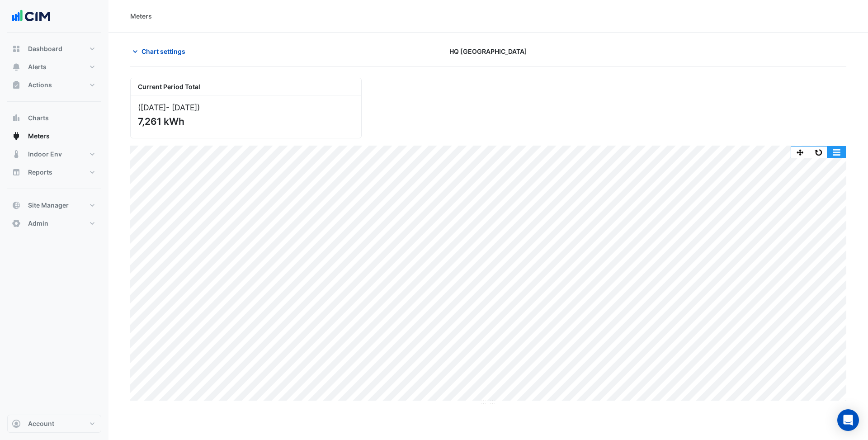
click at [840, 152] on button "button" at bounding box center [836, 151] width 18 height 11
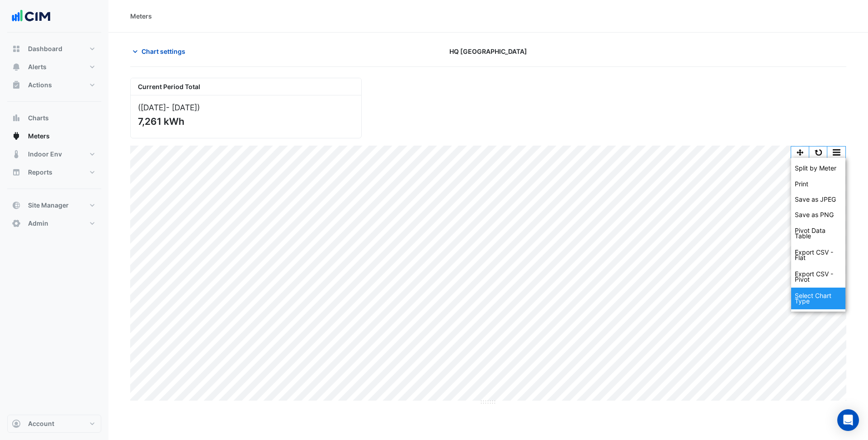
click at [828, 291] on div "Select Chart Type" at bounding box center [818, 299] width 54 height 22
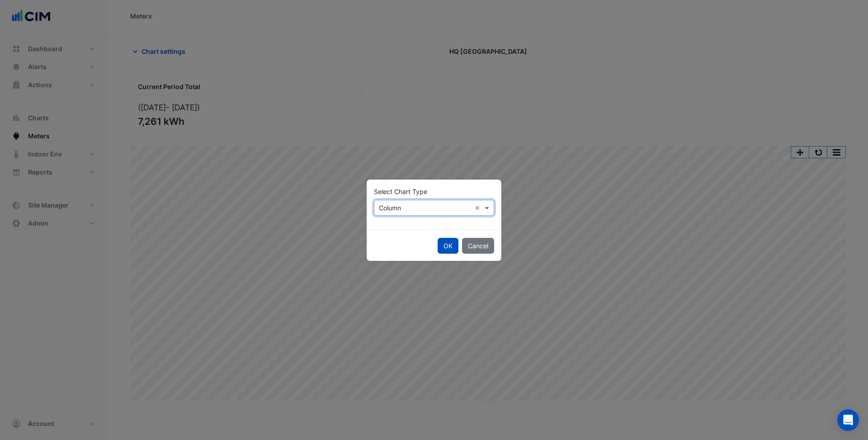
click at [448, 200] on div "× Column ×" at bounding box center [434, 208] width 120 height 16
click at [396, 228] on div "Line" at bounding box center [393, 227] width 39 height 13
click at [408, 212] on div "× Line" at bounding box center [422, 207] width 97 height 9
click at [399, 255] on span "Stacked" at bounding box center [394, 254] width 25 height 8
click at [460, 244] on div "OK Cancel" at bounding box center [434, 245] width 135 height 31
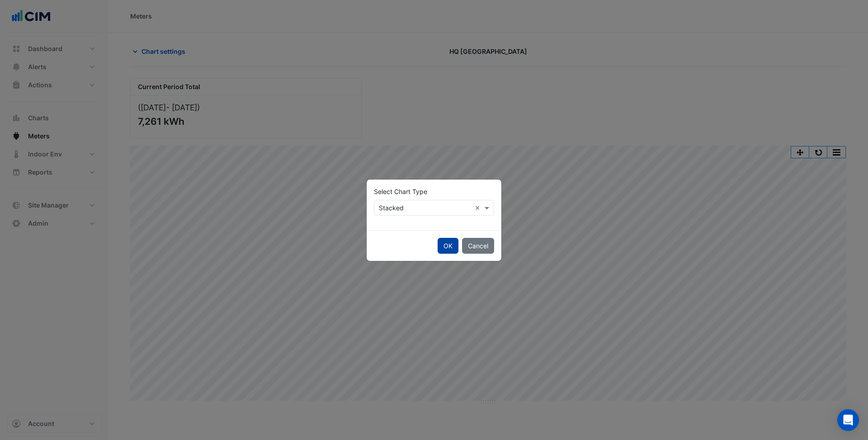
click at [449, 244] on button "OK" at bounding box center [448, 246] width 21 height 16
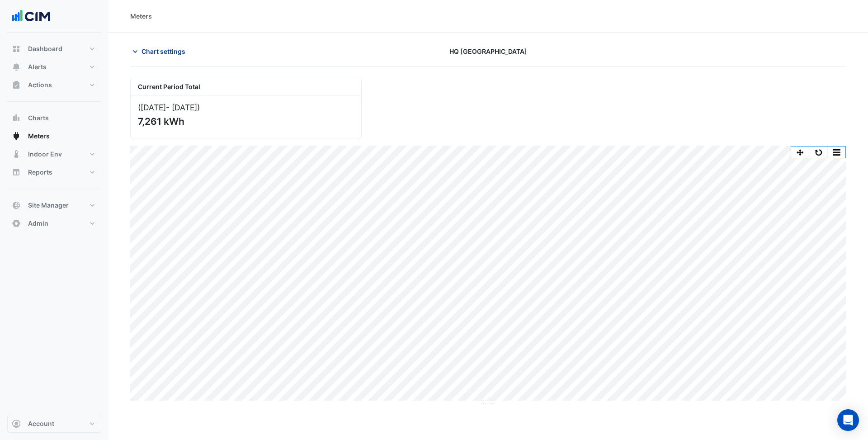
click at [147, 57] on button "Chart settings" at bounding box center [160, 51] width 61 height 16
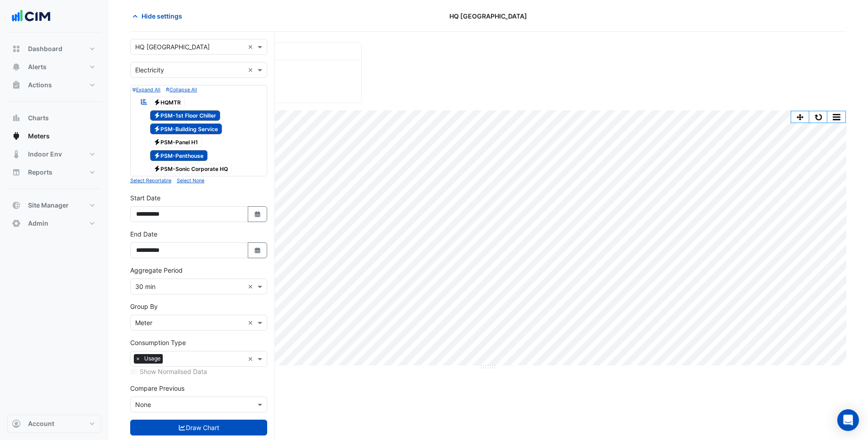
scroll to position [52, 0]
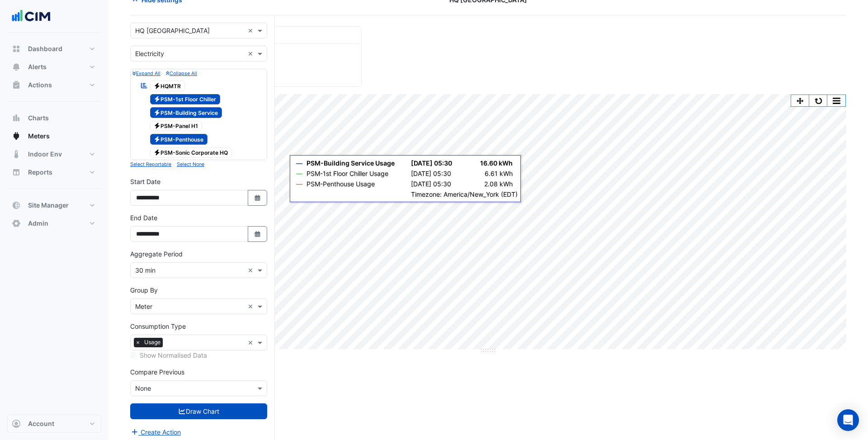
click at [181, 272] on div "× 30 min ×" at bounding box center [198, 270] width 137 height 16
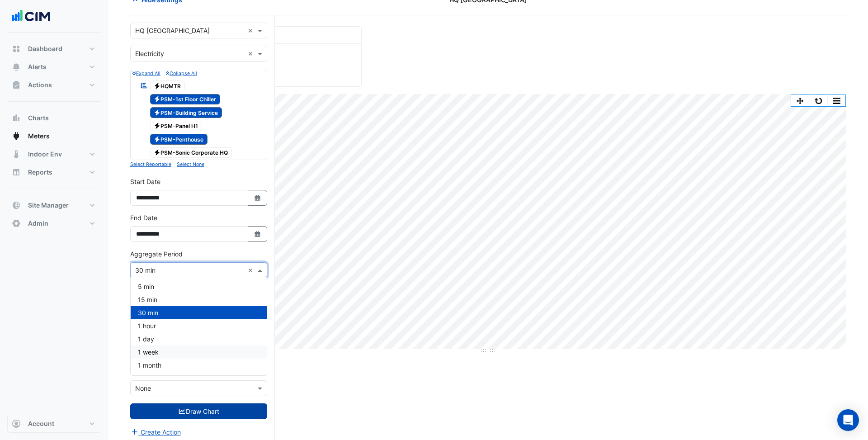
click at [230, 403] on button "Draw Chart" at bounding box center [198, 411] width 137 height 16
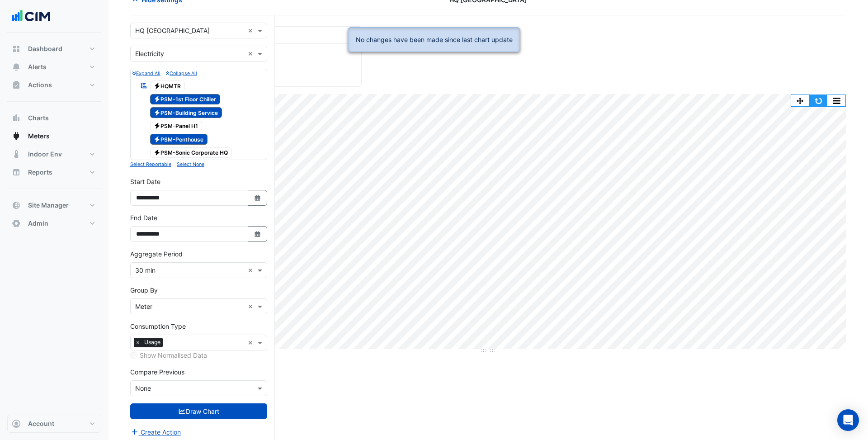
click at [820, 100] on button "button" at bounding box center [818, 100] width 18 height 11
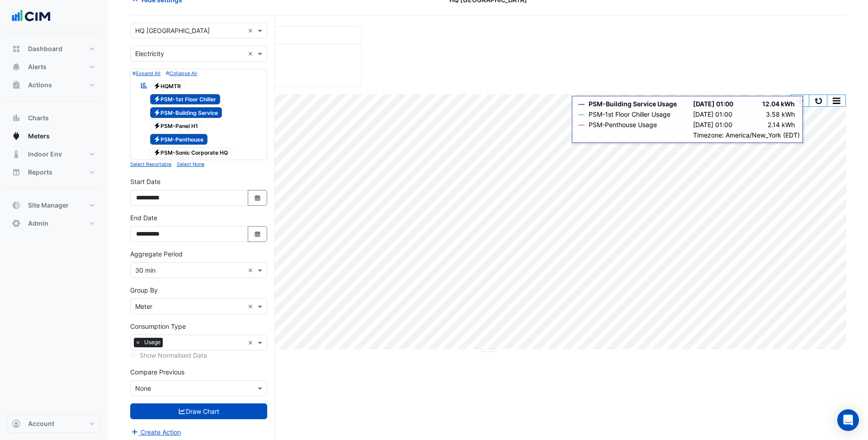
click at [817, 99] on button "button" at bounding box center [818, 100] width 18 height 11
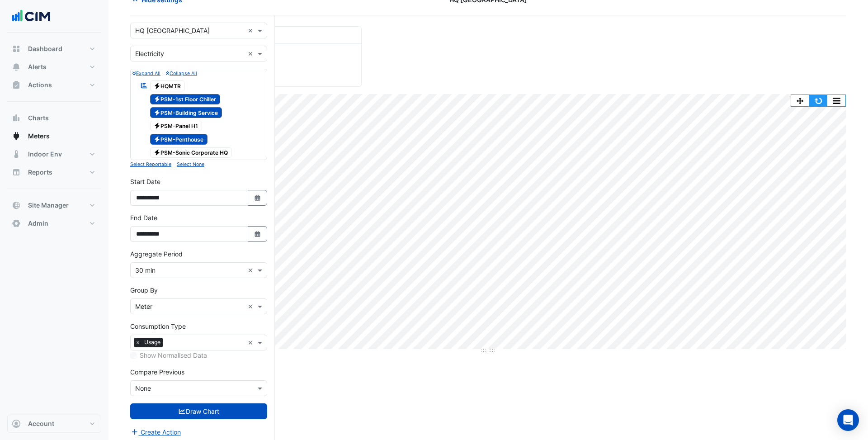
click at [823, 98] on button "button" at bounding box center [818, 100] width 18 height 11
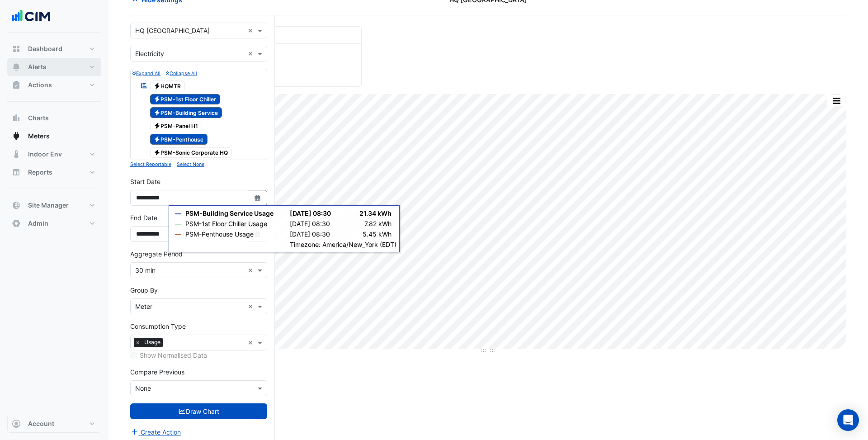
click at [49, 66] on button "Alerts" at bounding box center [54, 67] width 94 height 18
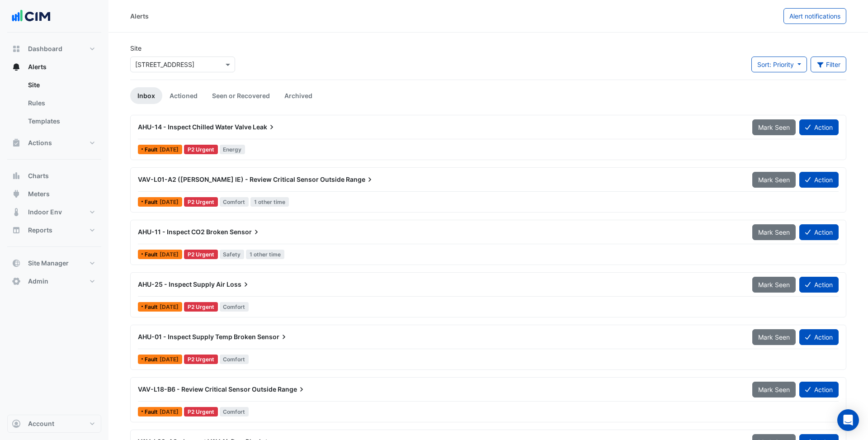
click at [206, 66] on input "text" at bounding box center [173, 64] width 77 height 9
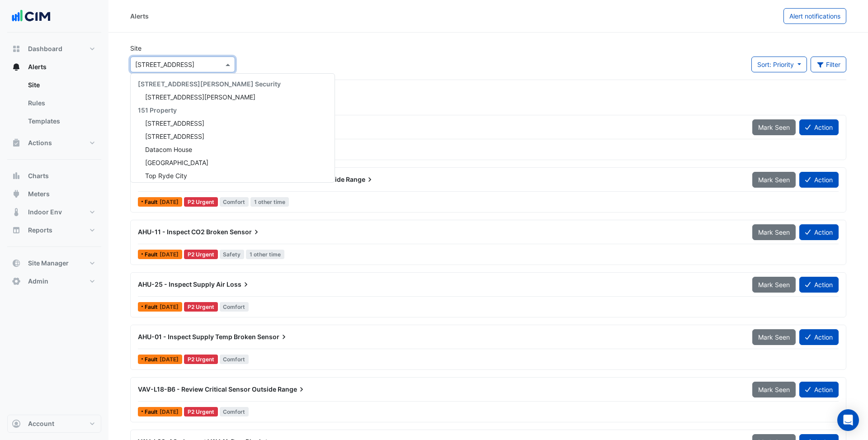
scroll to position [2455, 0]
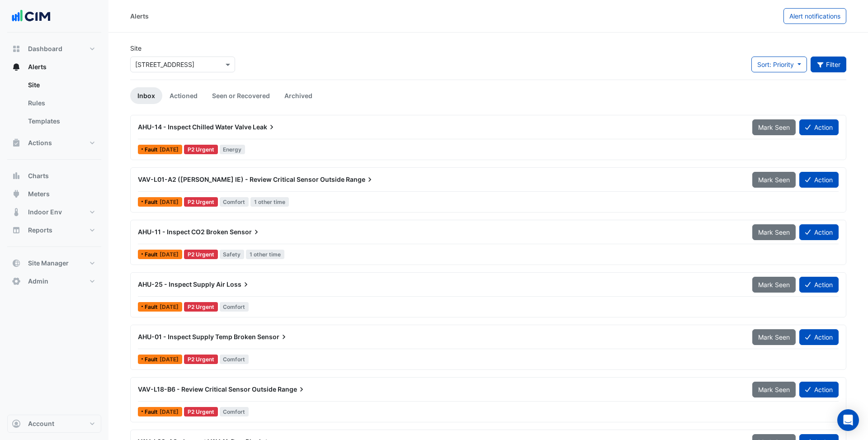
click at [823, 63] on icon "button" at bounding box center [820, 64] width 8 height 6
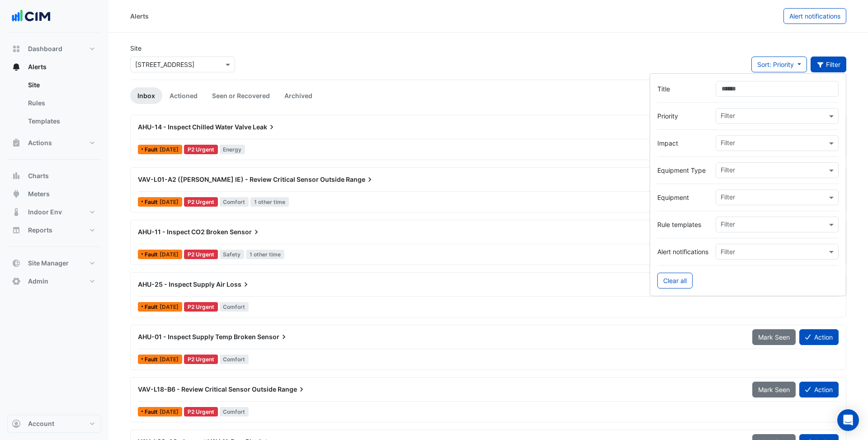
click at [739, 173] on input "text" at bounding box center [774, 170] width 106 height 9
click at [765, 208] on div "Power Meters (System) Power Sub-Meters" at bounding box center [758, 195] width 84 height 33
click at [761, 201] on span "Power Sub-Meters" at bounding box center [750, 203] width 55 height 8
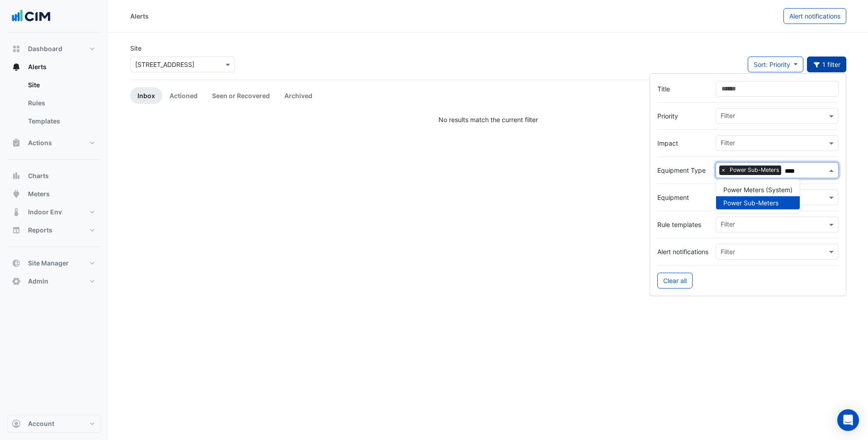
type input "****"
click at [475, 93] on ul "Inbox Actioned Seen or Recovered Archived" at bounding box center [488, 95] width 716 height 17
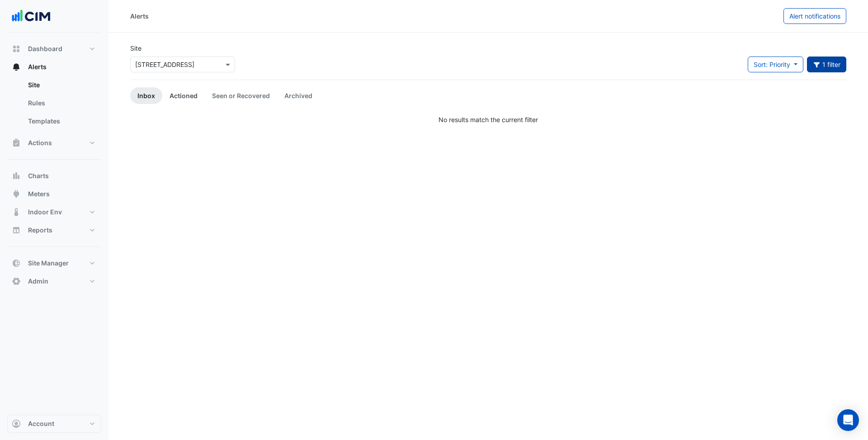
click at [184, 95] on link "Actioned" at bounding box center [183, 95] width 42 height 17
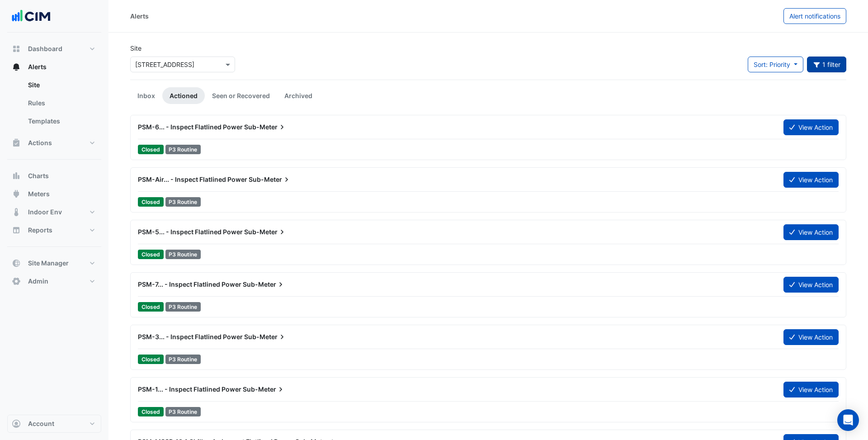
click at [831, 61] on button "1 filter" at bounding box center [827, 65] width 40 height 16
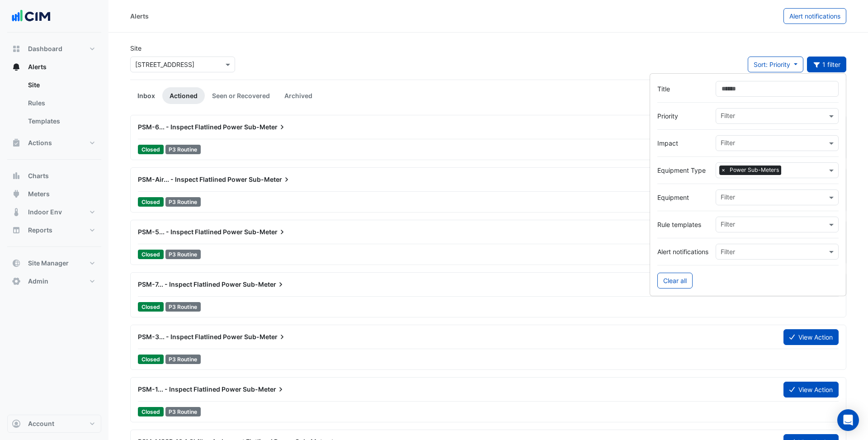
click at [139, 93] on link "Inbox" at bounding box center [146, 95] width 32 height 17
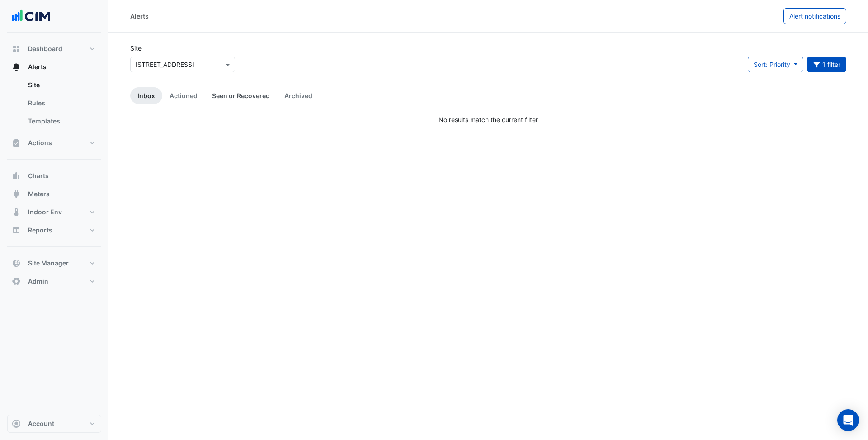
click at [245, 94] on link "Seen or Recovered" at bounding box center [241, 95] width 72 height 17
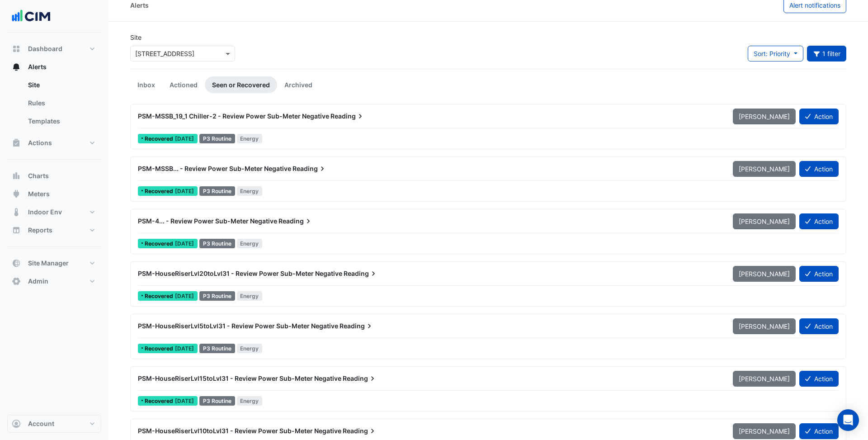
scroll to position [17, 0]
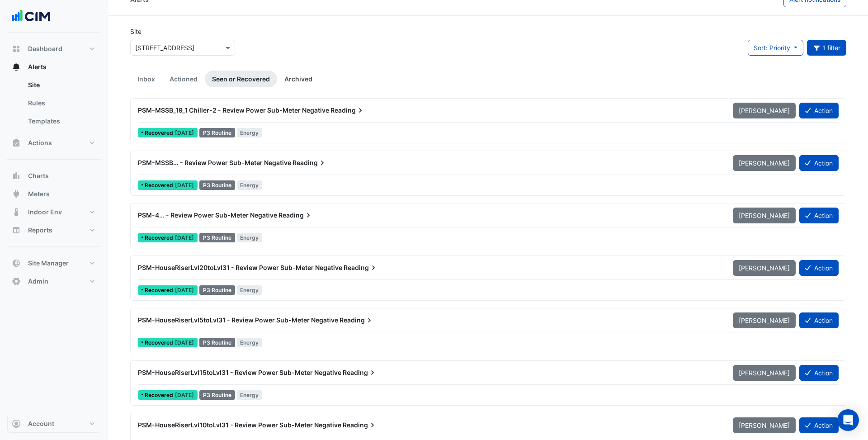
click at [300, 80] on link "Archived" at bounding box center [298, 79] width 42 height 17
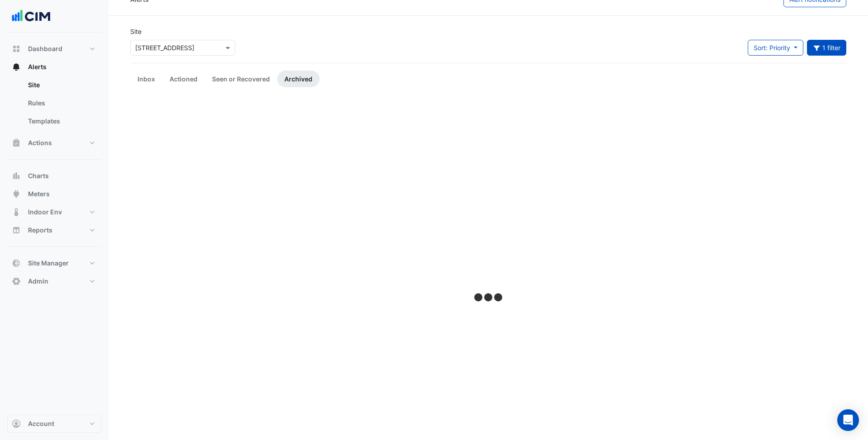
scroll to position [0, 0]
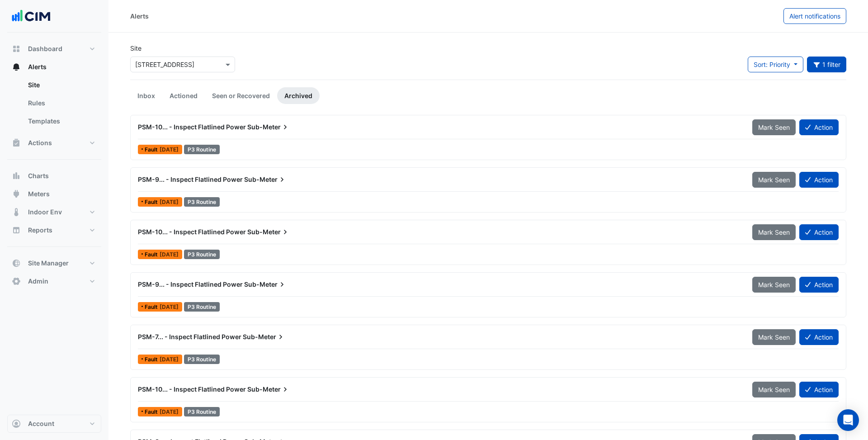
click at [253, 96] on link "Seen or Recovered" at bounding box center [241, 95] width 72 height 17
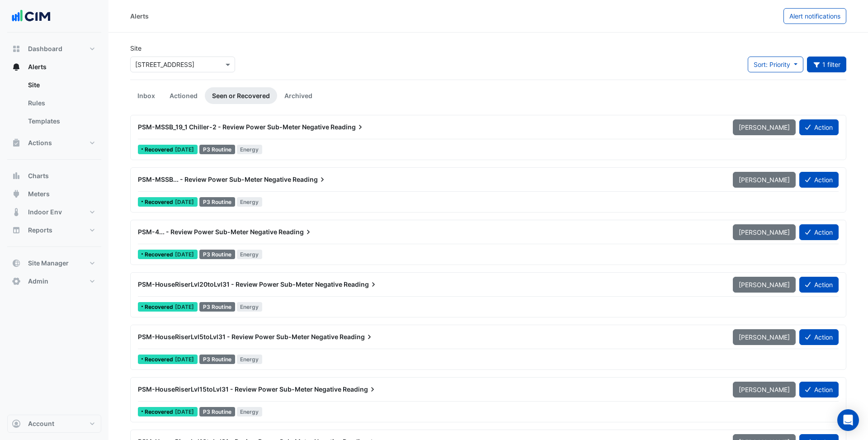
click at [195, 67] on input "text" at bounding box center [173, 64] width 77 height 9
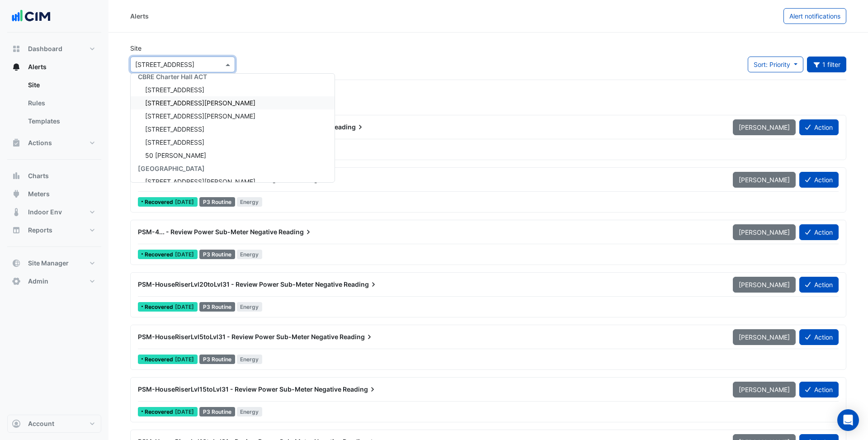
scroll to position [2578, 0]
click at [193, 142] on span "44 Sydney Avenue" at bounding box center [174, 141] width 59 height 8
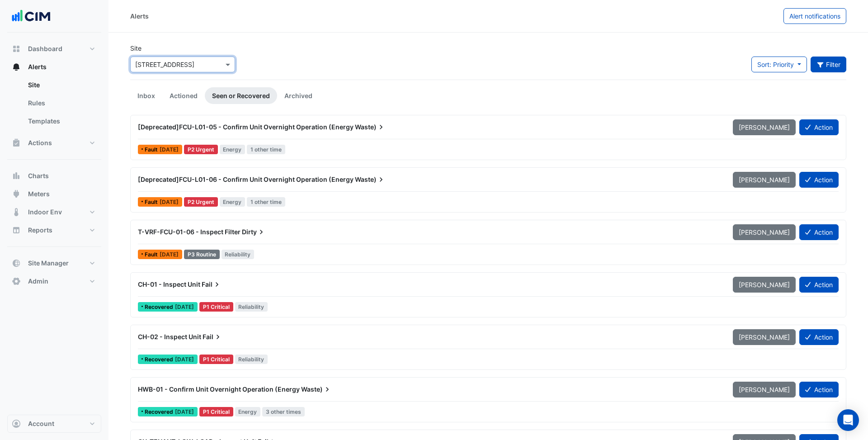
click at [830, 62] on button "Filter" at bounding box center [829, 65] width 36 height 16
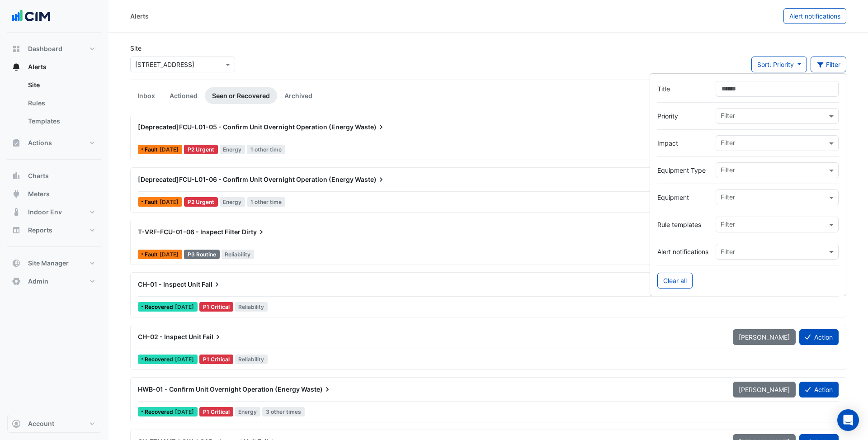
click at [190, 63] on input "text" at bounding box center [173, 64] width 77 height 9
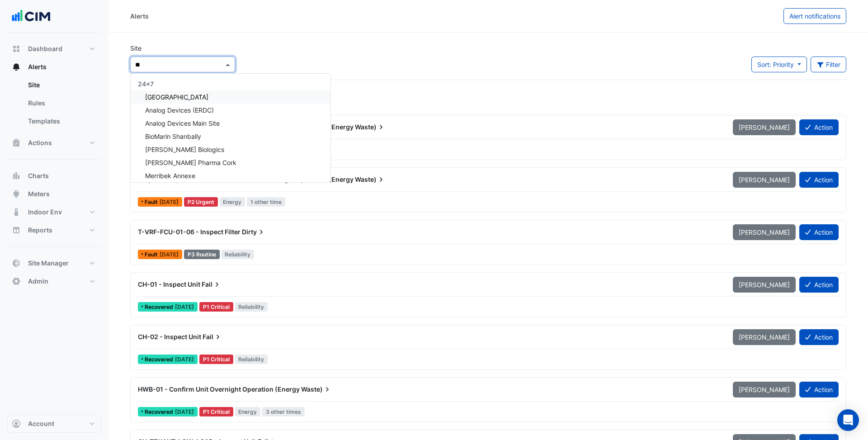
type input "***"
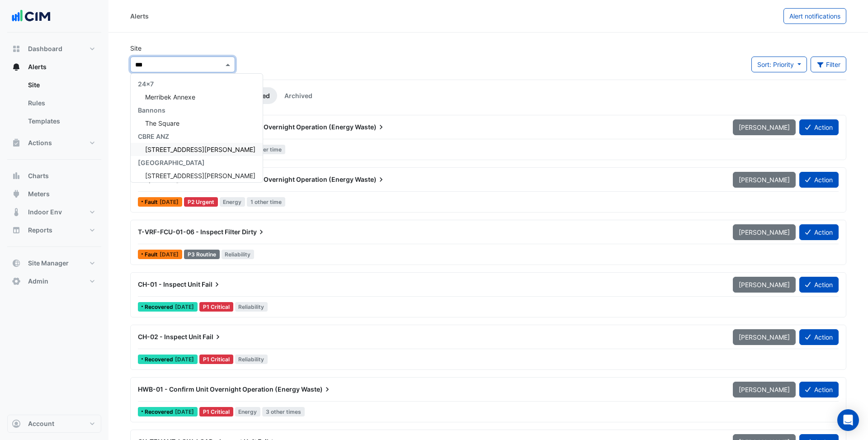
click at [179, 149] on span "[STREET_ADDRESS][PERSON_NAME]" at bounding box center [200, 150] width 110 height 8
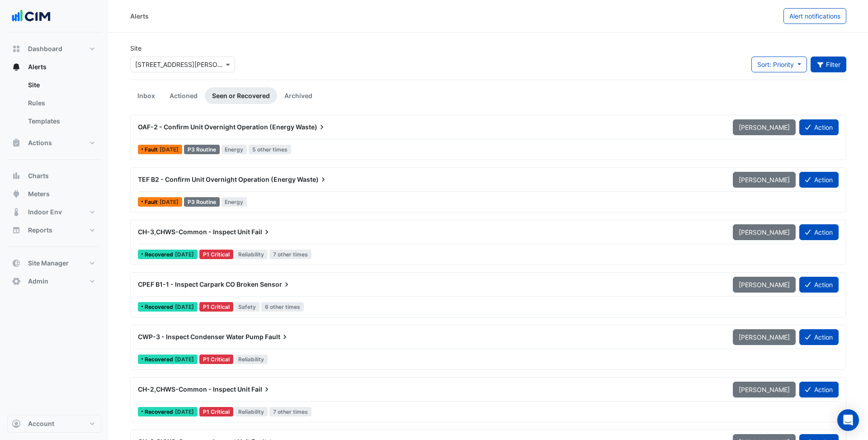
click at [831, 65] on button "Filter" at bounding box center [829, 65] width 36 height 16
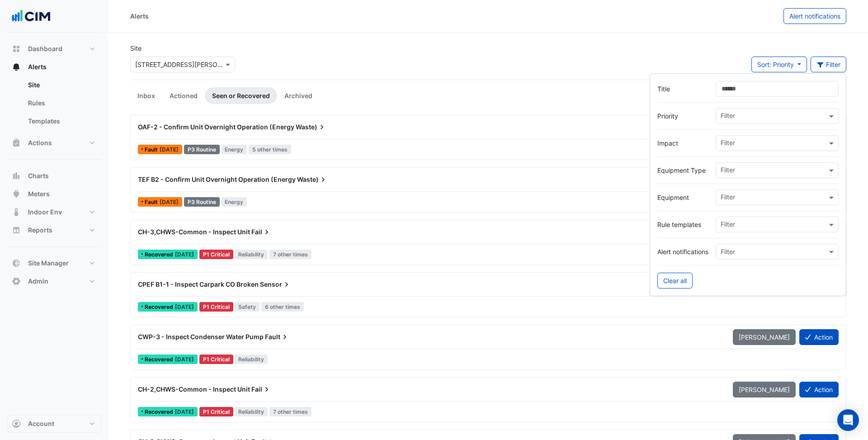
click at [220, 182] on span "TEF B2 - Confirm Unit Overnight Operation (Energy" at bounding box center [217, 179] width 158 height 8
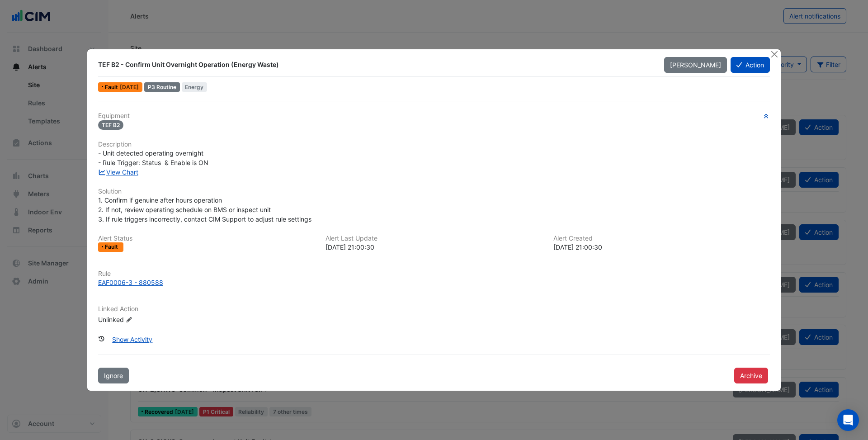
click at [127, 176] on div "View Chart" at bounding box center [434, 171] width 683 height 9
click at [127, 174] on link "View Chart" at bounding box center [118, 172] width 40 height 8
click at [770, 48] on ngb-modal-window "TEF B2 - Confirm Unit Overnight Operation (Energy Waste) Mark Unseen Action Fau…" at bounding box center [434, 220] width 868 height 440
click at [775, 56] on button "Close" at bounding box center [773, 53] width 9 height 9
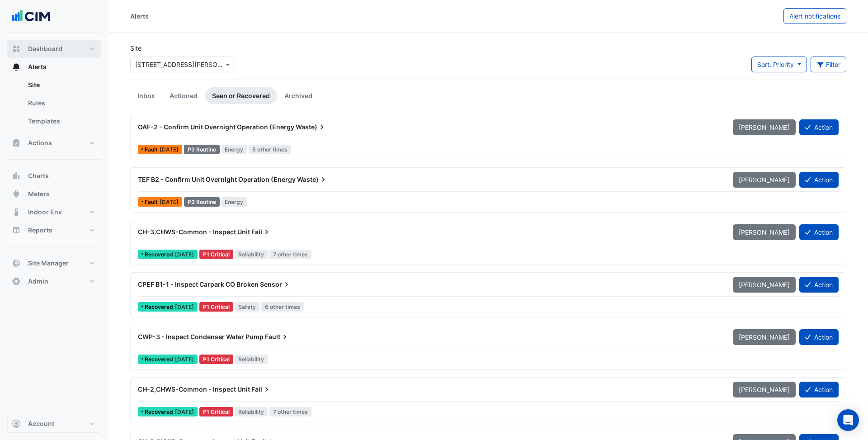
click at [51, 49] on span "Dashboard" at bounding box center [45, 48] width 34 height 9
select select "***"
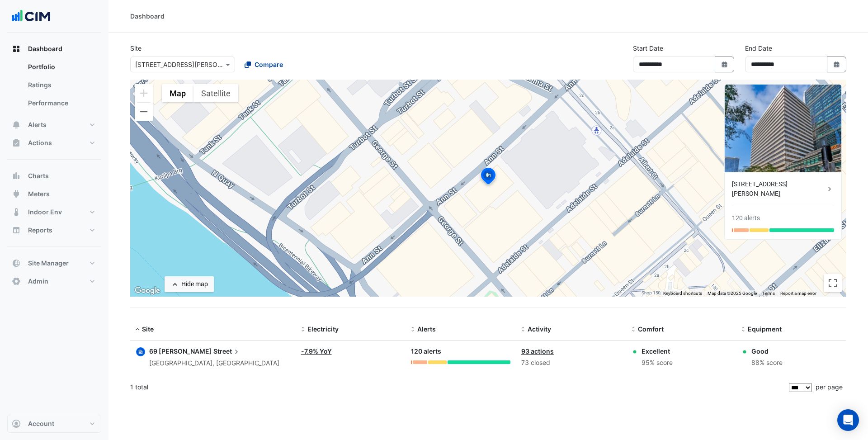
click at [263, 66] on span "Compare" at bounding box center [269, 64] width 28 height 9
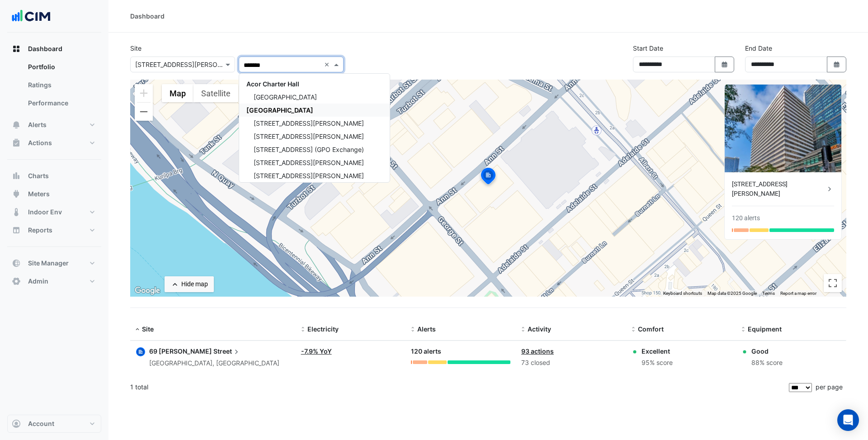
click at [279, 110] on span "CBRE Charter Hall" at bounding box center [279, 110] width 67 height 8
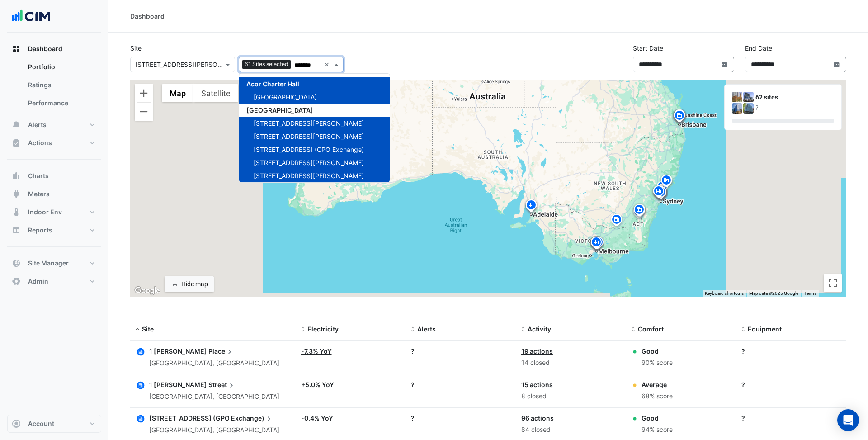
type input "*******"
click at [471, 27] on div "Dashboard" at bounding box center [487, 16] width 759 height 33
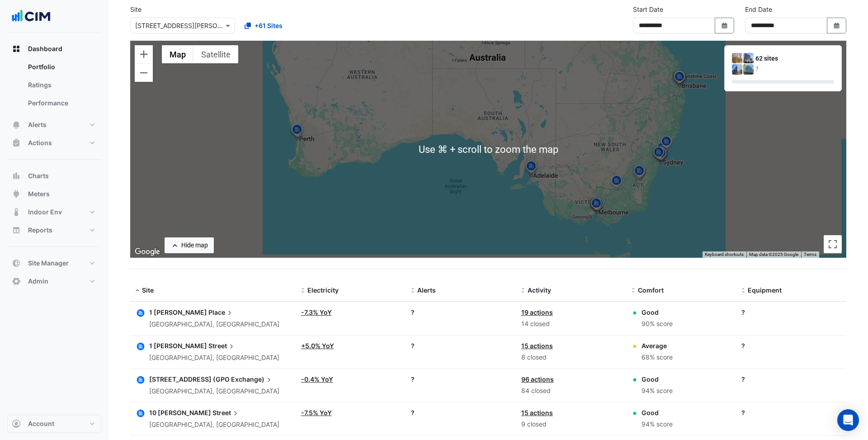
scroll to position [44, 0]
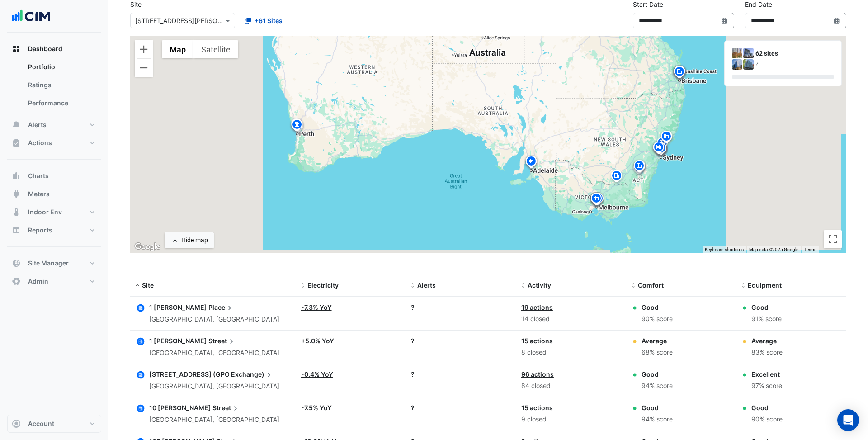
click at [524, 285] on span at bounding box center [523, 285] width 6 height 7
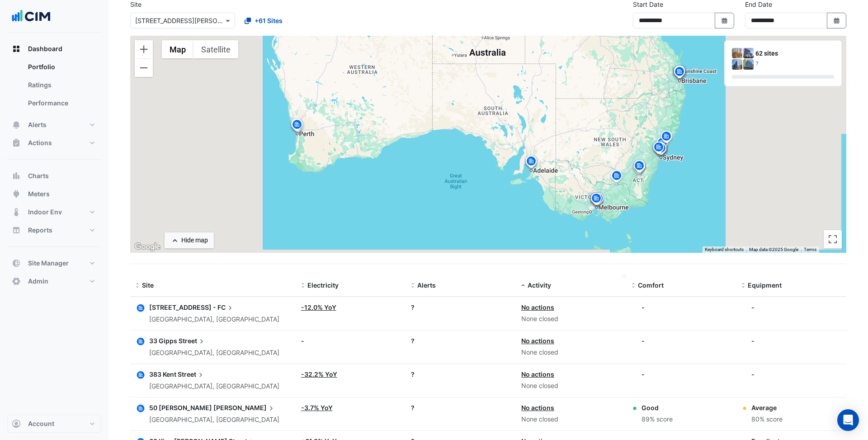
click at [524, 285] on span at bounding box center [523, 285] width 6 height 7
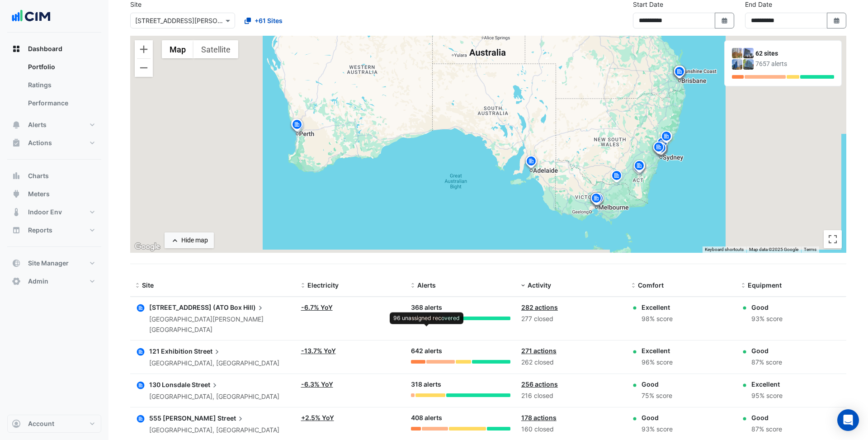
click at [430, 318] on div at bounding box center [426, 318] width 25 height 4
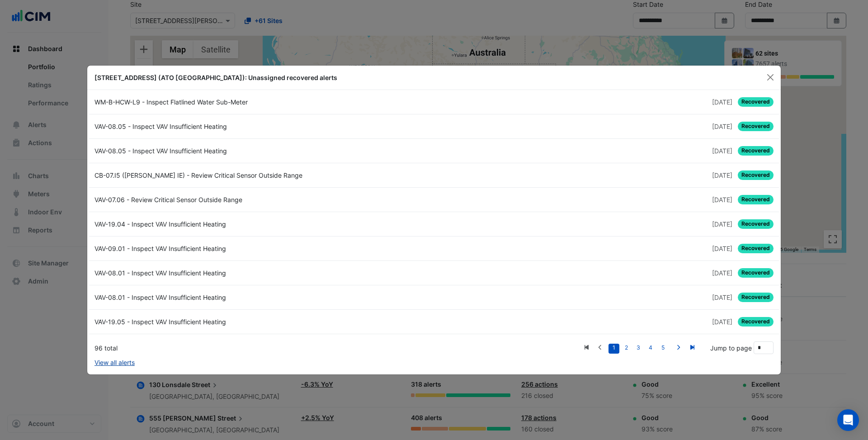
click at [117, 361] on link "View all alerts" at bounding box center [114, 362] width 40 height 9
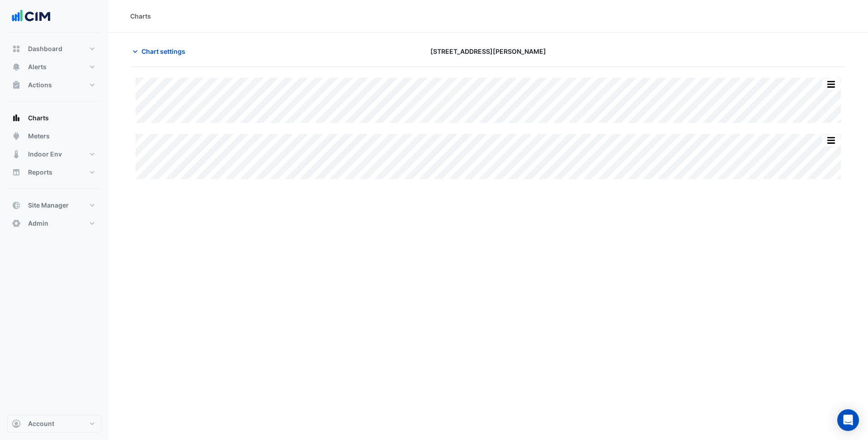
click at [471, 174] on div "Split All Split None Print Save as JPEG Save as PNG Pivot Data Table Export CSV…" at bounding box center [488, 128] width 716 height 101
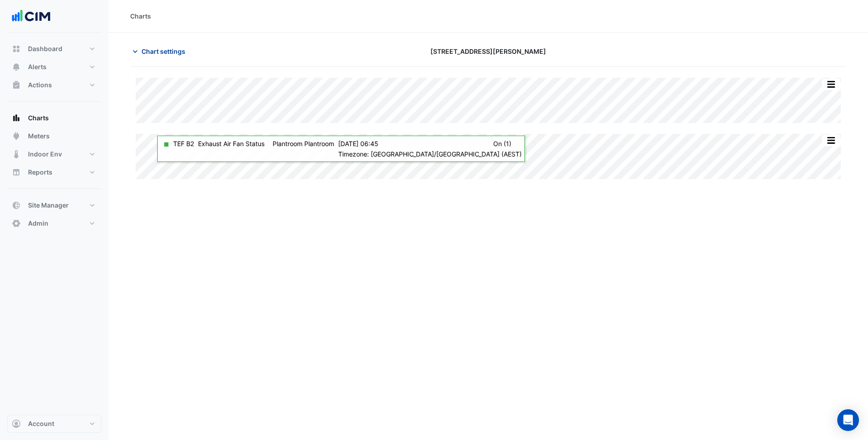
click at [172, 53] on span "Chart settings" at bounding box center [163, 51] width 44 height 9
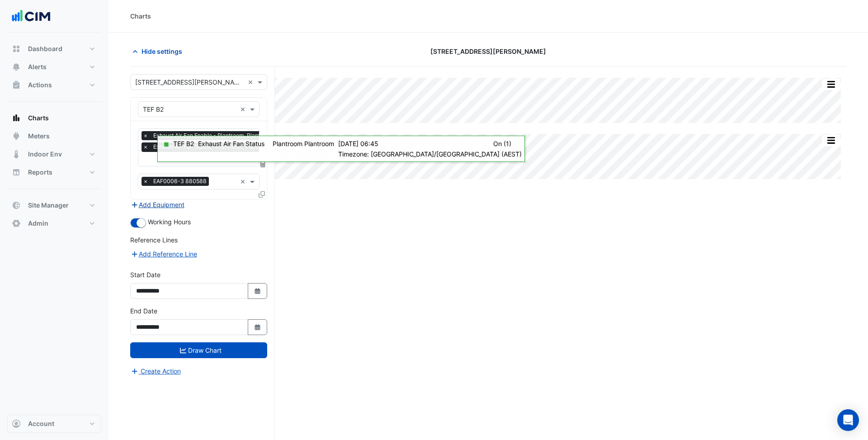
click at [174, 203] on button "Add Equipment" at bounding box center [157, 204] width 55 height 10
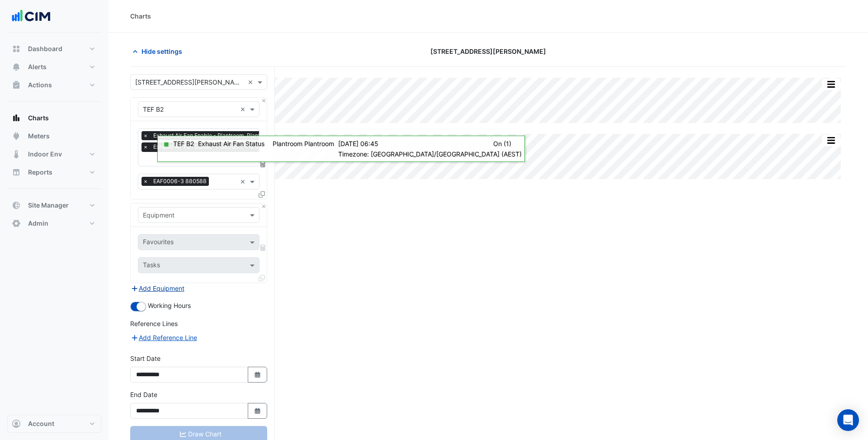
click at [174, 203] on div "Equipment" at bounding box center [199, 215] width 136 height 24
click at [174, 211] on input "text" at bounding box center [190, 215] width 94 height 9
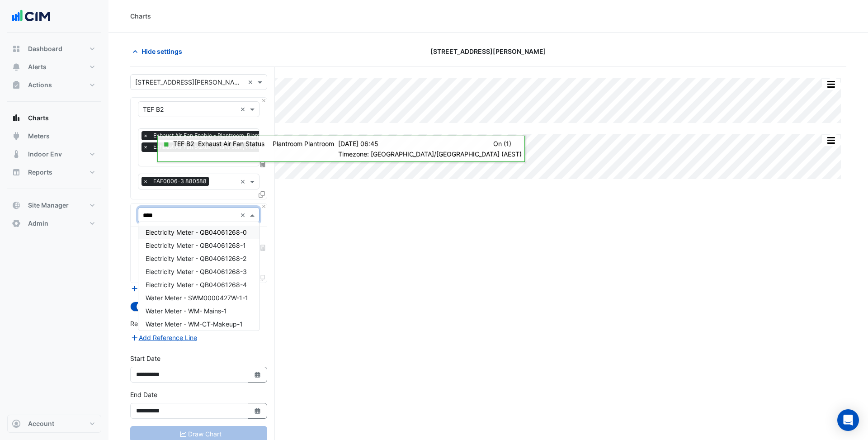
type input "*****"
click at [216, 230] on span "Electricity Meter - QB04061268-0" at bounding box center [196, 232] width 101 height 8
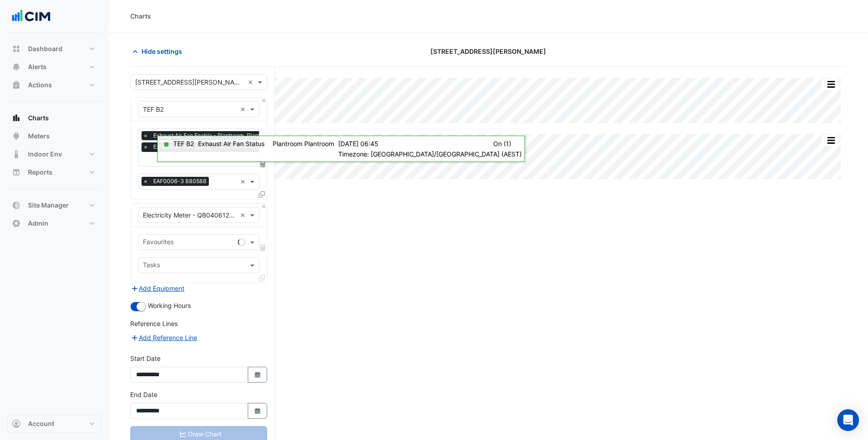
click at [202, 234] on ng-select "Favourites" at bounding box center [199, 242] width 122 height 16
click at [203, 242] on input "text" at bounding box center [188, 242] width 91 height 9
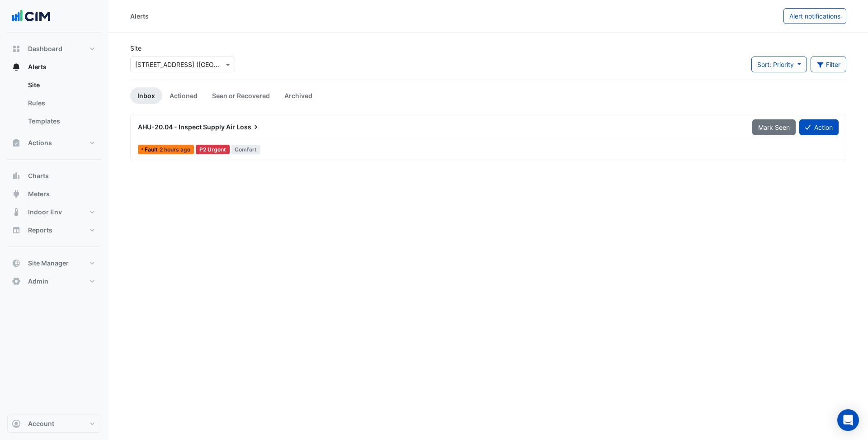
click at [239, 124] on span "Loss" at bounding box center [248, 127] width 24 height 9
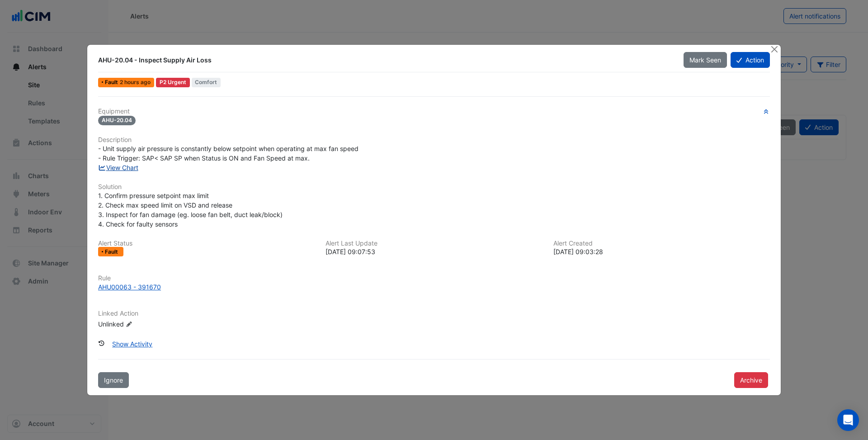
click at [127, 166] on link "View Chart" at bounding box center [118, 168] width 40 height 8
click at [752, 61] on button "Action" at bounding box center [750, 60] width 39 height 16
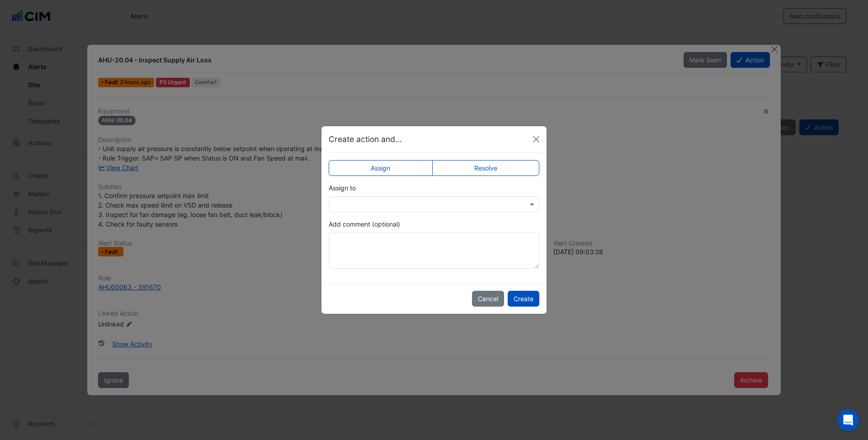
click at [423, 201] on input "text" at bounding box center [425, 204] width 183 height 9
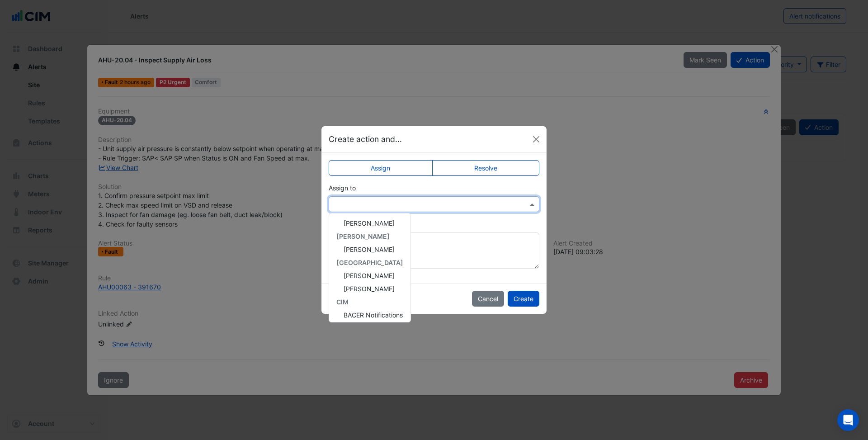
scroll to position [42, 0]
click at [368, 249] on span "[PERSON_NAME]" at bounding box center [369, 248] width 51 height 8
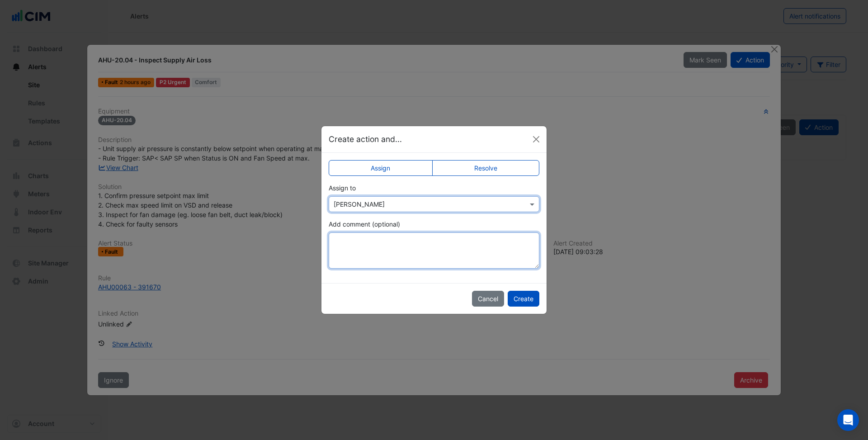
click at [368, 249] on textarea "Add comment (optional)" at bounding box center [434, 250] width 211 height 36
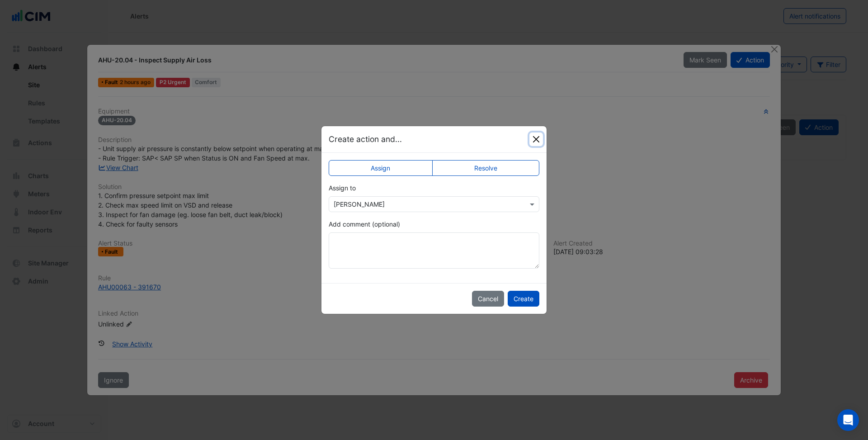
click at [538, 138] on button "Close" at bounding box center [536, 139] width 14 height 14
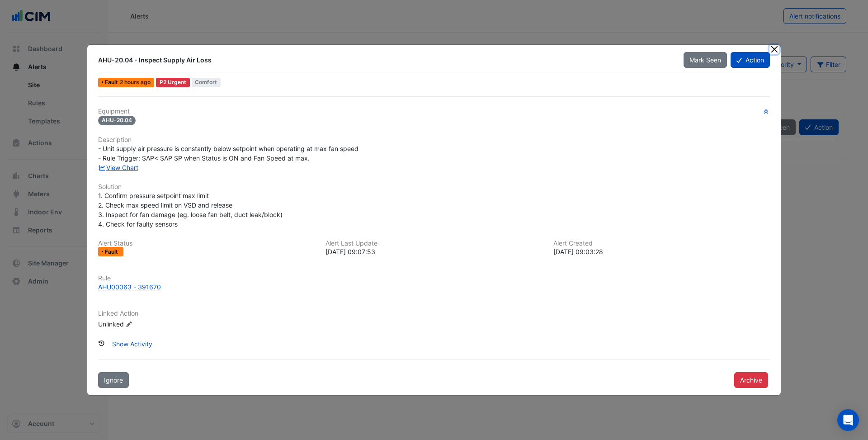
click at [776, 52] on button "Close" at bounding box center [773, 49] width 9 height 9
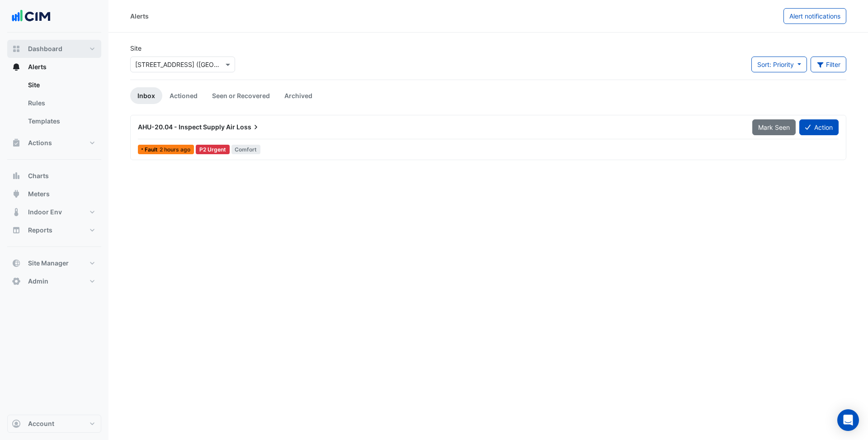
click at [47, 49] on span "Dashboard" at bounding box center [45, 48] width 34 height 9
select select "***"
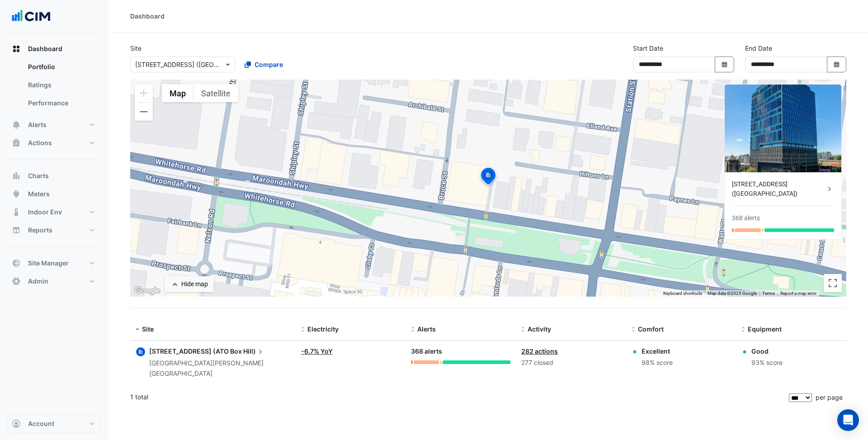
click at [190, 64] on input "text" at bounding box center [173, 64] width 77 height 9
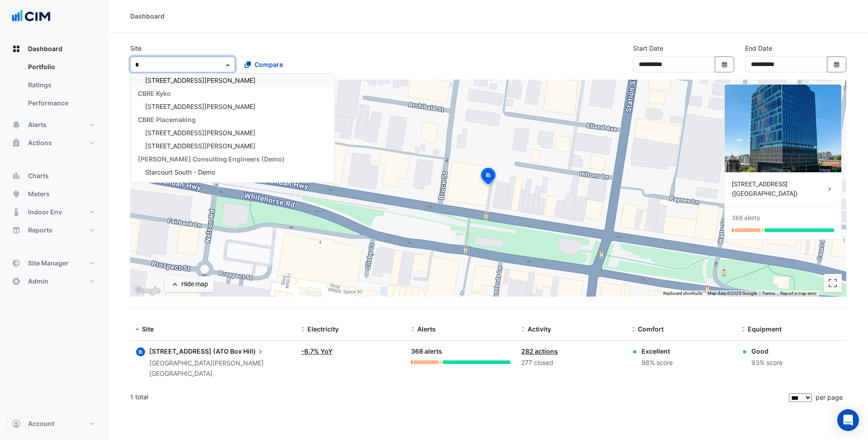
scroll to position [1341, 0]
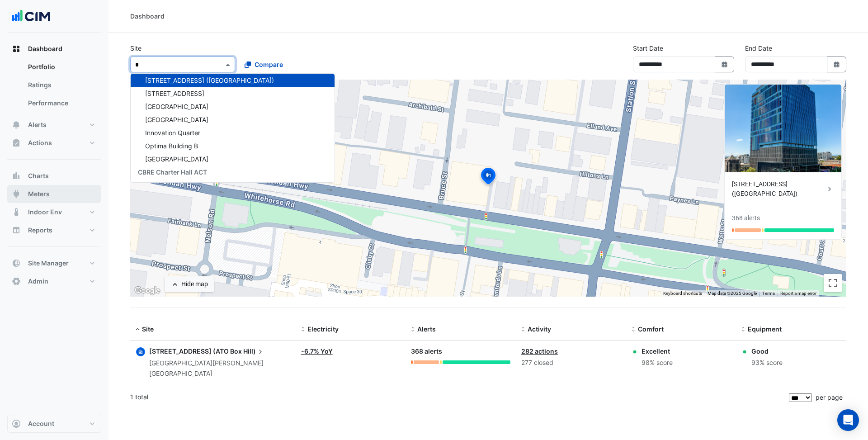
type input "*"
click at [51, 195] on button "Meters" at bounding box center [54, 194] width 94 height 18
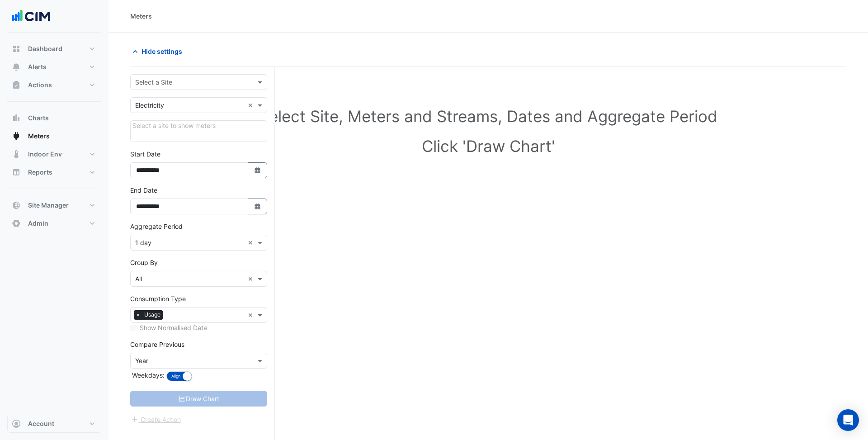
click at [174, 74] on div "Select a Site" at bounding box center [198, 82] width 137 height 16
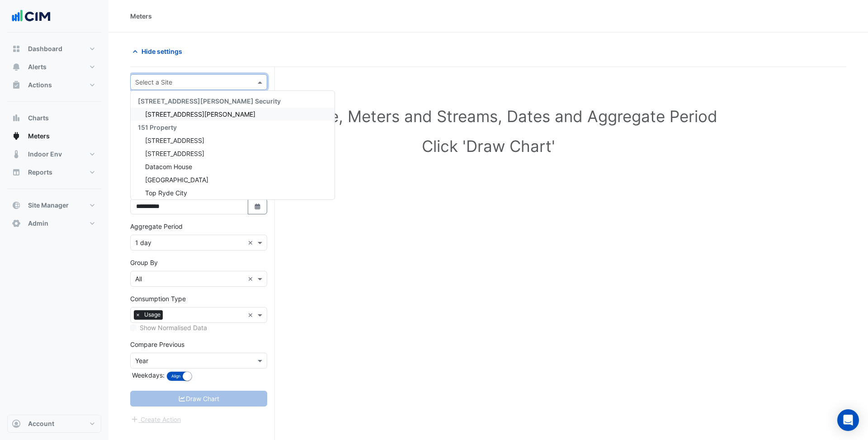
click at [174, 82] on input "text" at bounding box center [189, 82] width 109 height 9
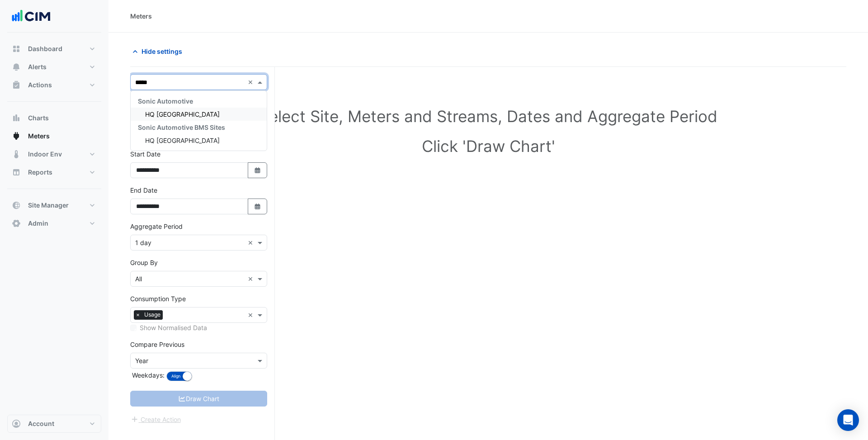
type input "******"
click at [175, 115] on span "HQ Charlotte" at bounding box center [182, 114] width 75 height 8
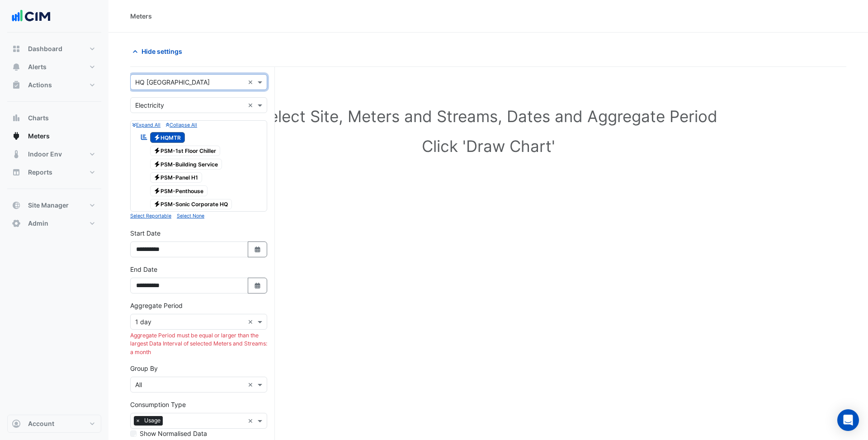
click at [170, 151] on span "Electricity PSM-1st Floor Chiller" at bounding box center [185, 151] width 71 height 11
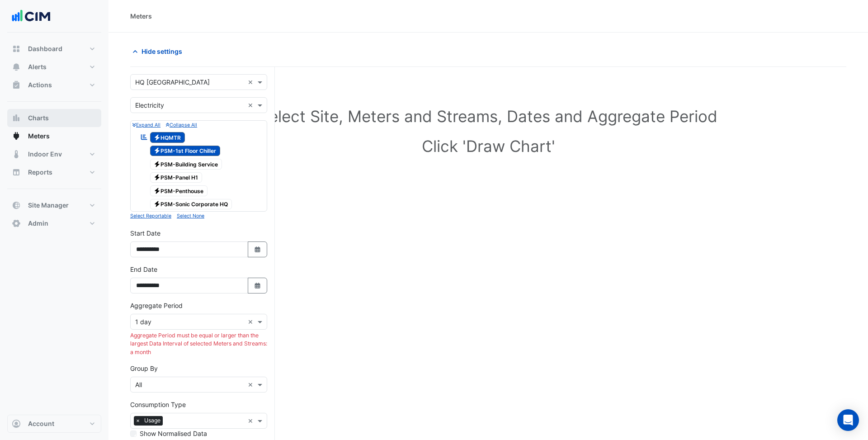
click at [39, 116] on span "Charts" at bounding box center [38, 117] width 21 height 9
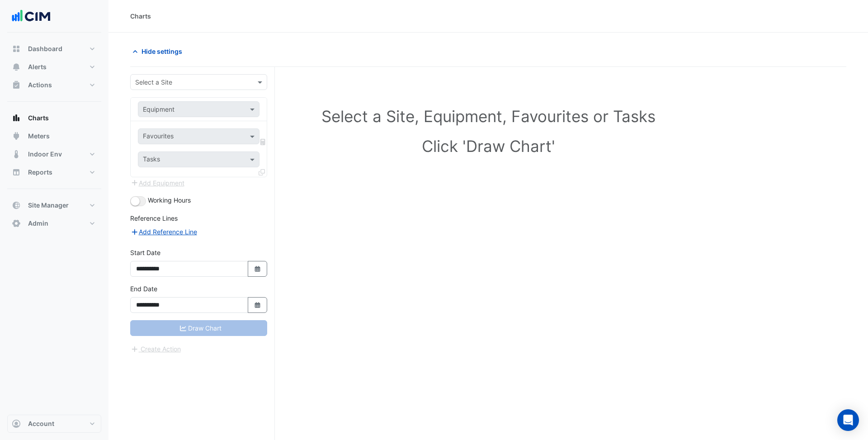
click at [171, 82] on input "text" at bounding box center [189, 82] width 109 height 9
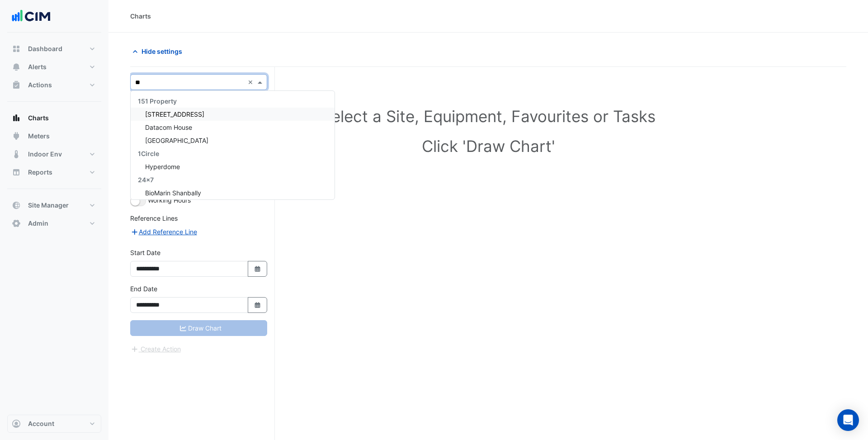
type input "**"
click at [187, 112] on div "HQ Charlotte" at bounding box center [199, 114] width 136 height 13
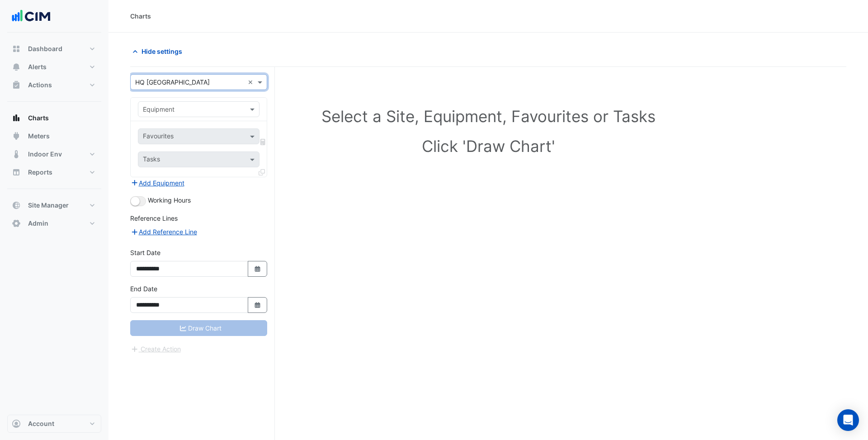
click at [179, 110] on input "text" at bounding box center [190, 109] width 94 height 9
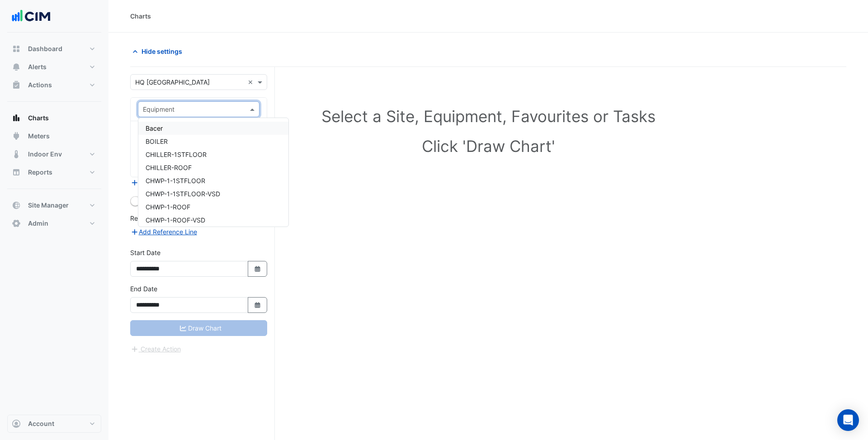
type input "*"
type input "***"
click at [191, 127] on span "CHILLER-1STFLOOR" at bounding box center [176, 128] width 61 height 8
click at [201, 139] on input "text" at bounding box center [188, 136] width 91 height 9
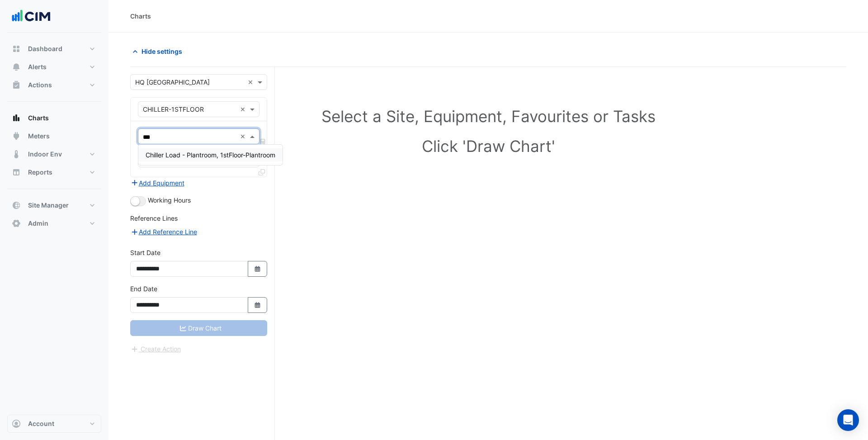
type input "****"
click at [210, 157] on span "Chiller Load - Plantroom, 1stFloor-Plantroom" at bounding box center [211, 155] width 130 height 8
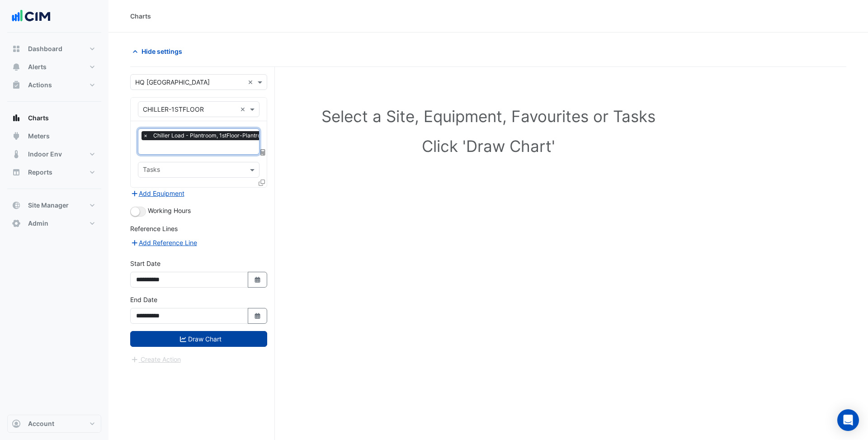
click at [196, 336] on button "Draw Chart" at bounding box center [198, 339] width 137 height 16
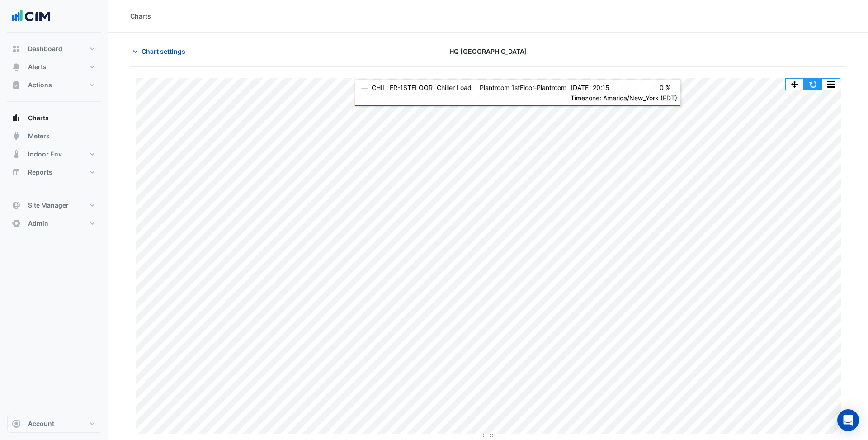
click at [817, 86] on button "button" at bounding box center [813, 84] width 18 height 11
click at [173, 53] on span "Chart settings" at bounding box center [163, 51] width 44 height 9
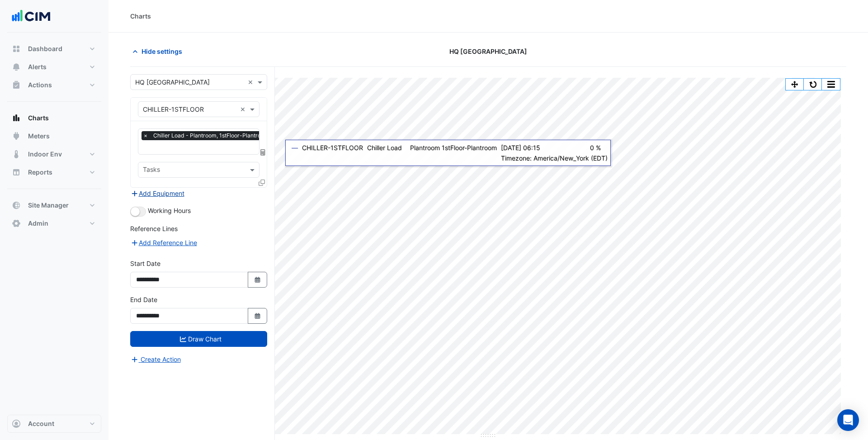
click at [171, 188] on button "Add Equipment" at bounding box center [157, 193] width 55 height 10
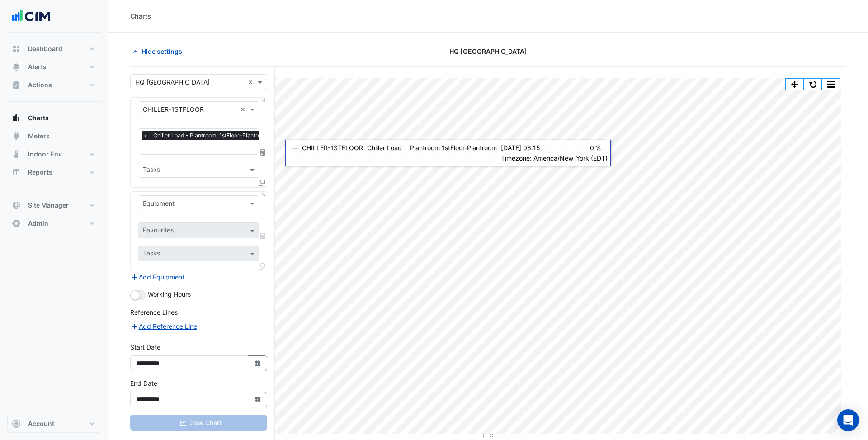
click at [182, 199] on input "text" at bounding box center [190, 203] width 94 height 9
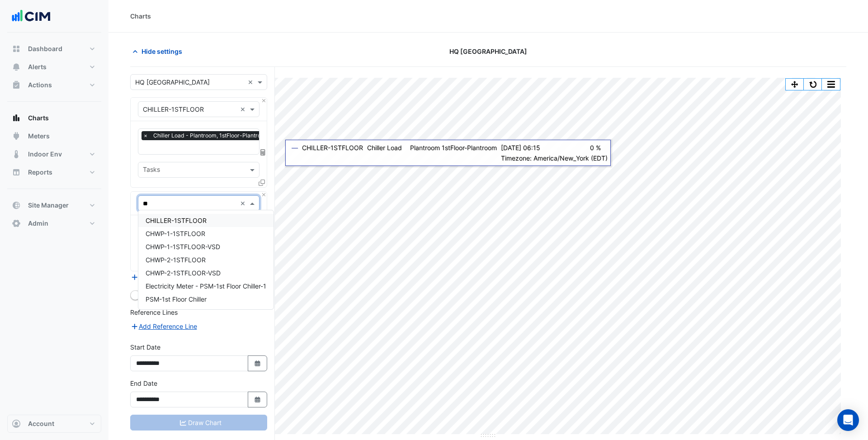
type input "***"
click at [210, 300] on div "PSM-1st Floor Chiller" at bounding box center [205, 298] width 135 height 13
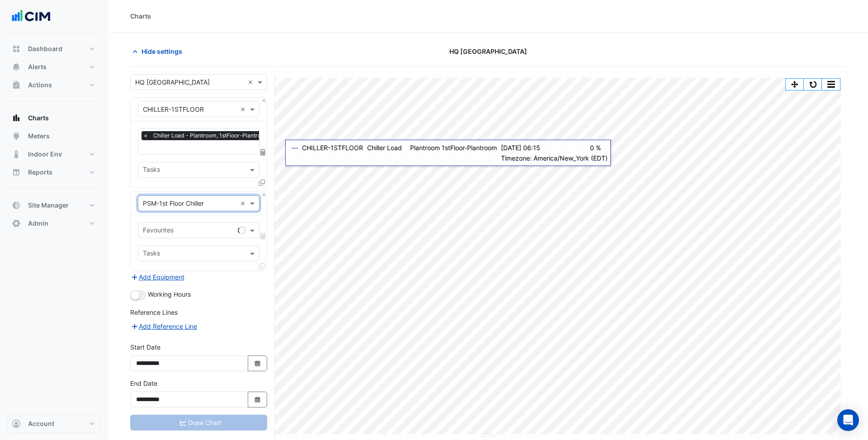
click at [190, 226] on input "text" at bounding box center [188, 230] width 91 height 9
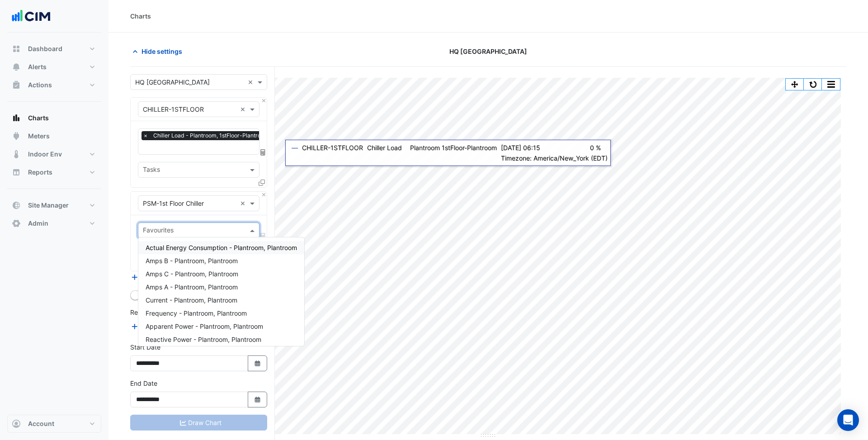
click at [185, 250] on span "Actual Energy Consumption - Plantroom, Plantroom" at bounding box center [221, 248] width 151 height 8
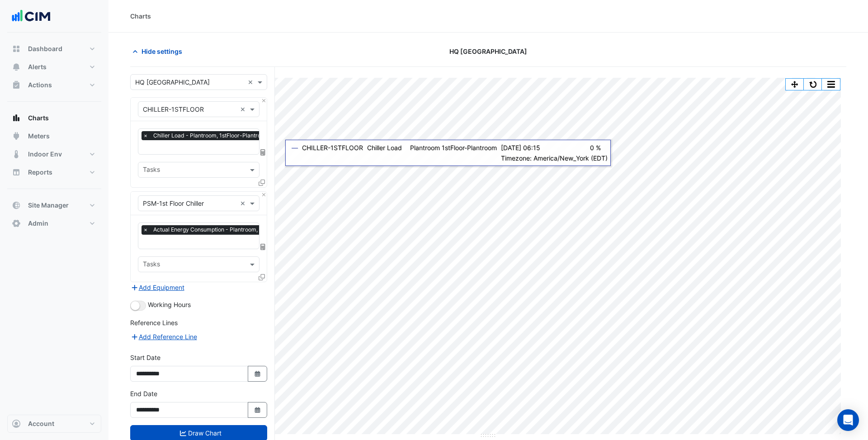
click at [264, 244] on icon at bounding box center [262, 247] width 5 height 6
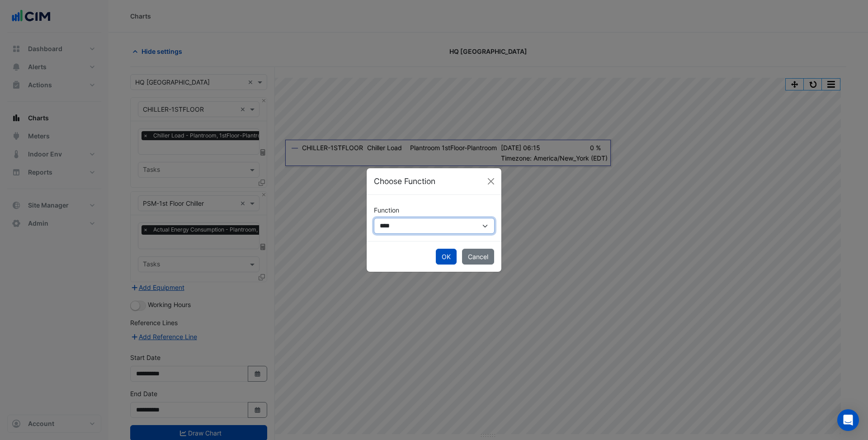
click at [392, 231] on select "**********" at bounding box center [434, 225] width 121 height 15
select select "******"
click at [374, 218] on select "**********" at bounding box center [434, 225] width 121 height 15
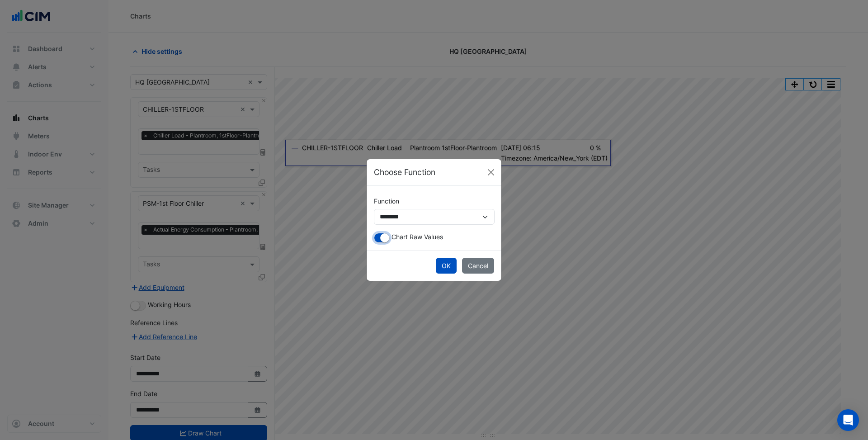
click at [384, 237] on small "button" at bounding box center [384, 237] width 9 height 9
click at [444, 263] on button "OK" at bounding box center [446, 266] width 21 height 16
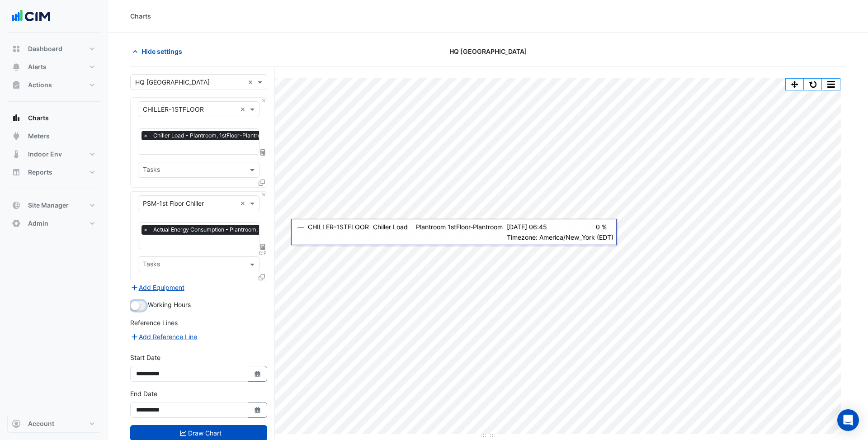
click at [139, 301] on button "button" at bounding box center [138, 306] width 16 height 10
click at [224, 430] on button "Draw Chart" at bounding box center [198, 433] width 137 height 16
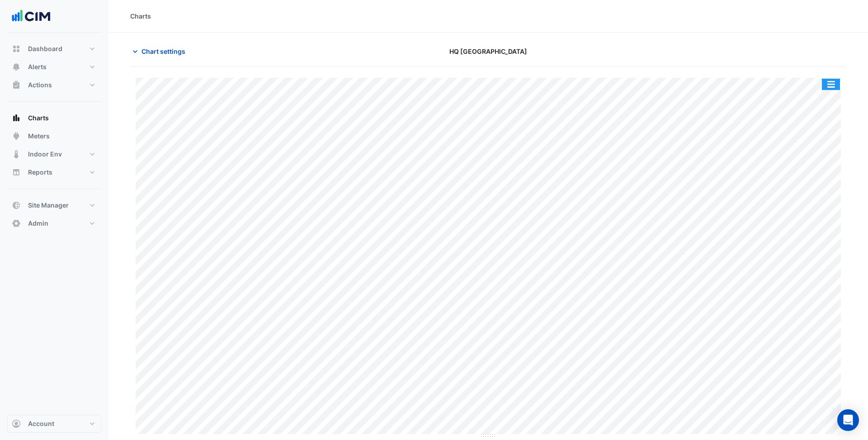
click at [833, 79] on button "button" at bounding box center [831, 84] width 18 height 11
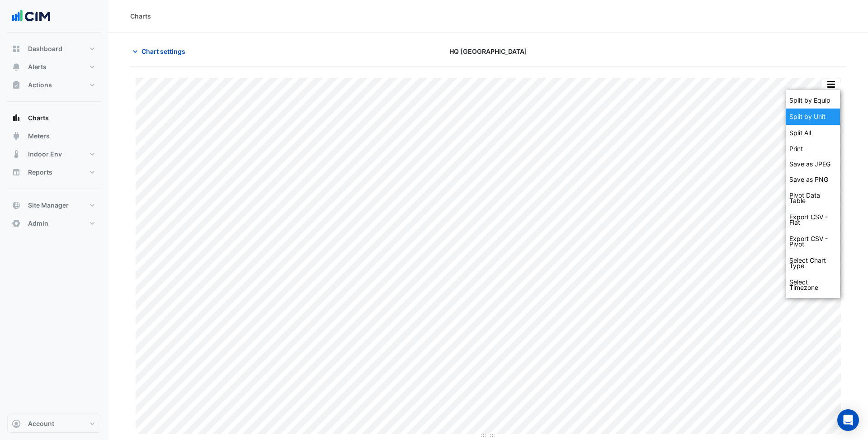
click at [830, 113] on div "Split by Unit" at bounding box center [813, 116] width 54 height 16
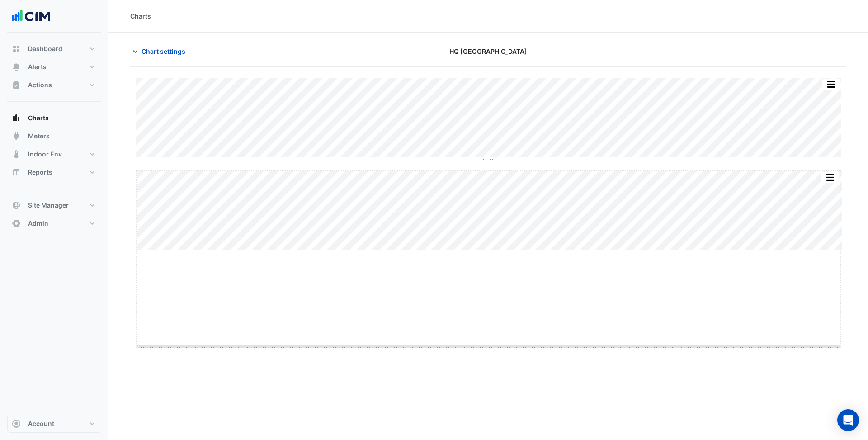
drag, startPoint x: 490, startPoint y: 251, endPoint x: 490, endPoint y: 363, distance: 112.1
drag, startPoint x: 492, startPoint y: 157, endPoint x: 492, endPoint y: 260, distance: 102.6
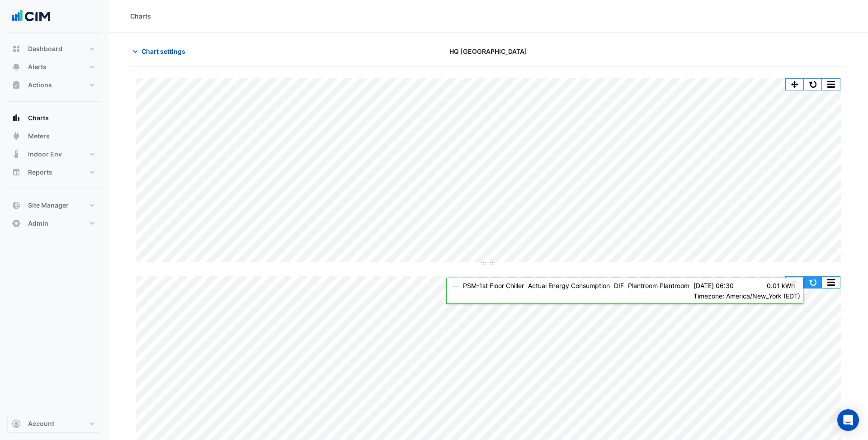
click at [816, 281] on button "button" at bounding box center [813, 282] width 18 height 11
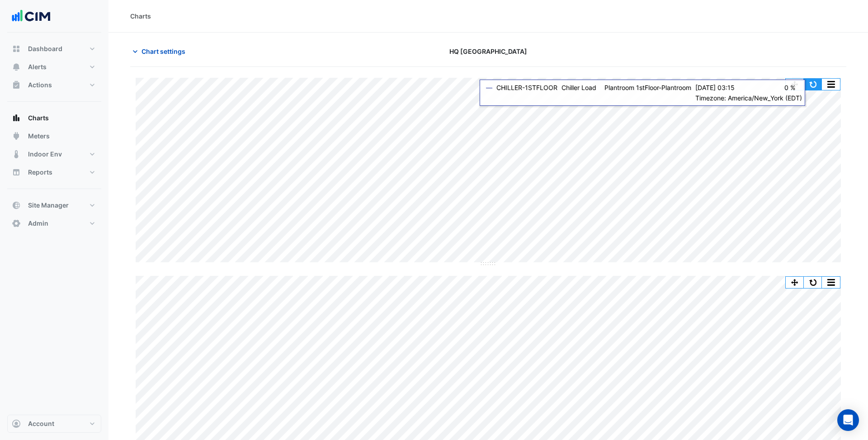
click at [818, 82] on button "button" at bounding box center [813, 84] width 18 height 11
click at [815, 84] on button "button" at bounding box center [813, 84] width 18 height 11
click at [42, 9] on img at bounding box center [31, 16] width 41 height 18
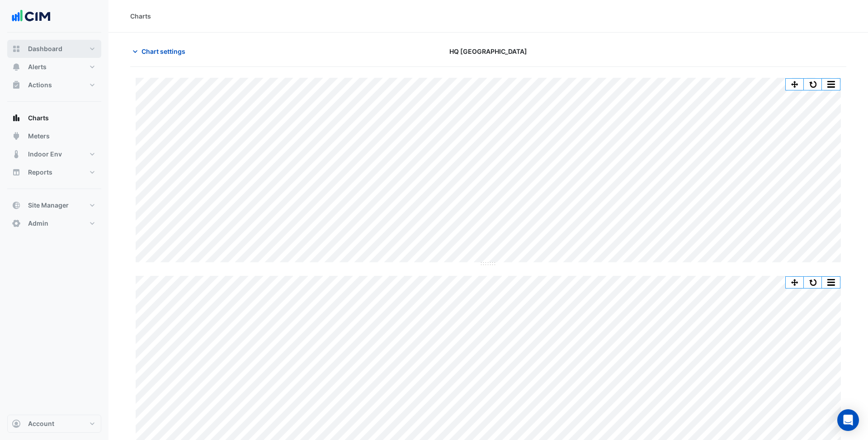
click at [52, 45] on span "Dashboard" at bounding box center [45, 48] width 34 height 9
select select "***"
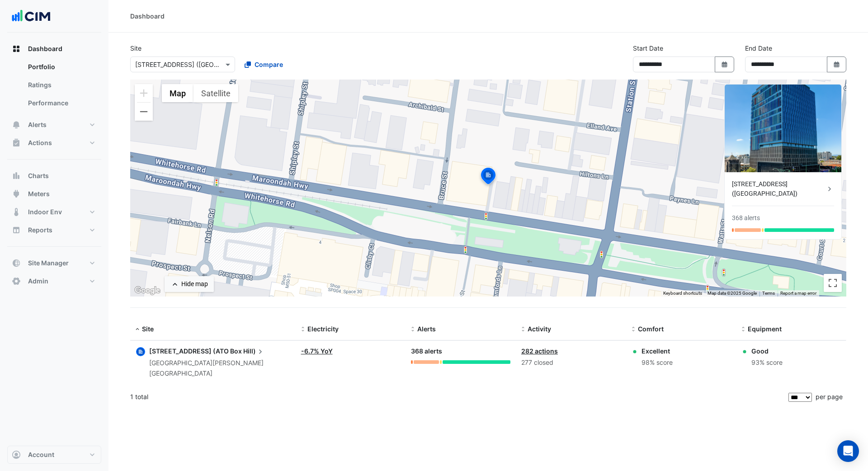
click at [338, 47] on div "Site × 913 Whitehorse Rd (ATO Box Hill) Compare" at bounding box center [237, 57] width 224 height 29
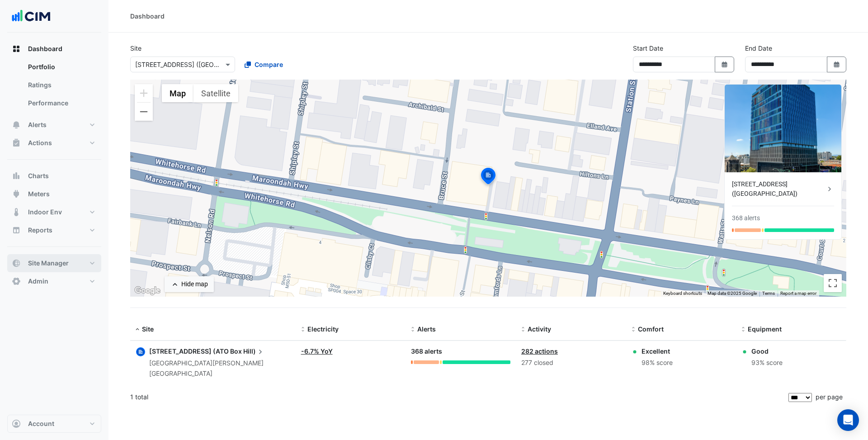
click at [67, 258] on button "Site Manager" at bounding box center [54, 263] width 94 height 18
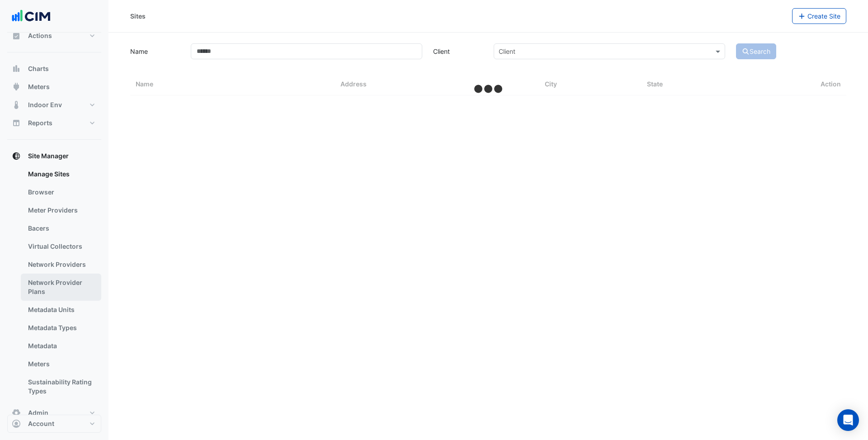
scroll to position [66, 0]
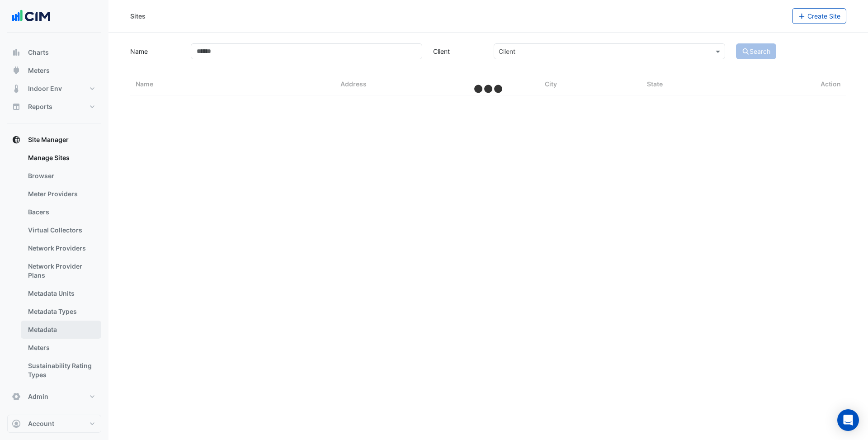
click at [48, 333] on link "Metadata" at bounding box center [61, 330] width 80 height 18
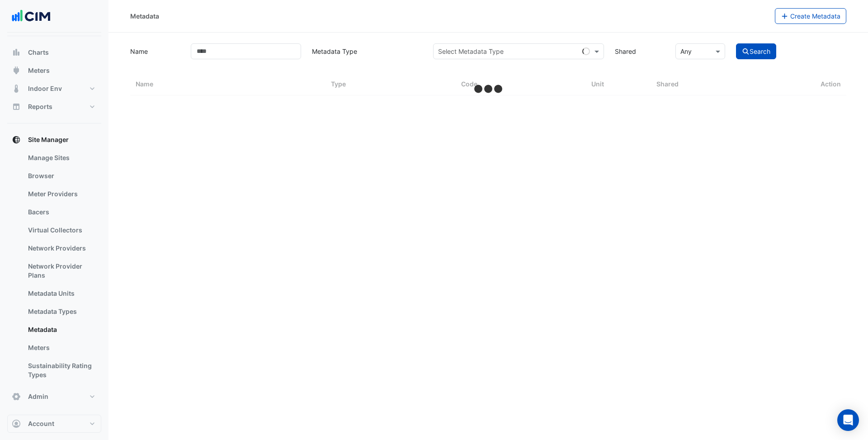
select select "***"
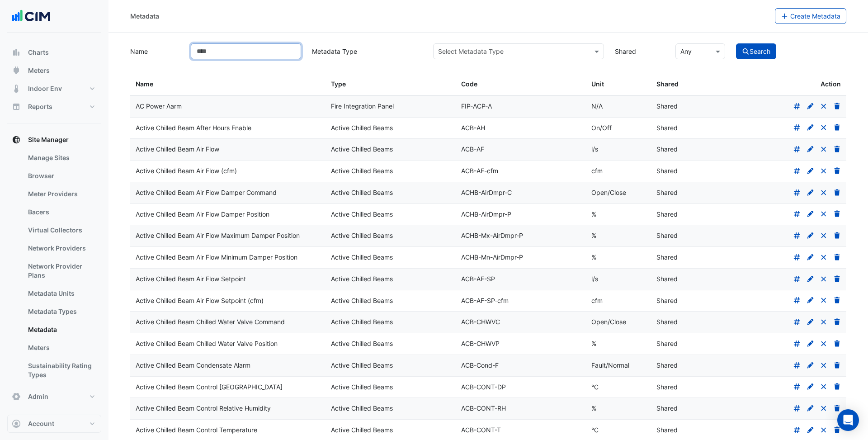
click at [254, 49] on input "Name" at bounding box center [246, 51] width 110 height 16
click at [800, 18] on span "Create Metadata" at bounding box center [815, 16] width 50 height 8
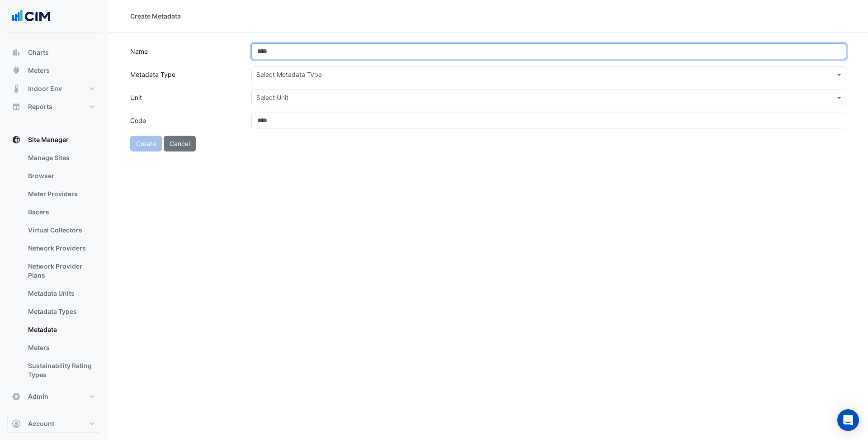
click at [317, 59] on input "Name" at bounding box center [548, 51] width 595 height 16
paste input "**********"
click at [412, 51] on input "**********" at bounding box center [548, 51] width 595 height 16
drag, startPoint x: 450, startPoint y: 49, endPoint x: 607, endPoint y: 57, distance: 156.6
click at [607, 57] on input "**********" at bounding box center [548, 51] width 595 height 16
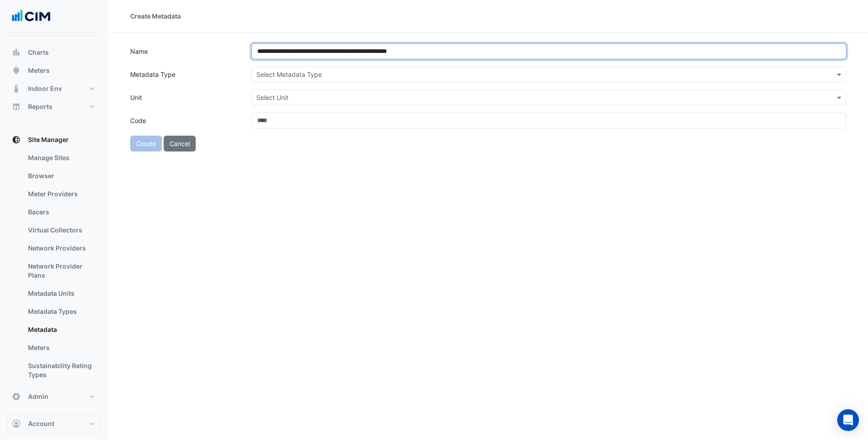
type input "**********"
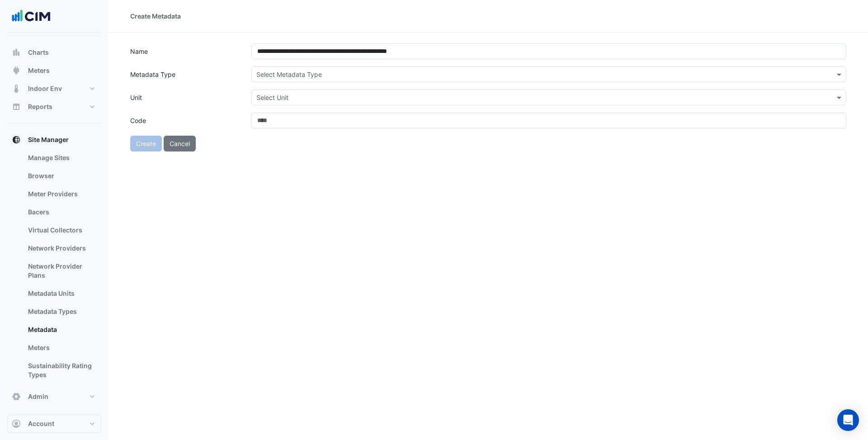
click at [234, 77] on label "Metadata Type" at bounding box center [185, 74] width 121 height 16
click at [277, 73] on input "text" at bounding box center [539, 74] width 567 height 9
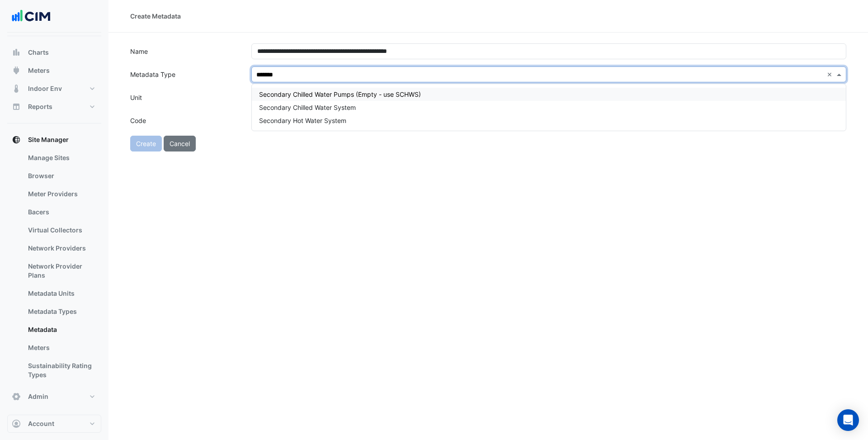
type input "********"
click at [331, 119] on span "Secondary Hot Water System" at bounding box center [302, 121] width 87 height 8
click at [274, 93] on input "text" at bounding box center [539, 97] width 567 height 9
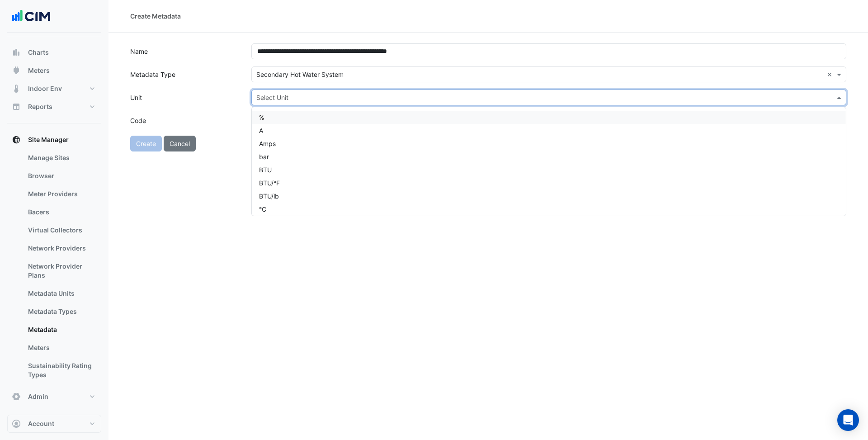
click at [274, 115] on div "%" at bounding box center [549, 117] width 594 height 13
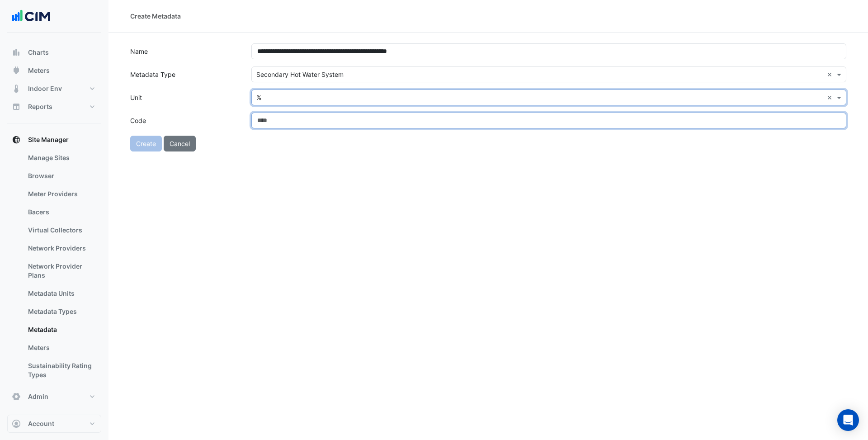
click at [274, 124] on input "Code" at bounding box center [548, 121] width 595 height 16
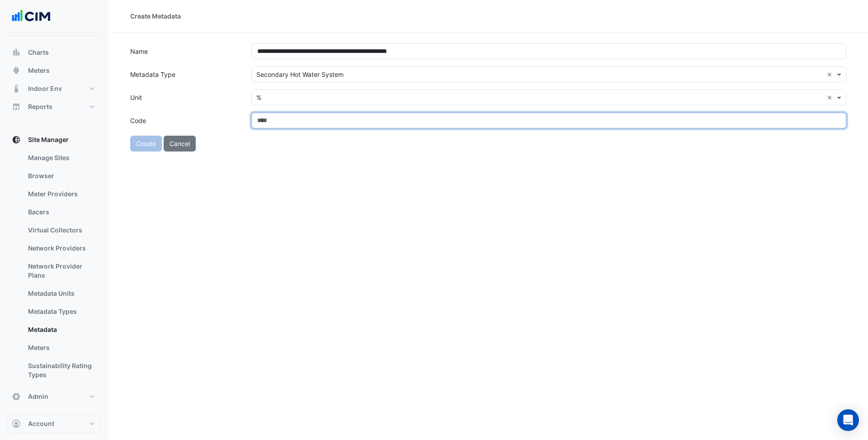
paste input "**********"
drag, startPoint x: 560, startPoint y: 126, endPoint x: 242, endPoint y: 118, distance: 317.9
click at [242, 118] on div "**********" at bounding box center [488, 121] width 727 height 16
click at [516, 118] on input "**********" at bounding box center [548, 121] width 595 height 16
type input "*********"
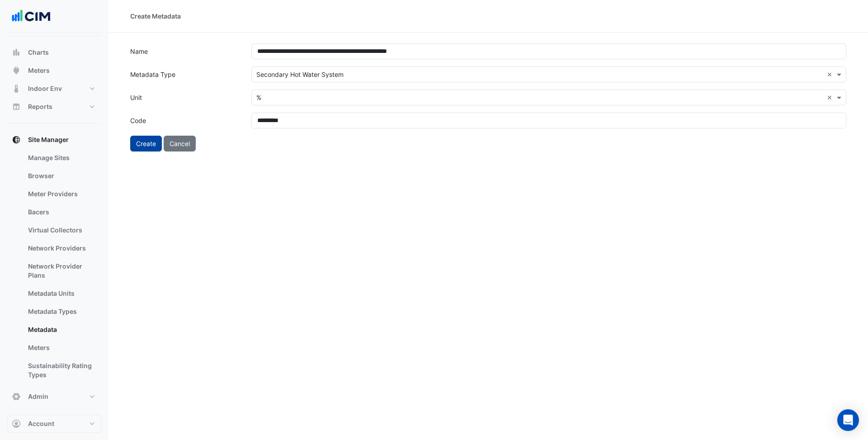
click at [146, 141] on button "Create" at bounding box center [146, 144] width 32 height 16
select select "***"
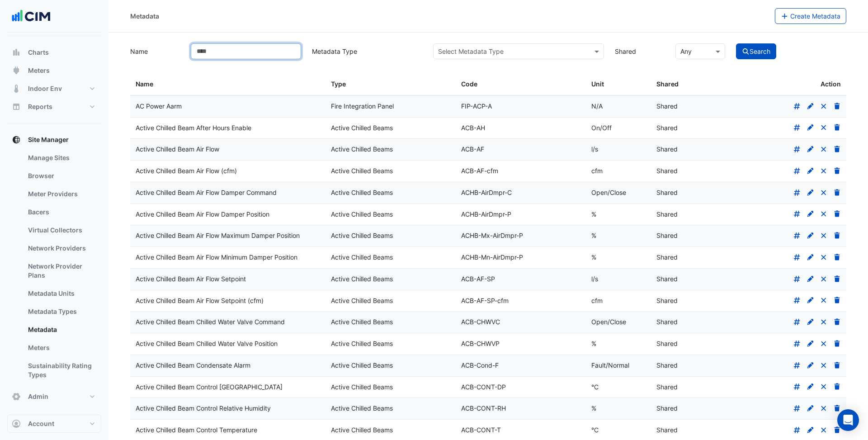
click at [219, 49] on input "Name" at bounding box center [246, 51] width 110 height 16
type input "********"
click at [736, 43] on button "Search" at bounding box center [756, 51] width 41 height 16
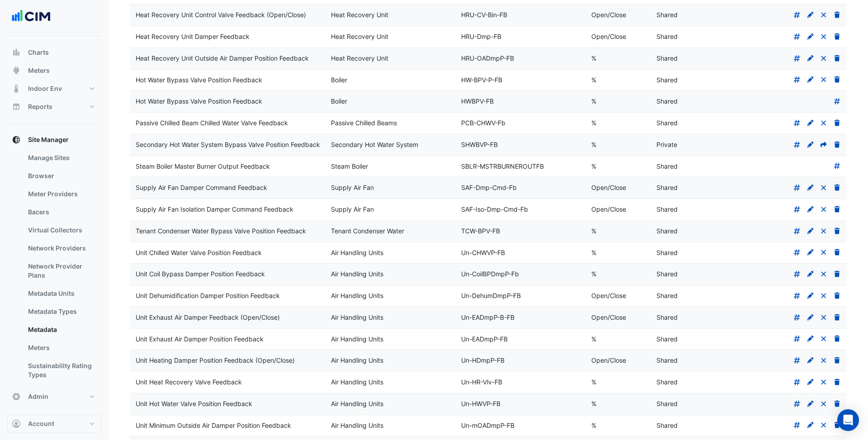
scroll to position [410, 0]
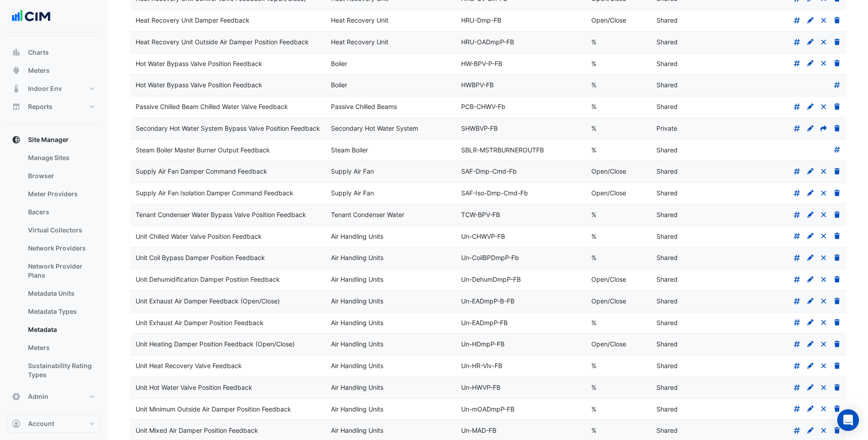
click at [824, 131] on icon at bounding box center [823, 128] width 6 height 6
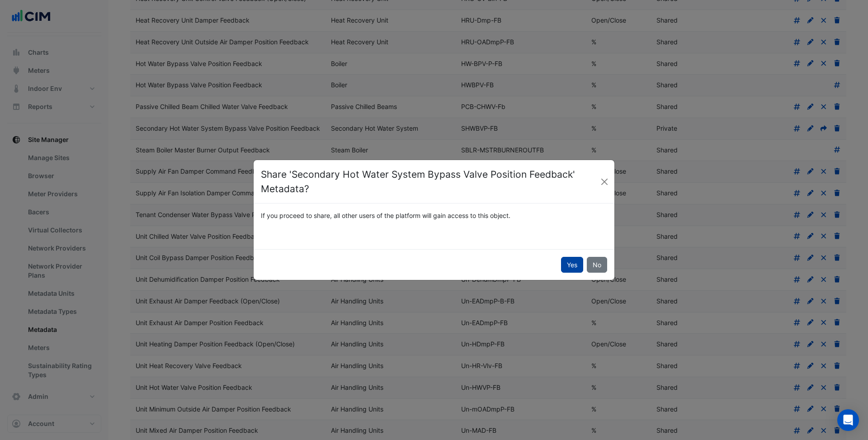
click at [571, 264] on button "Yes" at bounding box center [572, 265] width 22 height 16
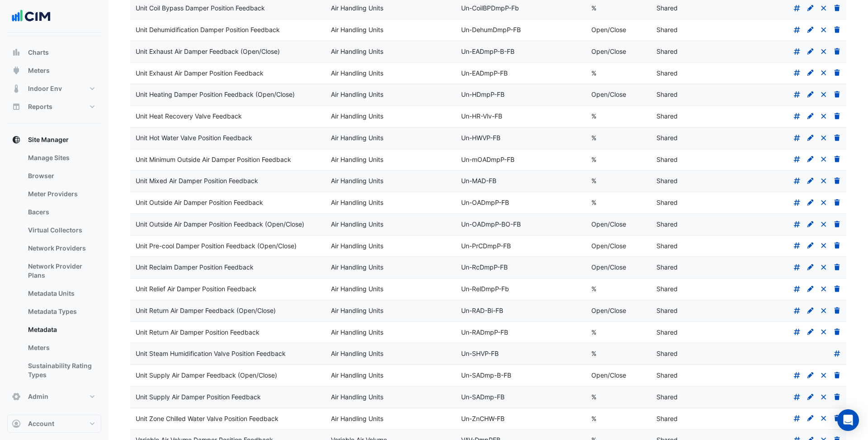
scroll to position [778, 0]
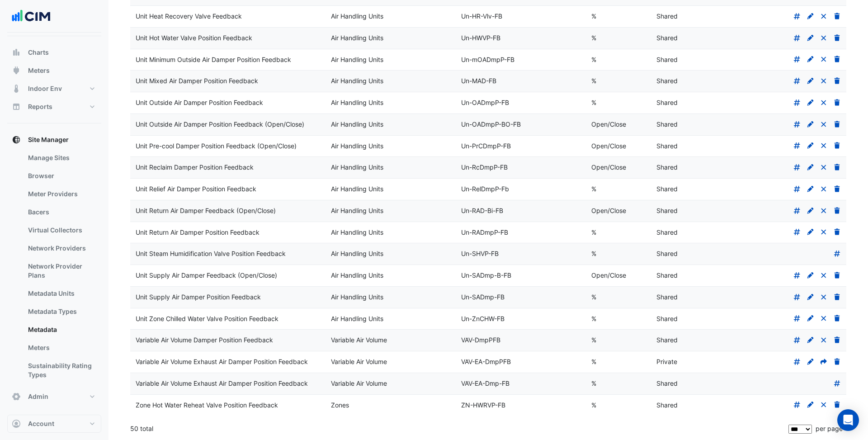
click at [823, 362] on icon at bounding box center [824, 361] width 8 height 6
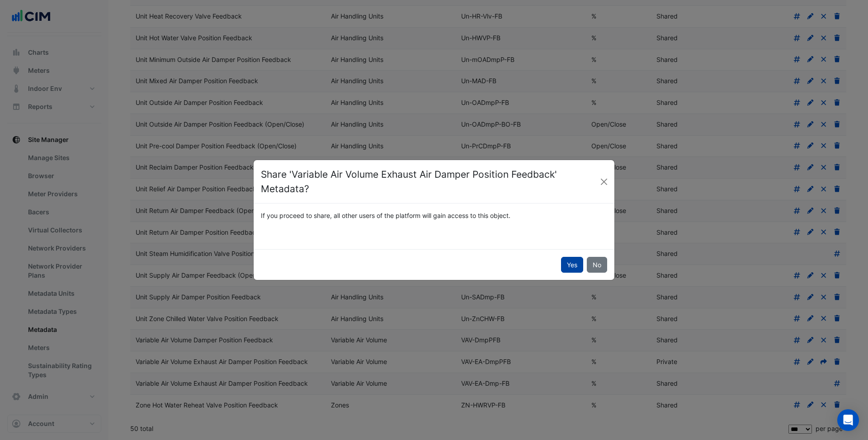
click at [573, 263] on button "Yes" at bounding box center [572, 265] width 22 height 16
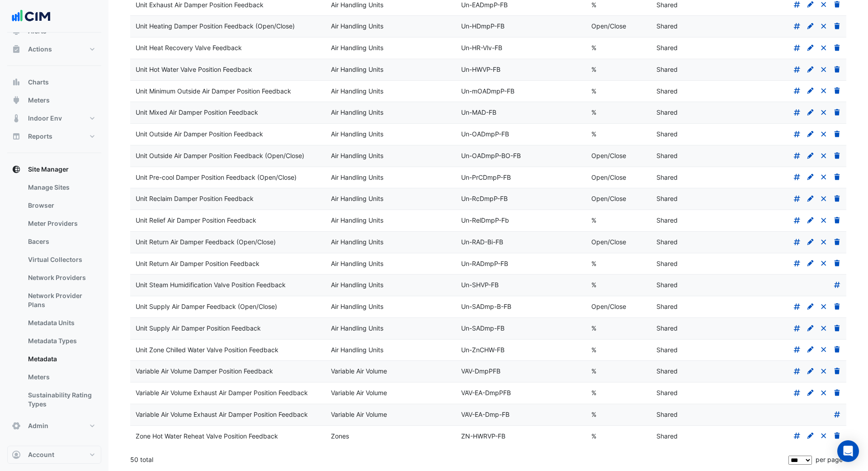
scroll to position [35, 0]
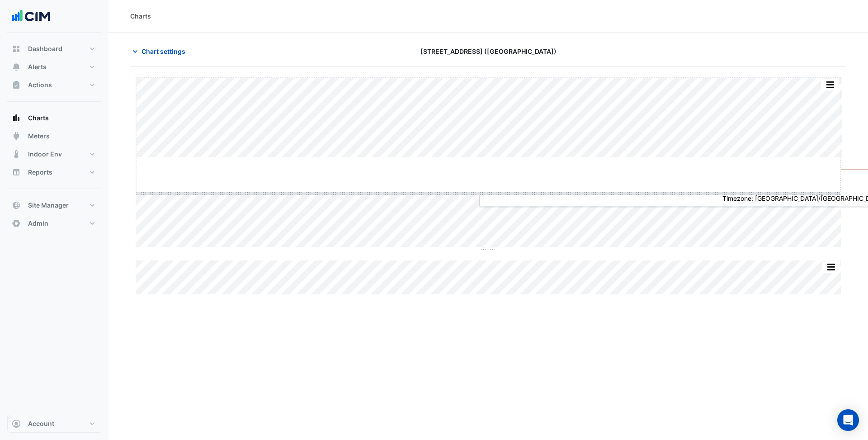
drag, startPoint x: 490, startPoint y: 158, endPoint x: 488, endPoint y: 193, distance: 35.7
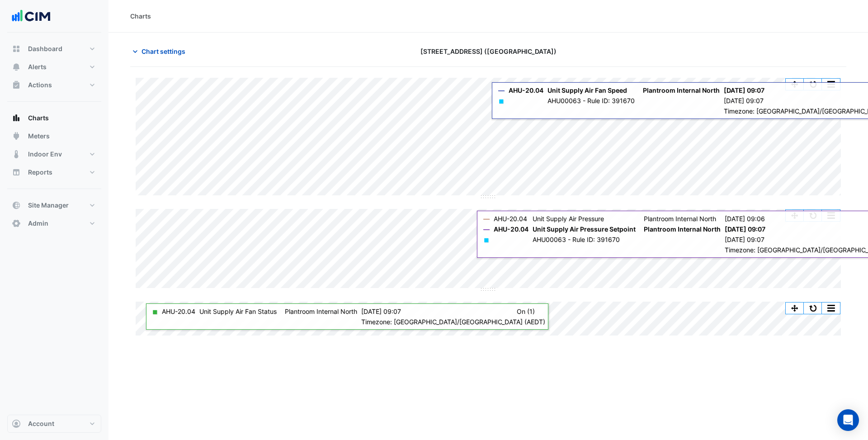
click at [489, 325] on div "Split All Split None Print Save as JPEG Save as PNG Pivot Data Table Export CSV…" at bounding box center [488, 207] width 716 height 258
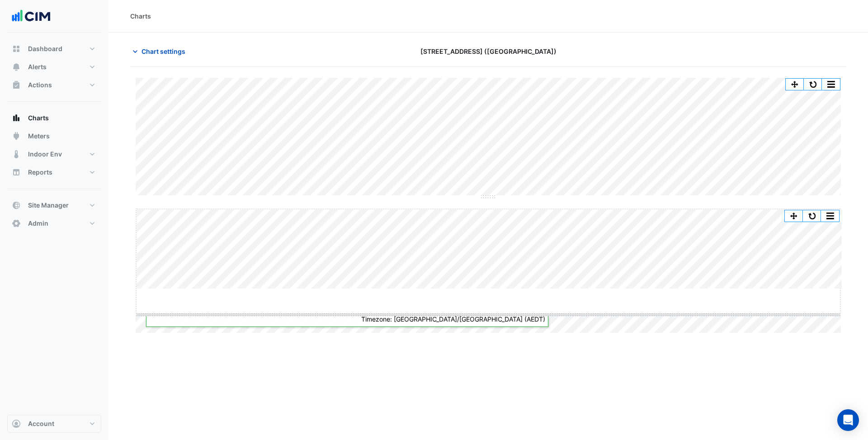
scroll to position [3, 0]
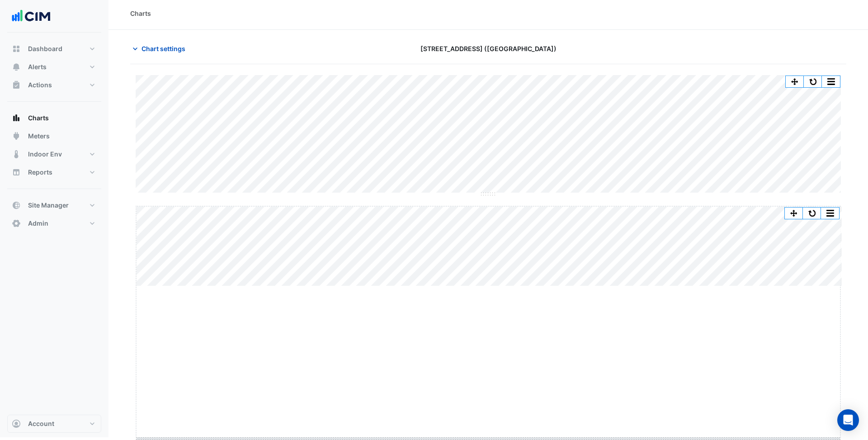
drag, startPoint x: 489, startPoint y: 288, endPoint x: 486, endPoint y: 440, distance: 152.4
click at [486, 437] on html "Charts Chart settings [STREET_ADDRESS] ([GEOGRAPHIC_DATA]) Split All Split None…" at bounding box center [434, 217] width 868 height 440
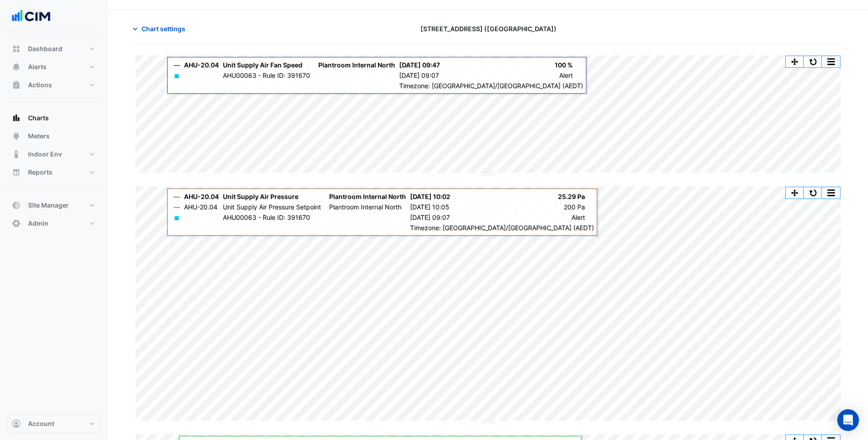
scroll to position [52, 0]
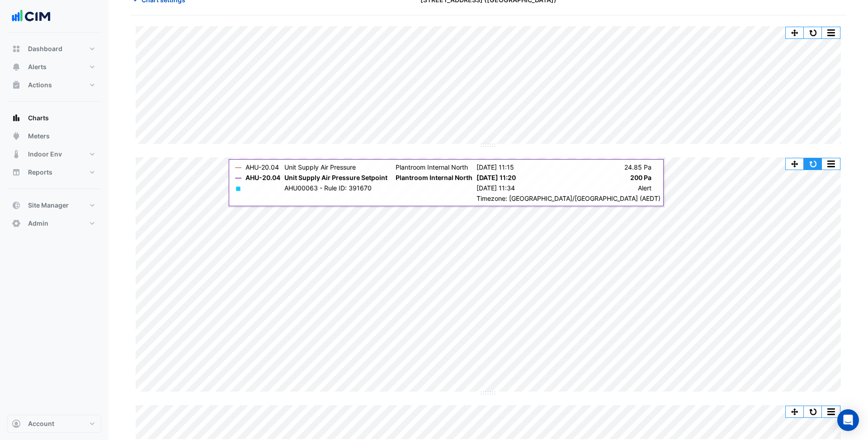
click at [815, 162] on button "button" at bounding box center [813, 163] width 18 height 11
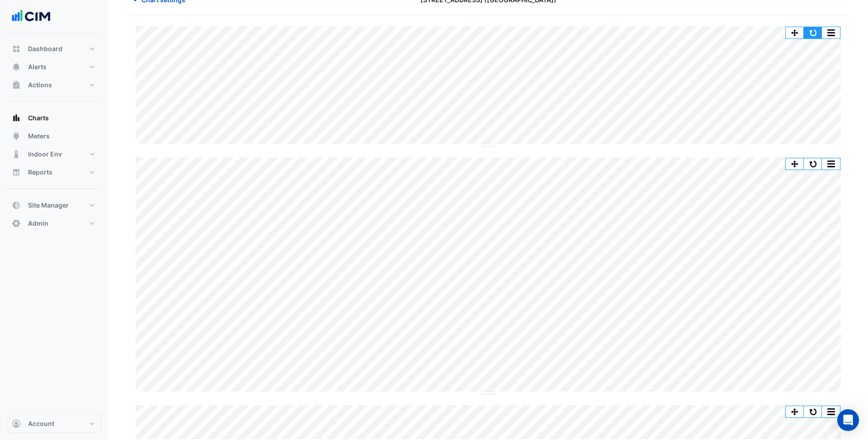
click at [812, 28] on button "button" at bounding box center [813, 32] width 18 height 11
